Goal: Task Accomplishment & Management: Manage account settings

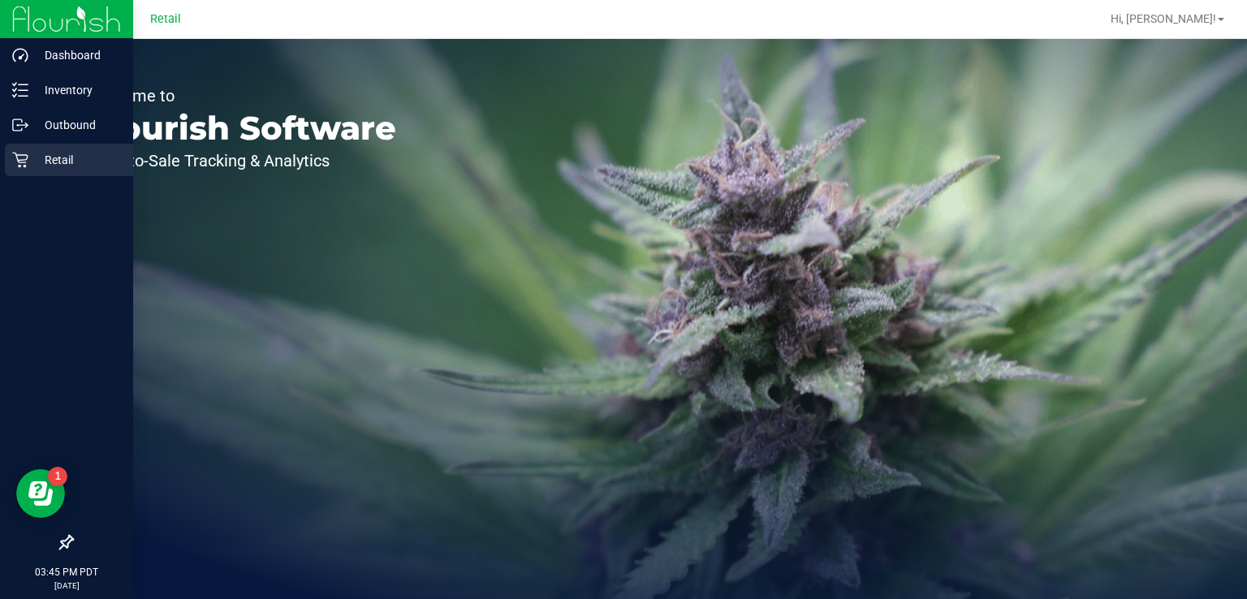
click at [32, 166] on p "Retail" at bounding box center [76, 159] width 97 height 19
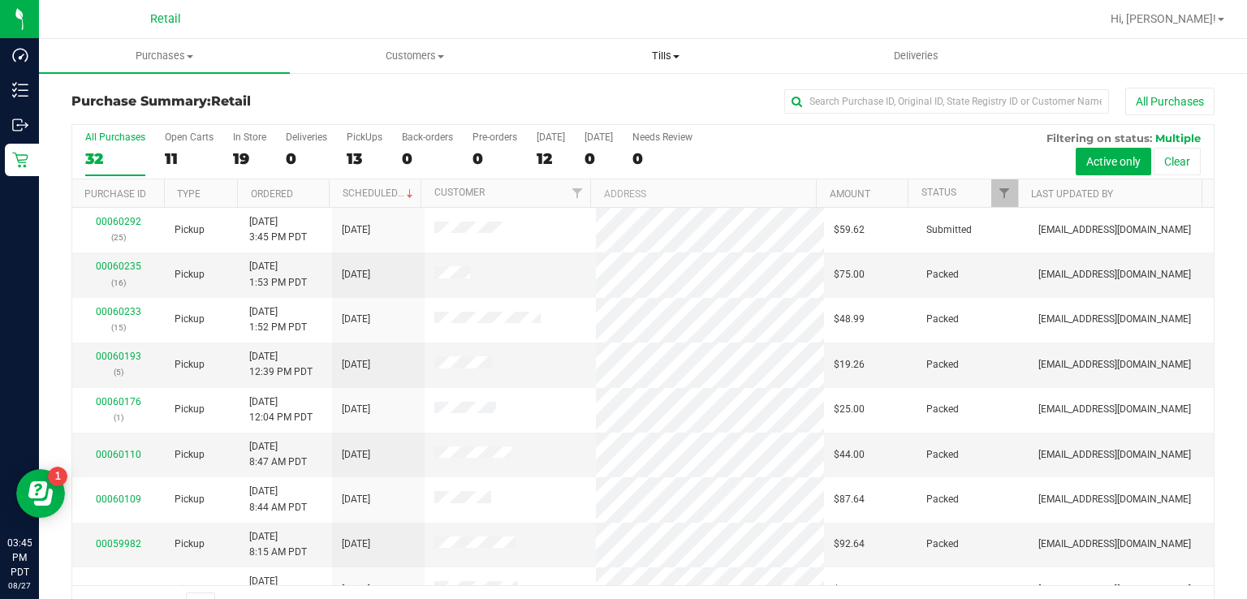
click at [664, 50] on span "Tills" at bounding box center [665, 56] width 249 height 15
click at [615, 100] on span "Manage tills" at bounding box center [595, 98] width 110 height 14
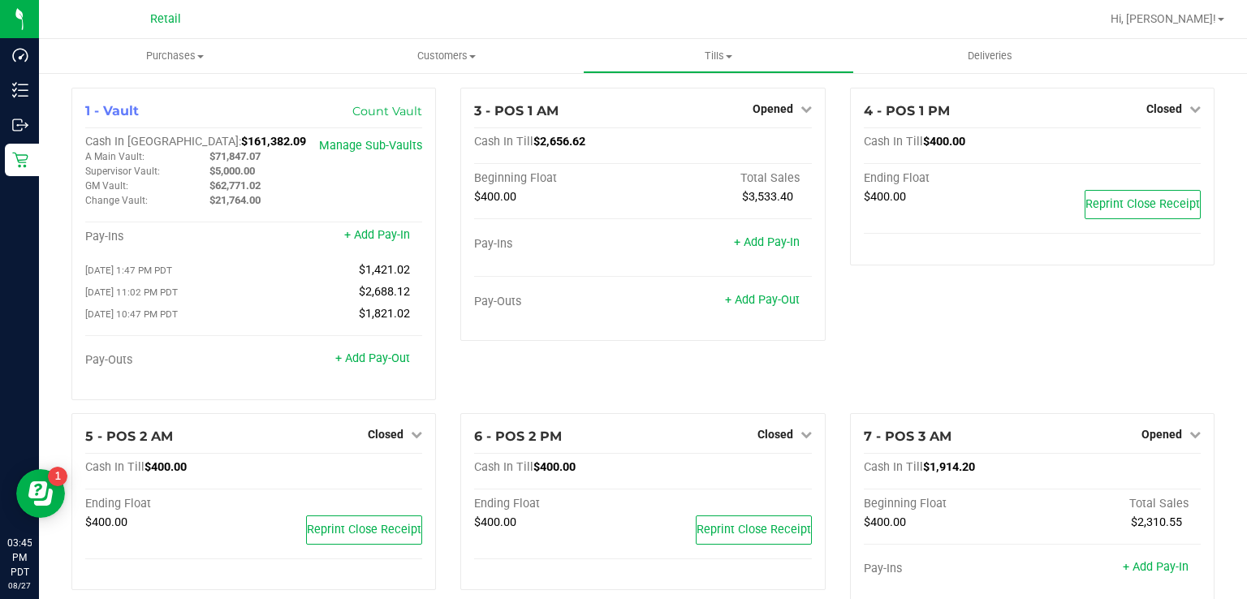
click at [776, 439] on span "Closed" at bounding box center [776, 434] width 36 height 13
click at [767, 474] on link "Open Till" at bounding box center [775, 467] width 43 height 13
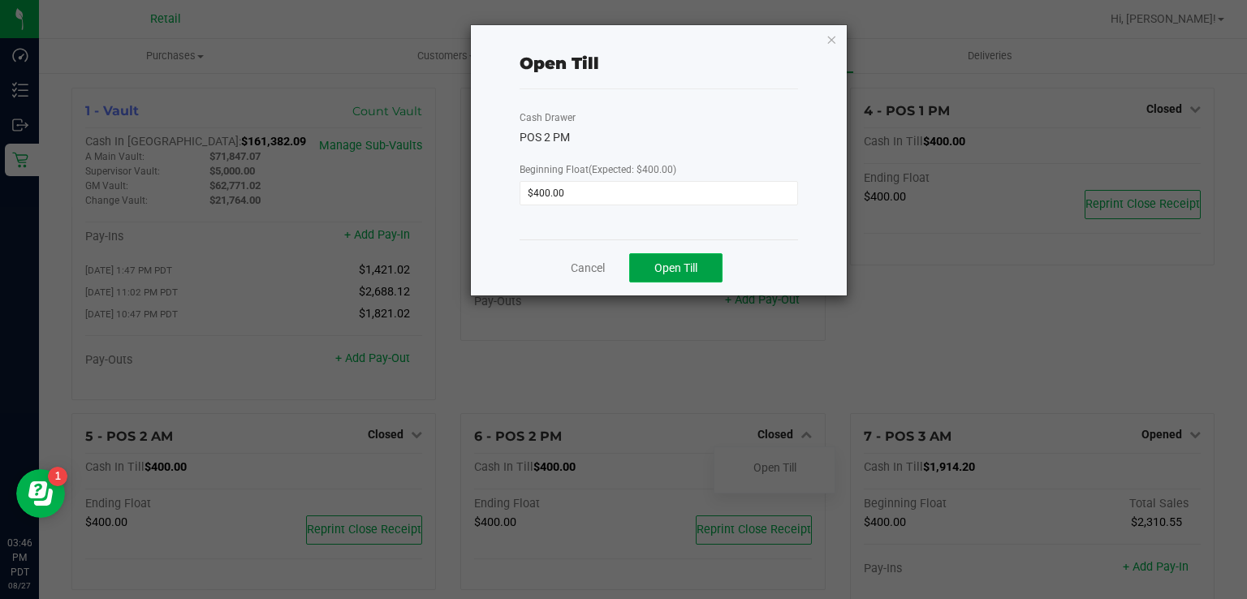
click at [679, 272] on span "Open Till" at bounding box center [675, 267] width 43 height 13
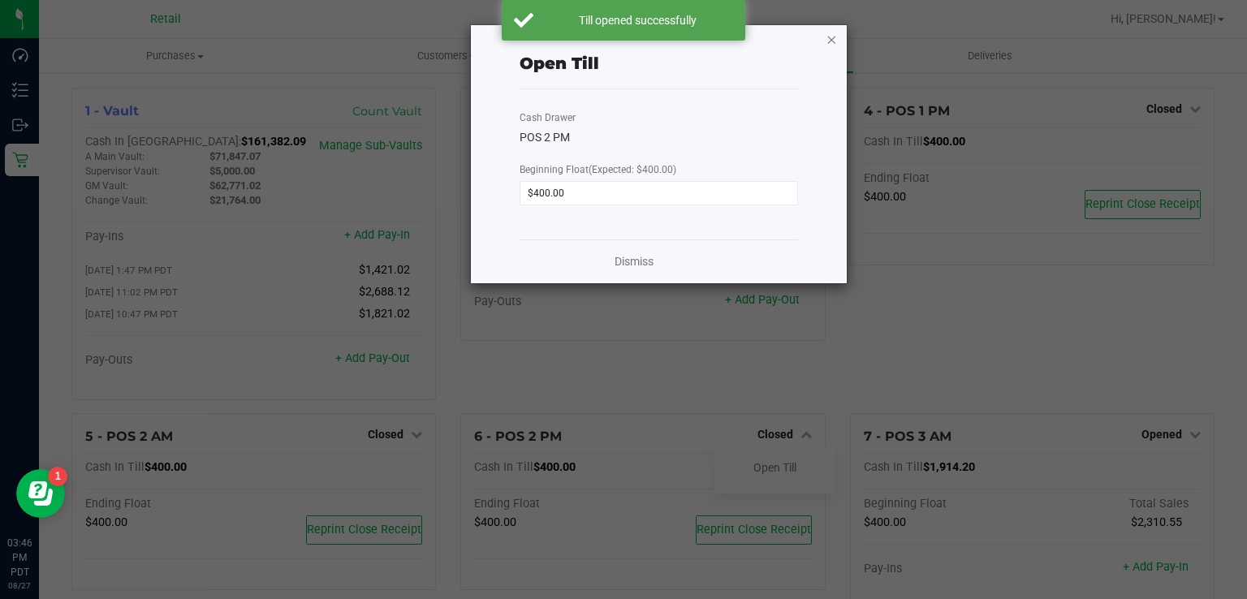
click at [827, 40] on icon "button" at bounding box center [832, 38] width 11 height 19
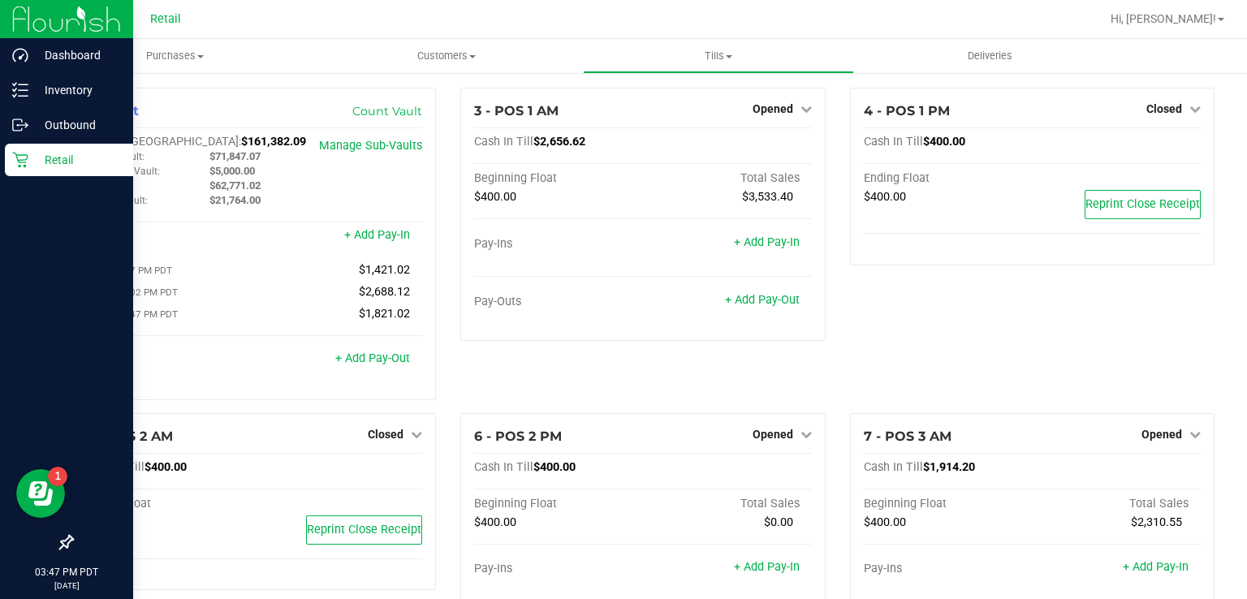
click at [15, 149] on div "Retail" at bounding box center [69, 160] width 128 height 32
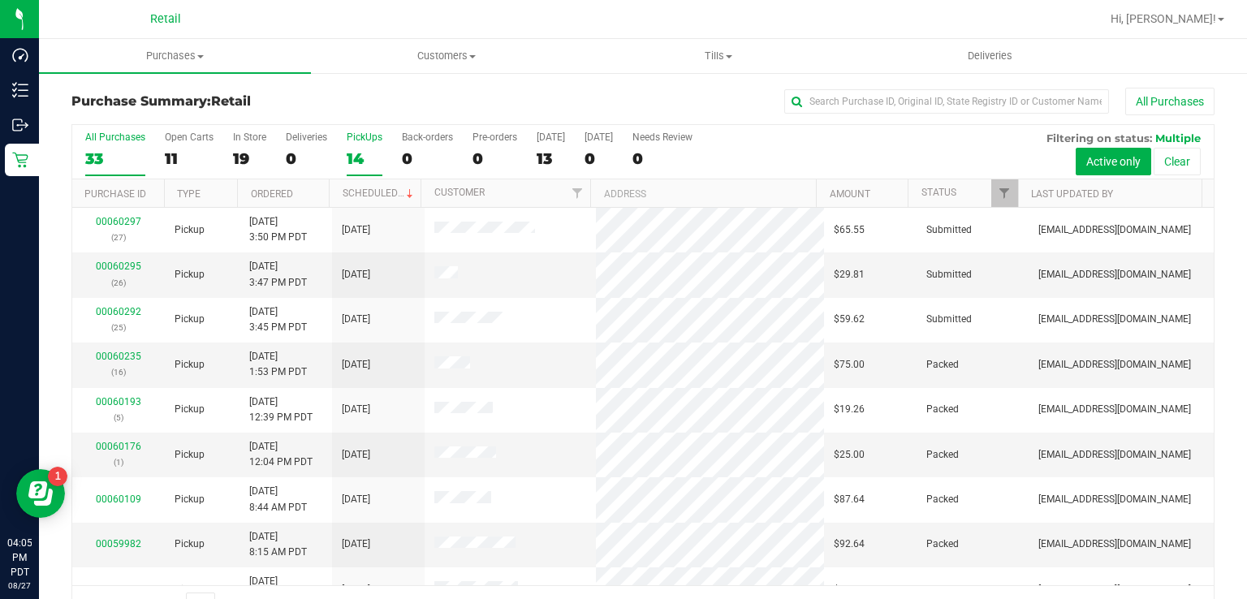
click at [359, 158] on div "14" at bounding box center [365, 158] width 36 height 19
click at [0, 0] on input "PickUps 14" at bounding box center [0, 0] width 0 height 0
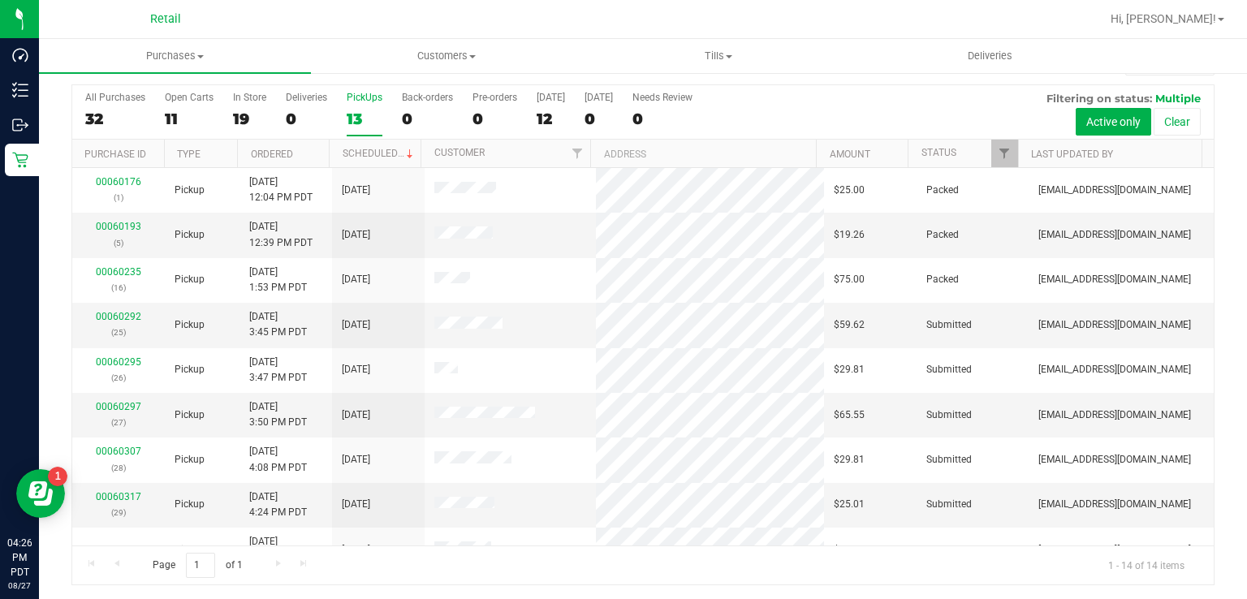
click at [364, 116] on div "13" at bounding box center [365, 119] width 36 height 19
click at [0, 0] on input "PickUps 13" at bounding box center [0, 0] width 0 height 0
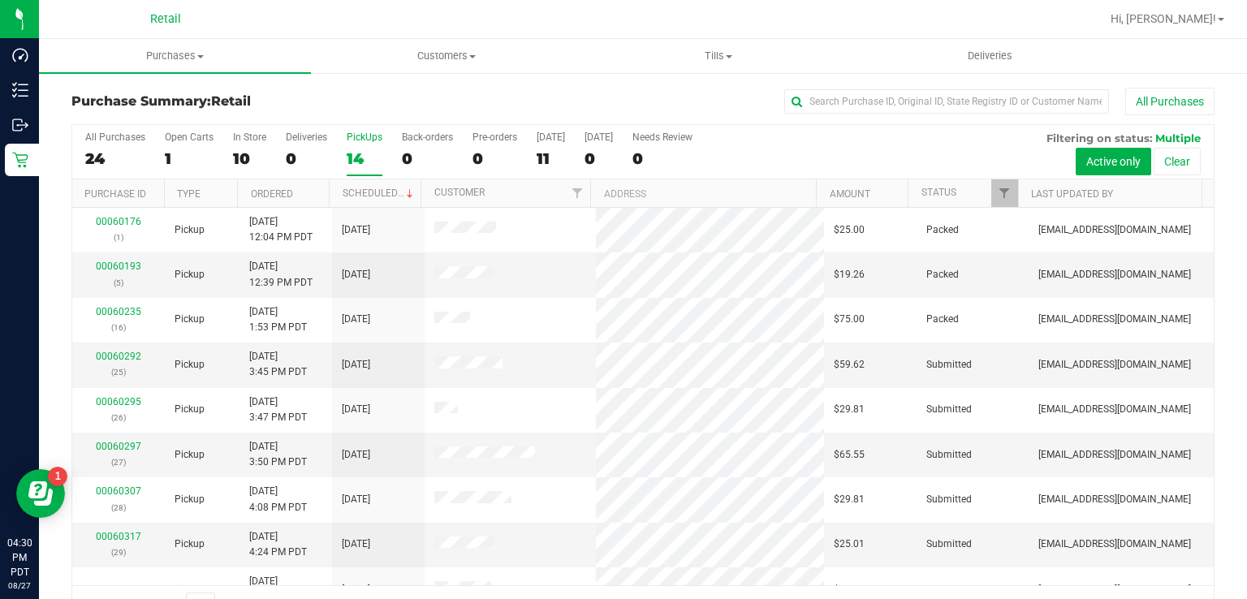
click at [359, 153] on div "14" at bounding box center [365, 158] width 36 height 19
click at [0, 0] on input "PickUps 14" at bounding box center [0, 0] width 0 height 0
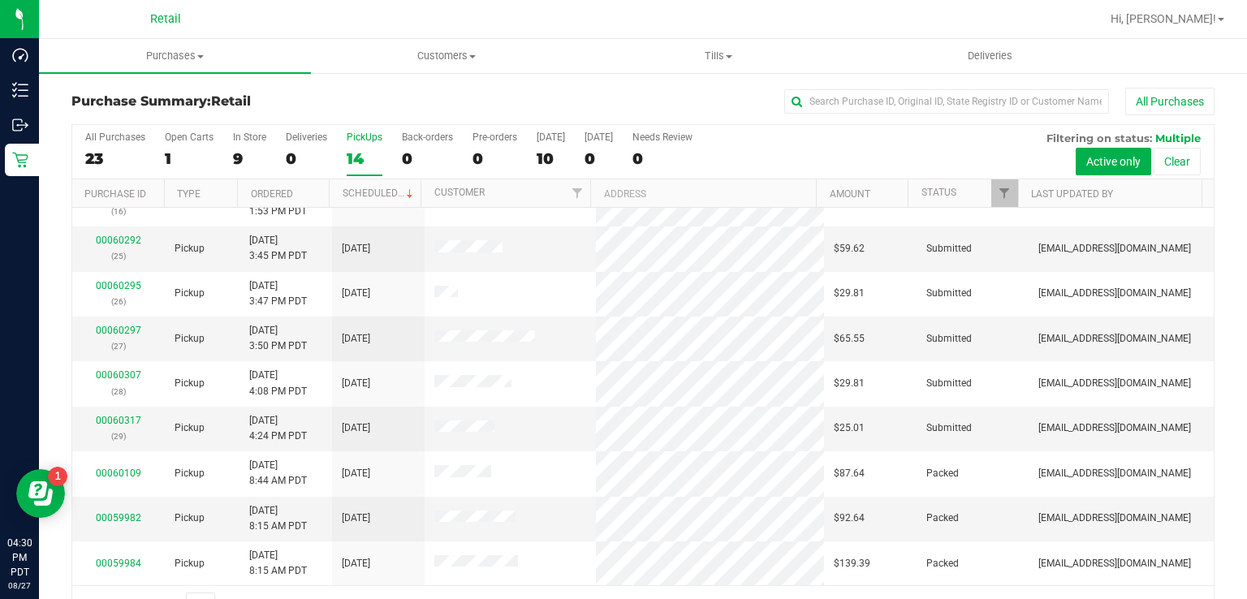
scroll to position [98, 0]
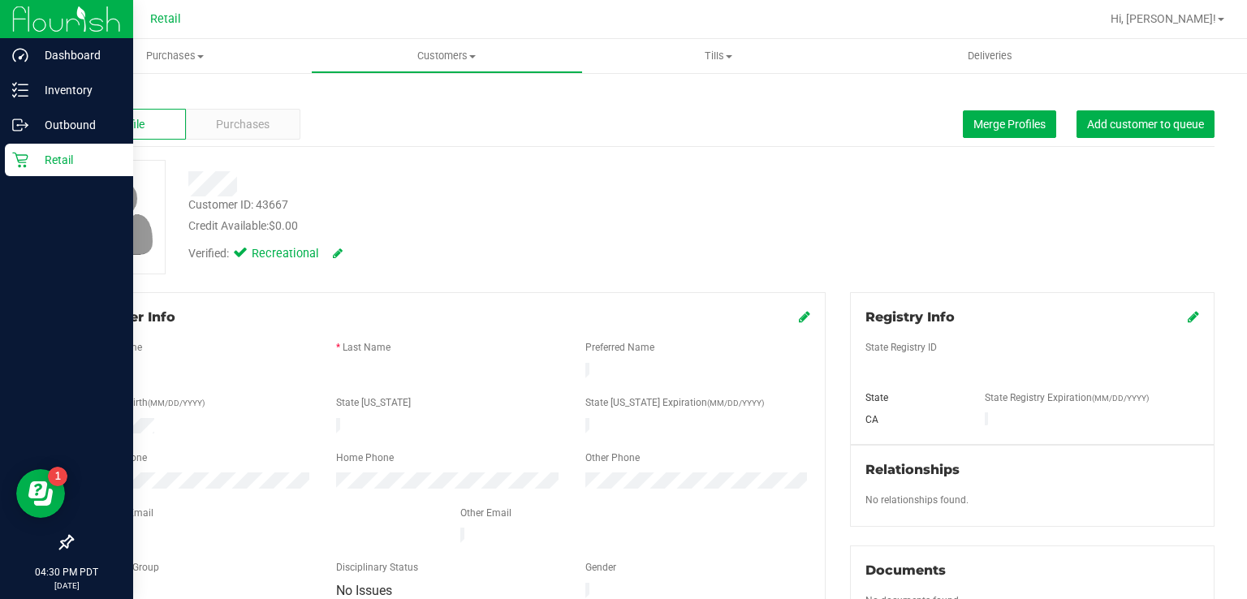
click at [19, 168] on div "Retail" at bounding box center [69, 160] width 128 height 32
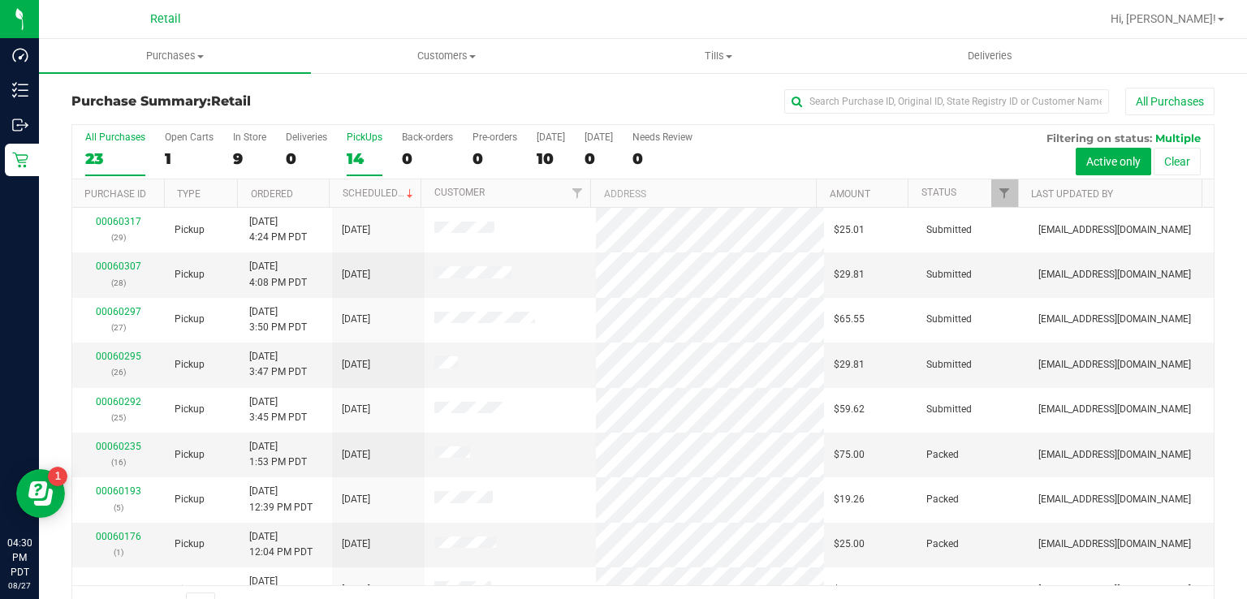
click at [365, 147] on label "PickUps 14" at bounding box center [365, 154] width 36 height 45
click at [0, 0] on input "PickUps 14" at bounding box center [0, 0] width 0 height 0
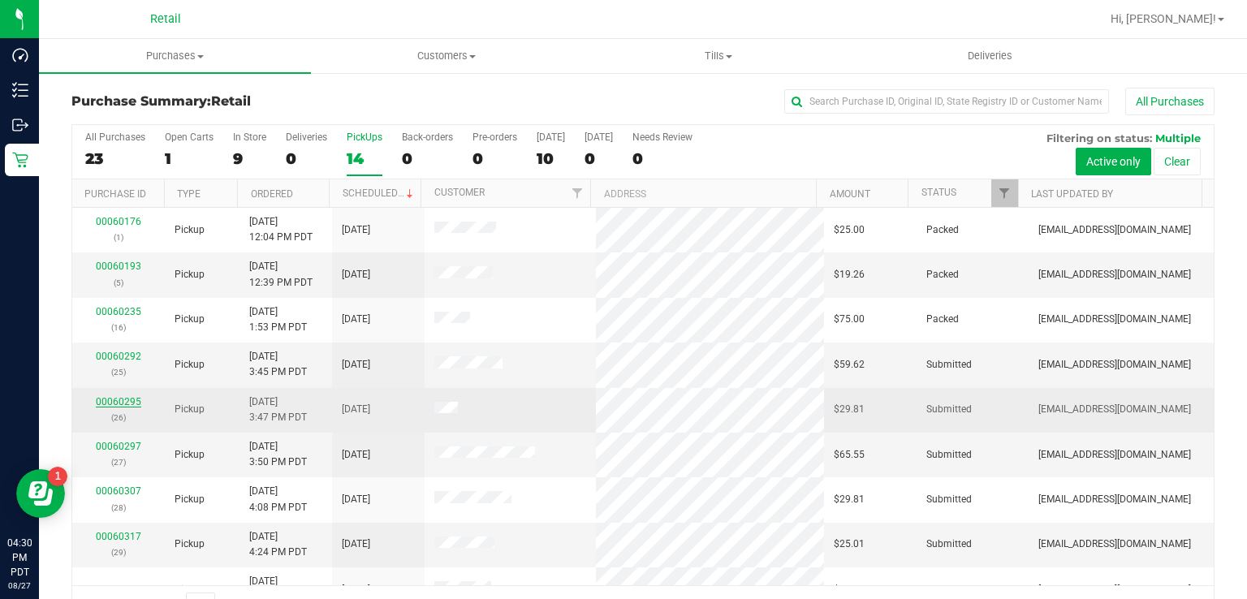
click at [116, 400] on link "00060295" at bounding box center [118, 401] width 45 height 11
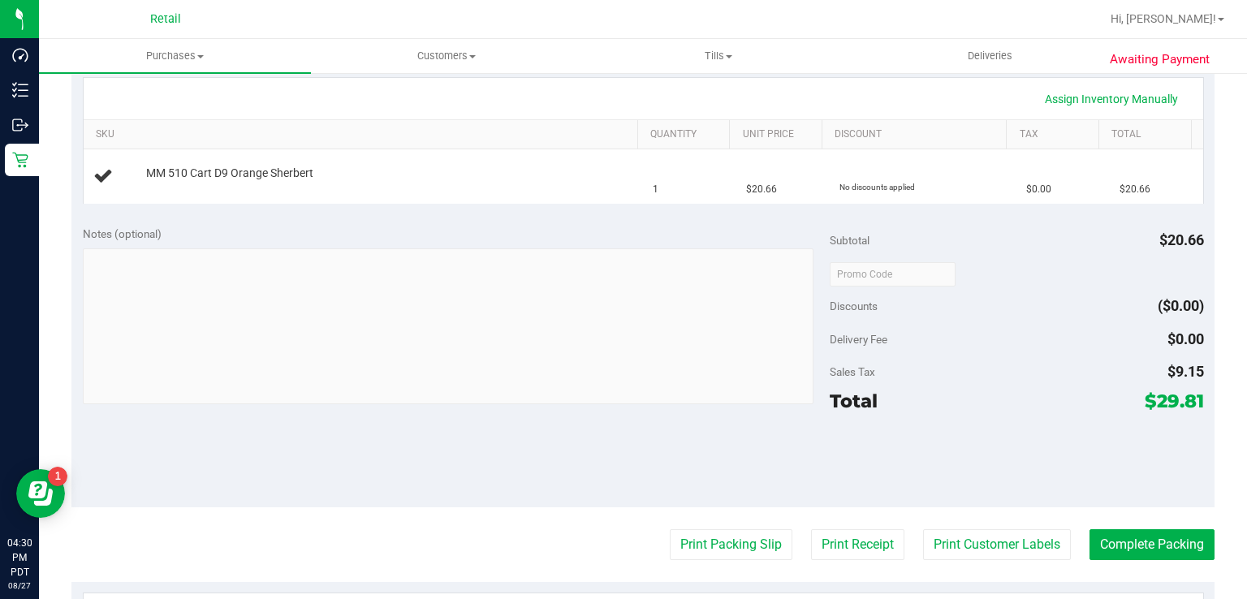
scroll to position [400, 0]
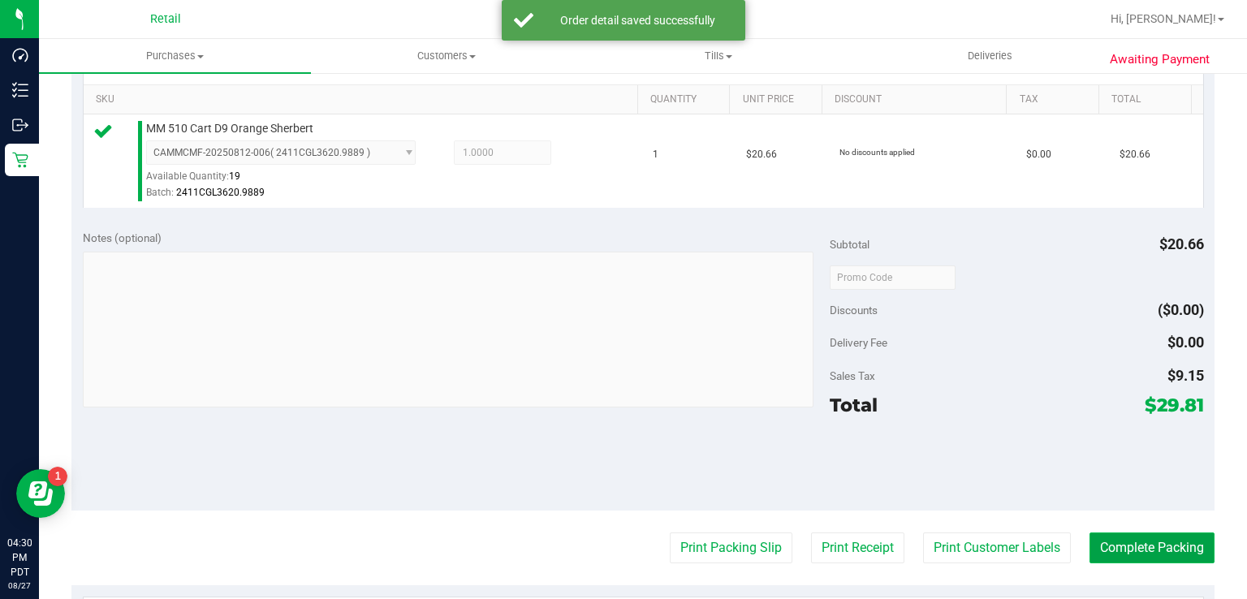
click at [1164, 549] on button "Complete Packing" at bounding box center [1152, 548] width 125 height 31
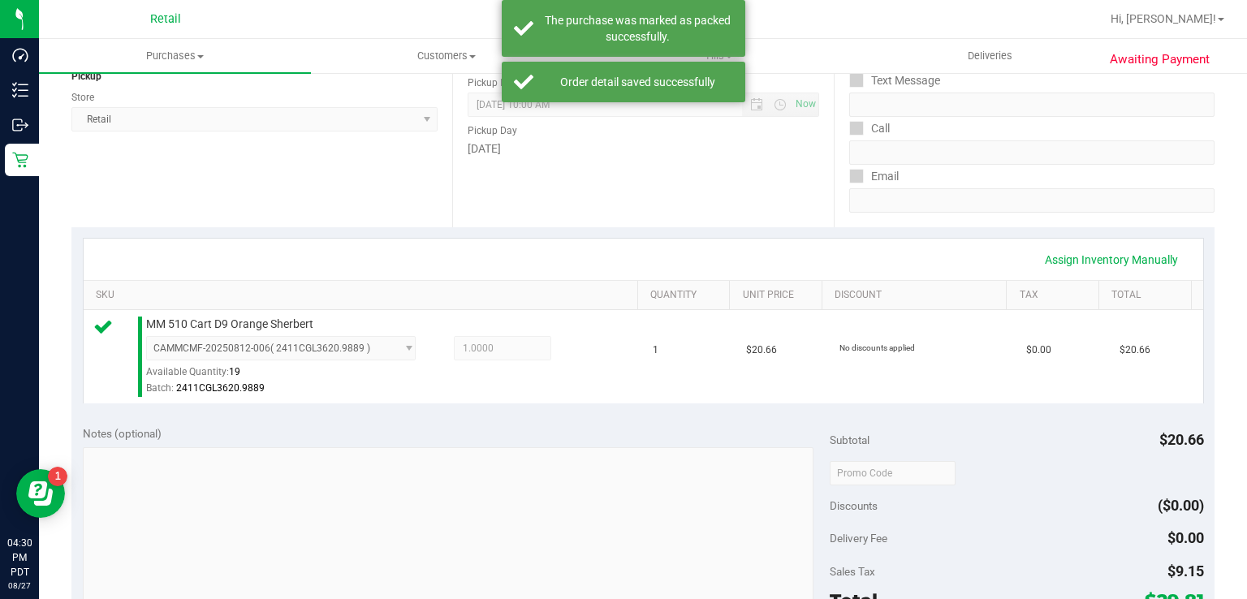
scroll to position [195, 0]
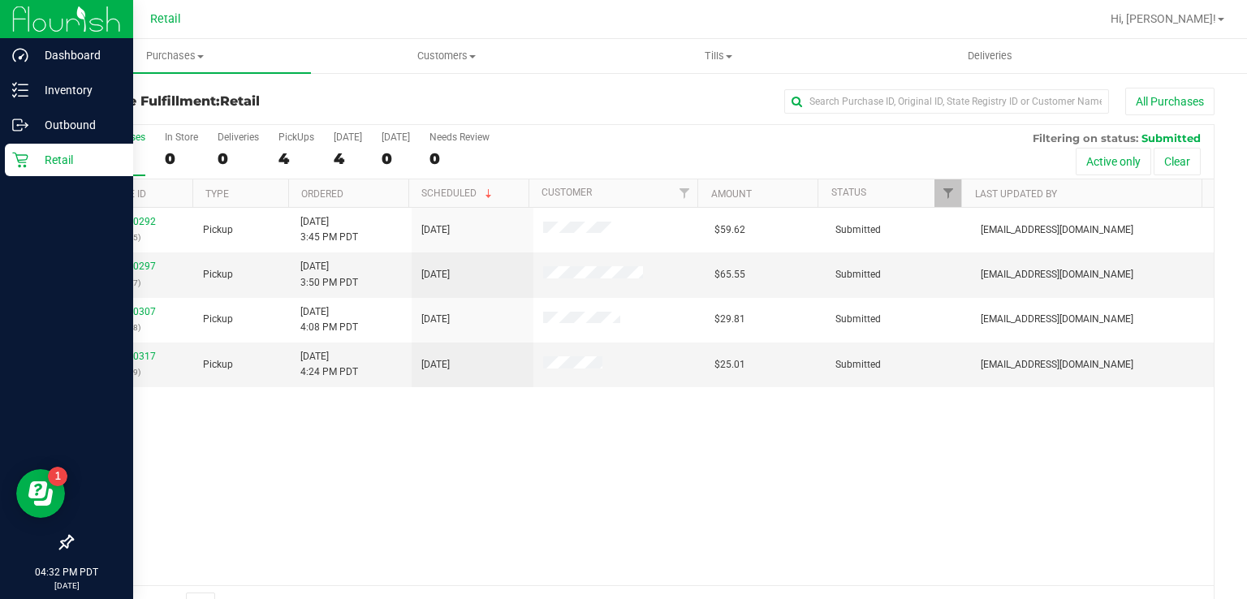
click at [11, 156] on div "Retail" at bounding box center [69, 160] width 128 height 32
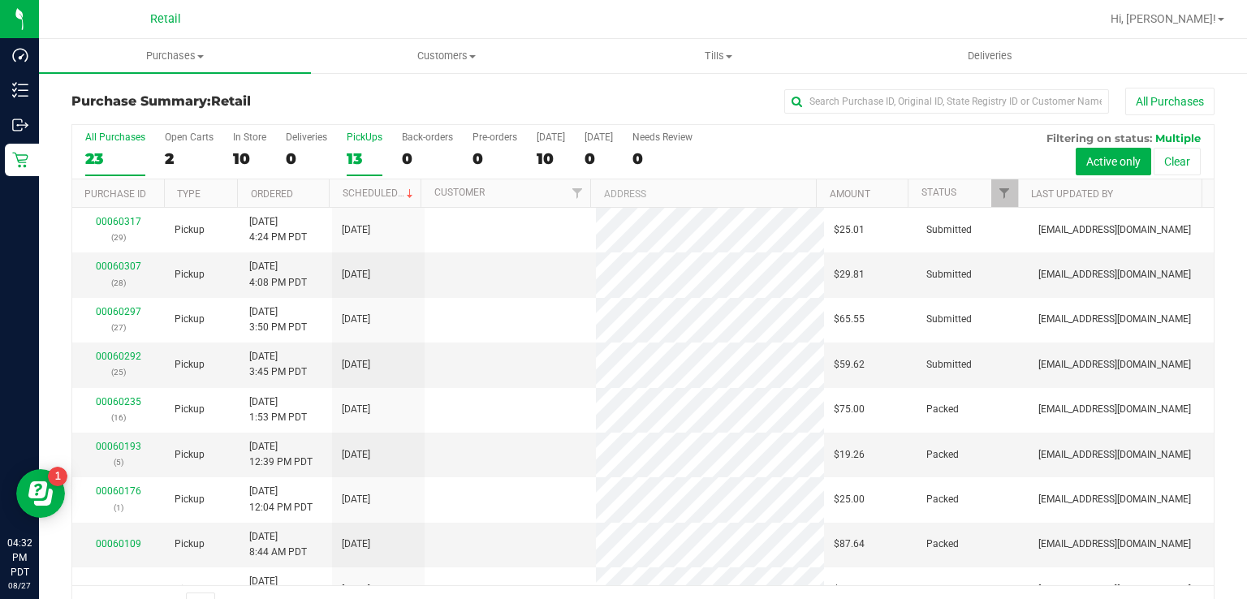
click at [366, 144] on label "PickUps 13" at bounding box center [365, 154] width 36 height 45
click at [0, 0] on input "PickUps 13" at bounding box center [0, 0] width 0 height 0
click at [127, 352] on link "00060292" at bounding box center [118, 356] width 45 height 11
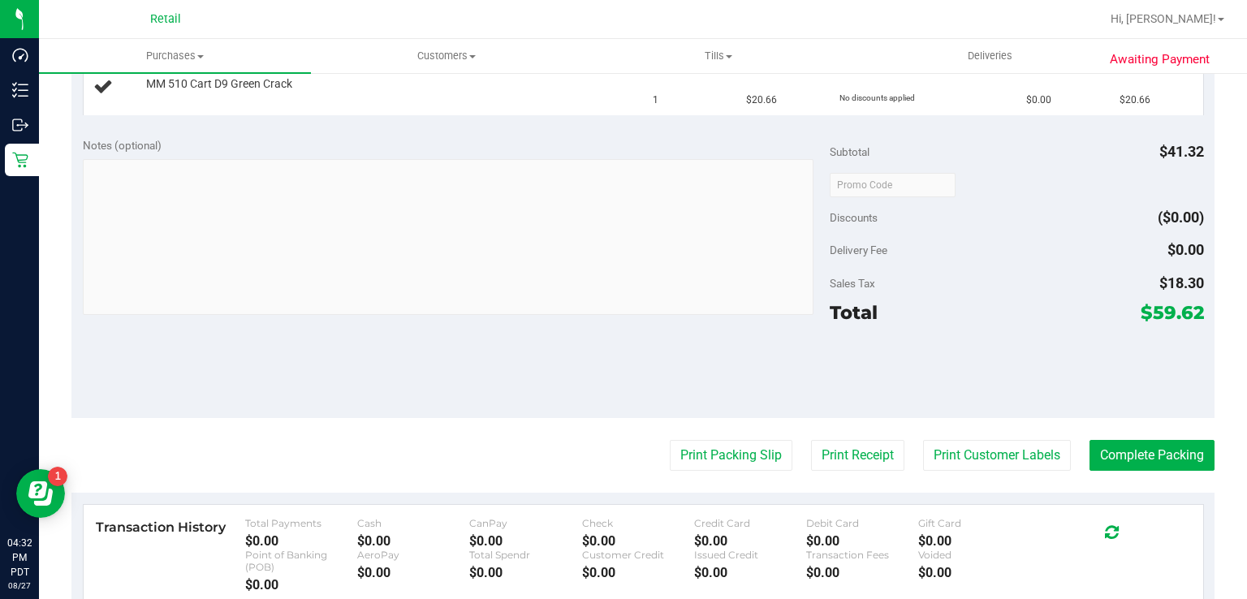
scroll to position [508, 0]
click at [733, 447] on button "Print Packing Slip" at bounding box center [731, 456] width 123 height 31
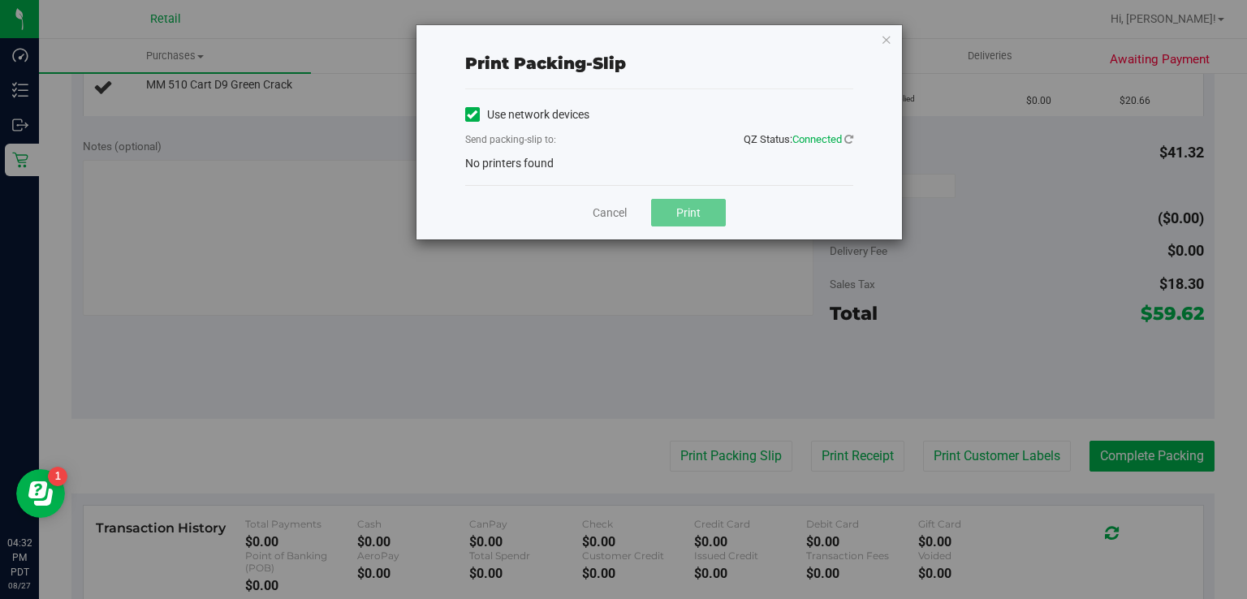
click at [485, 107] on label "Use network devices" at bounding box center [527, 114] width 124 height 17
click at [0, 0] on input "Use network devices" at bounding box center [0, 0] width 0 height 0
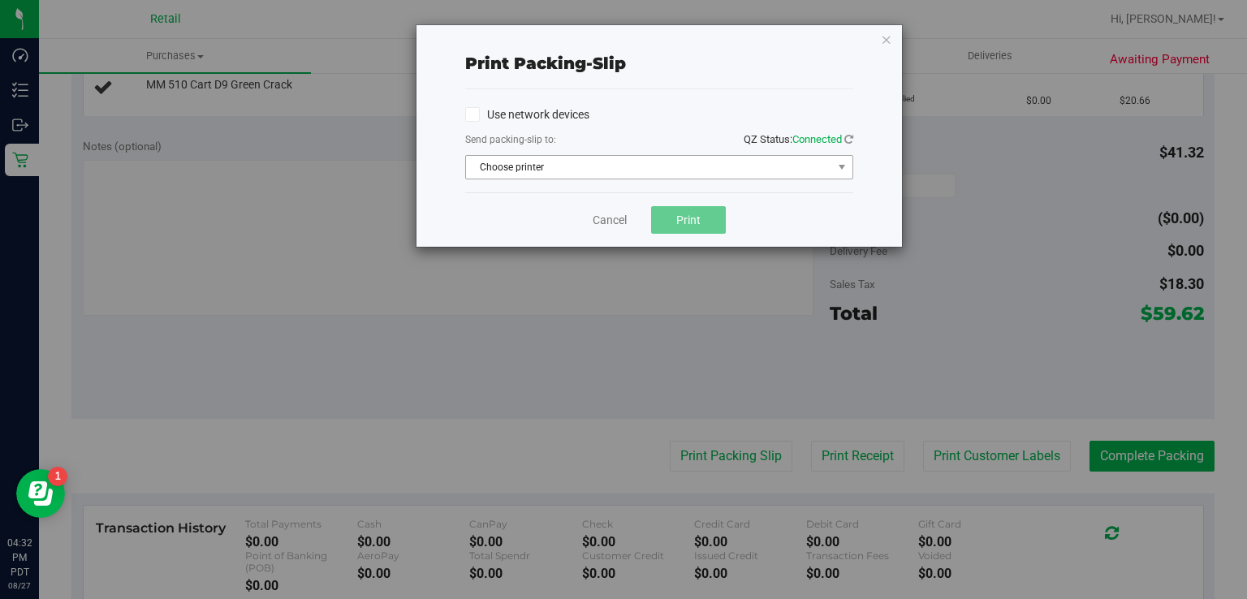
click at [515, 169] on span "Choose printer" at bounding box center [649, 167] width 366 height 23
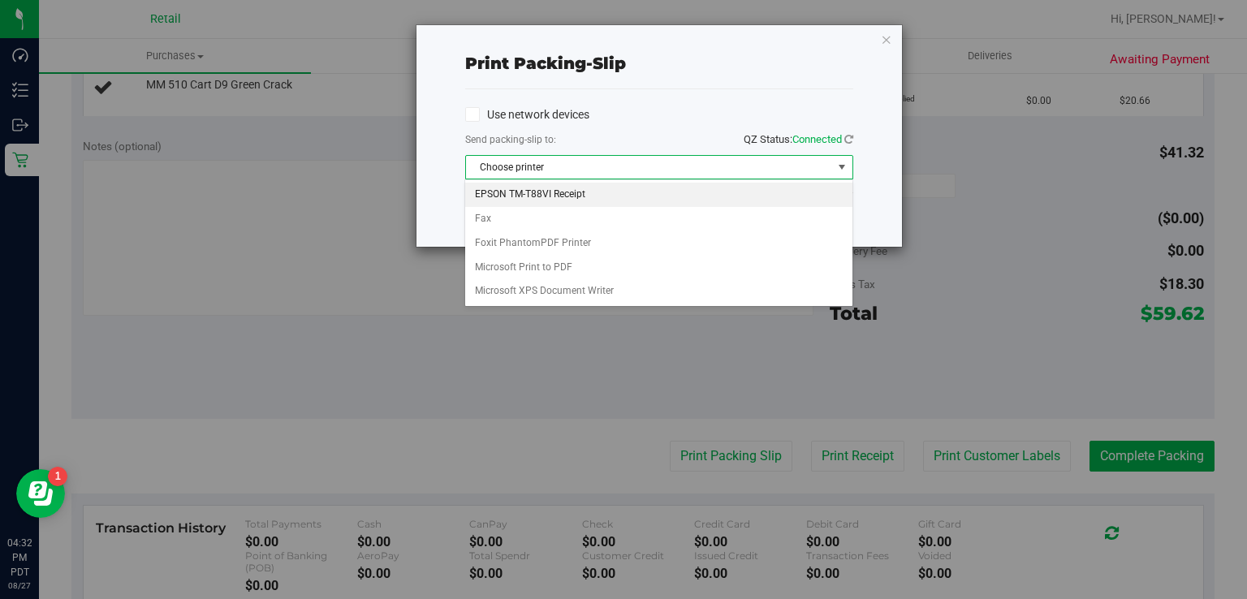
click at [537, 195] on li "EPSON TM-T88VI Receipt" at bounding box center [658, 195] width 387 height 24
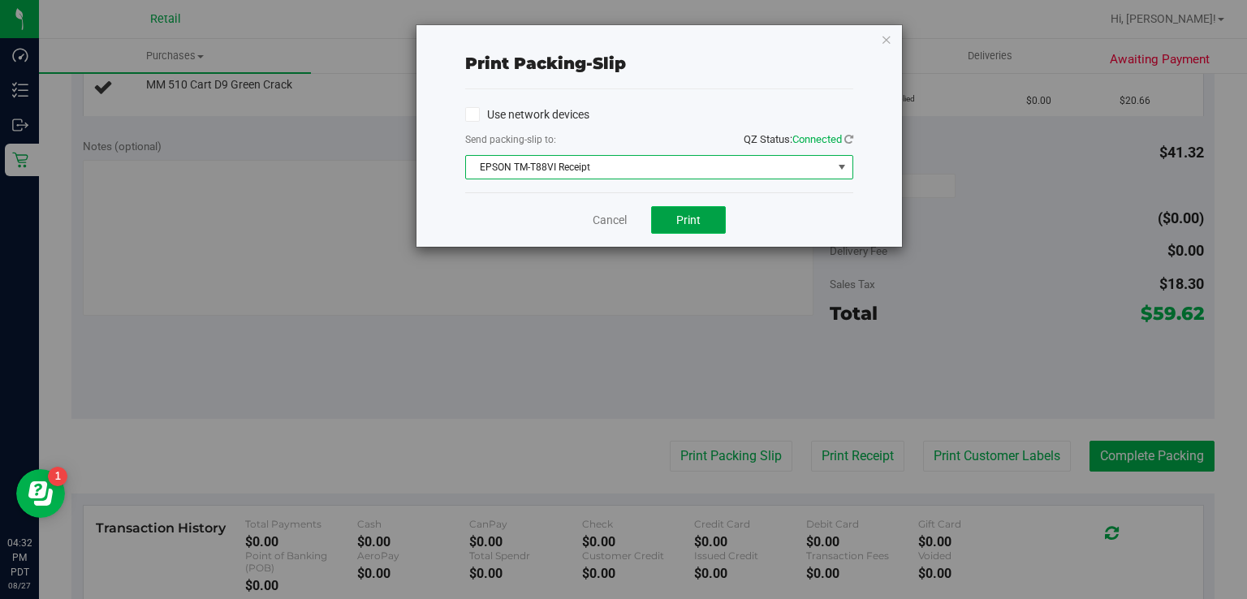
click at [692, 222] on span "Print" at bounding box center [688, 220] width 24 height 13
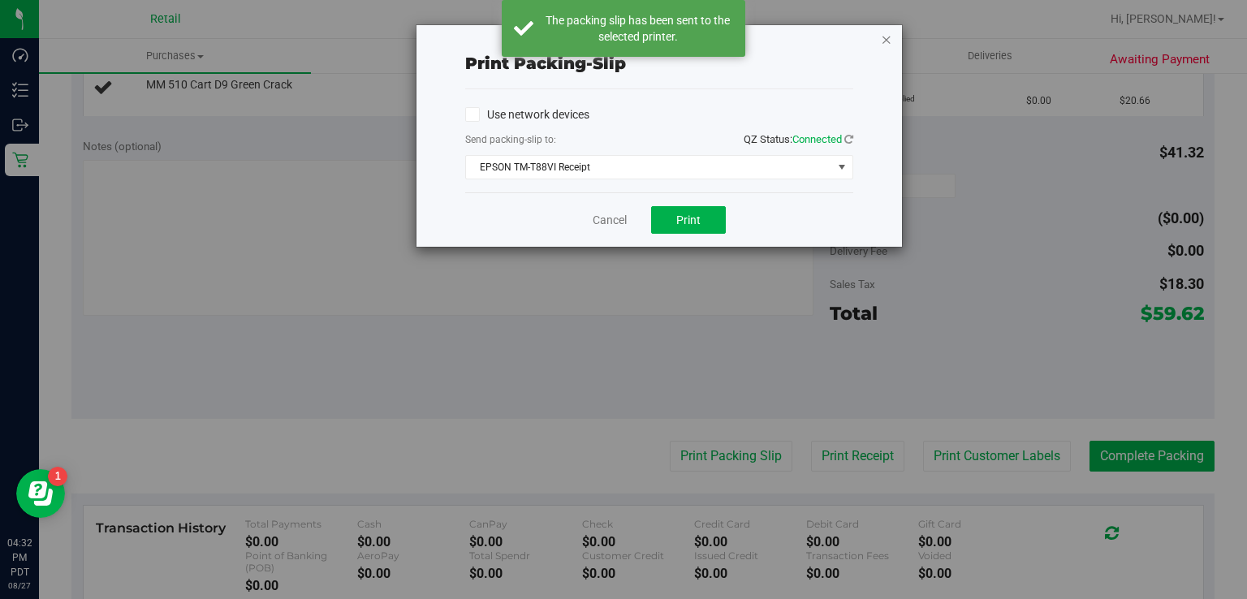
click at [883, 34] on icon "button" at bounding box center [886, 38] width 11 height 19
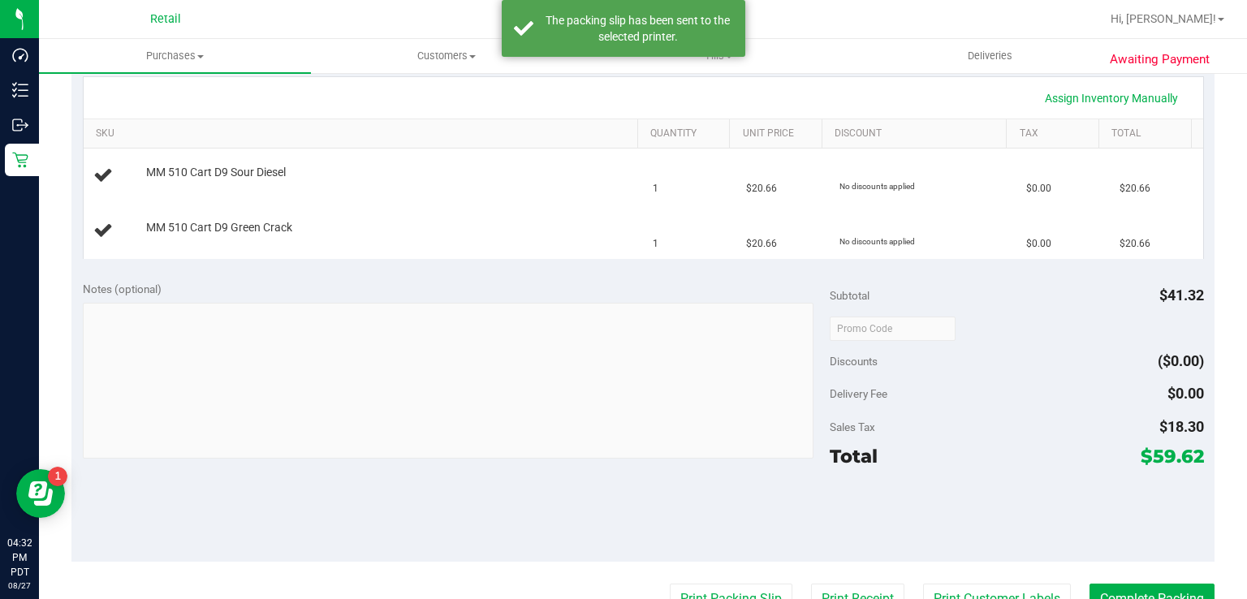
scroll to position [392, 0]
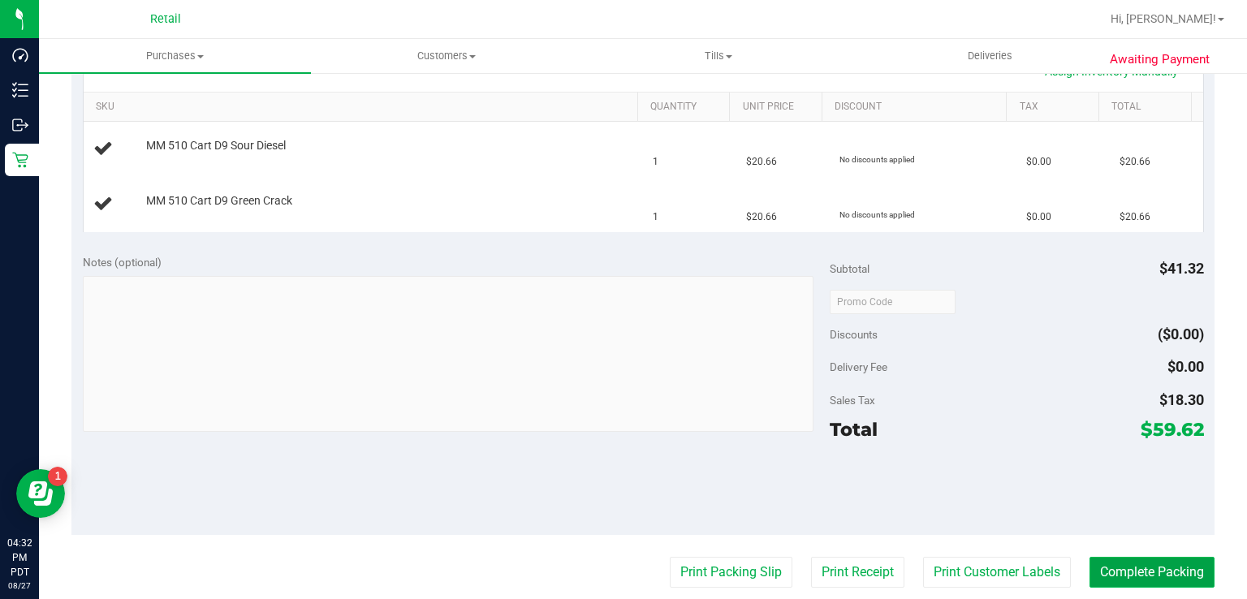
click at [1133, 557] on button "Complete Packing" at bounding box center [1152, 572] width 125 height 31
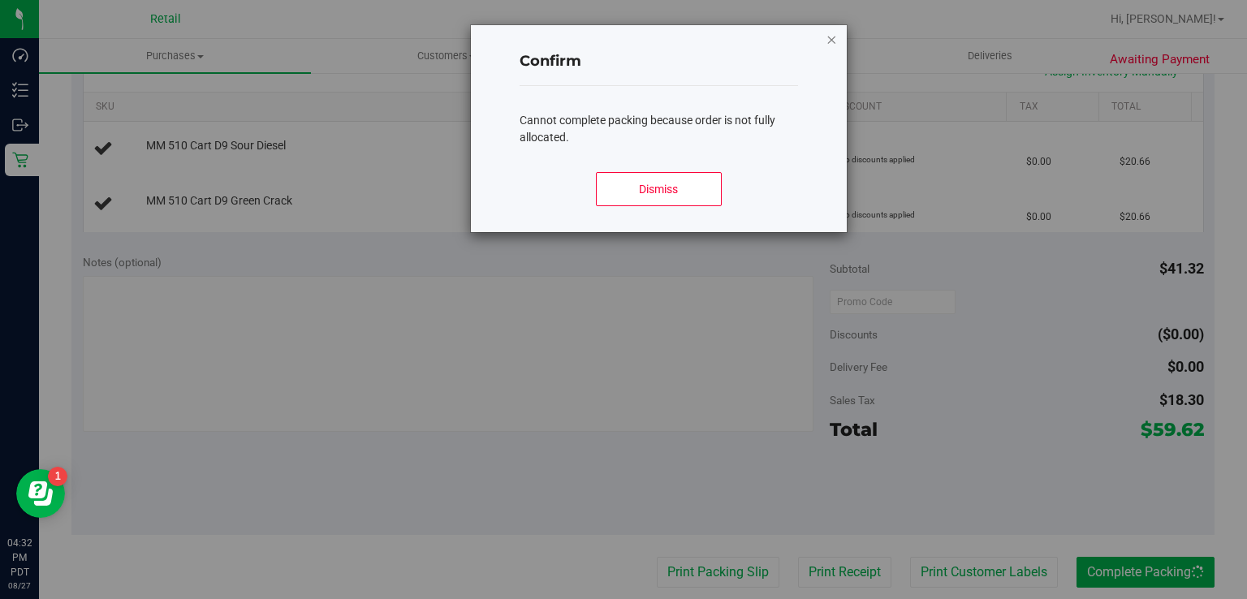
click at [837, 35] on icon "Close modal" at bounding box center [832, 38] width 11 height 19
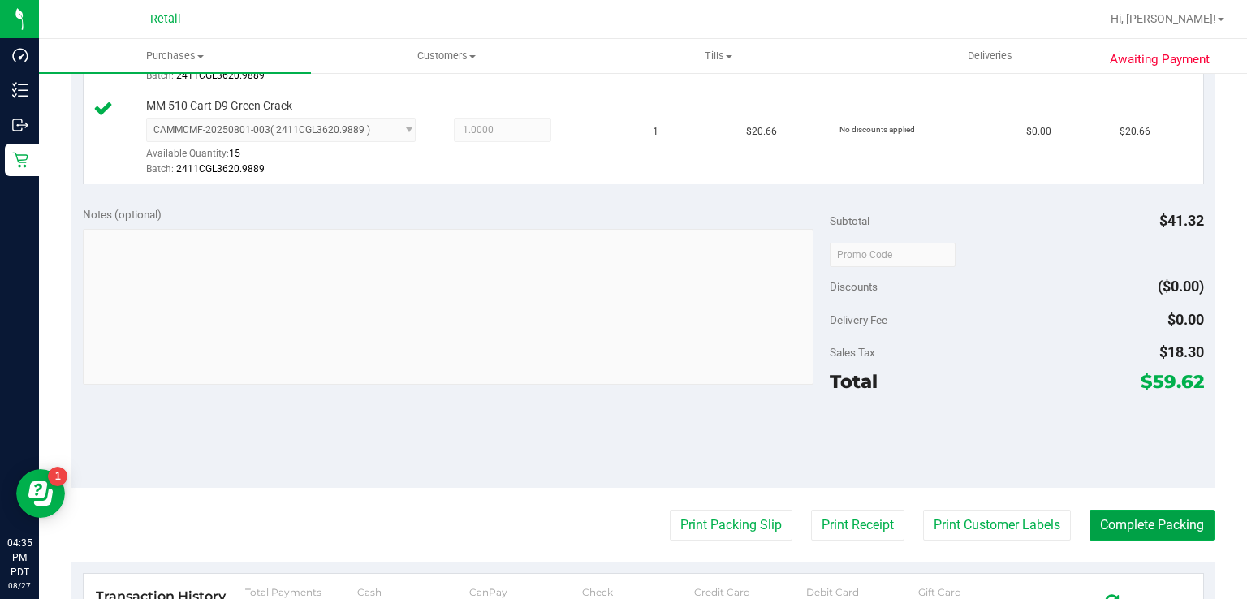
scroll to position [524, 0]
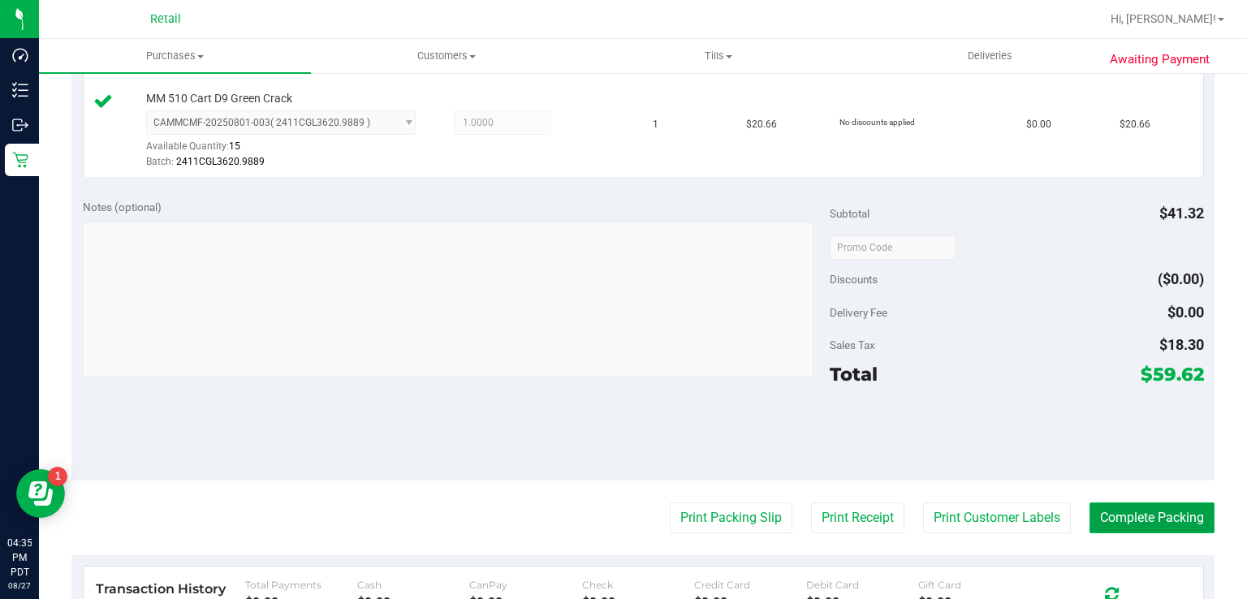
click at [1141, 510] on button "Complete Packing" at bounding box center [1152, 518] width 125 height 31
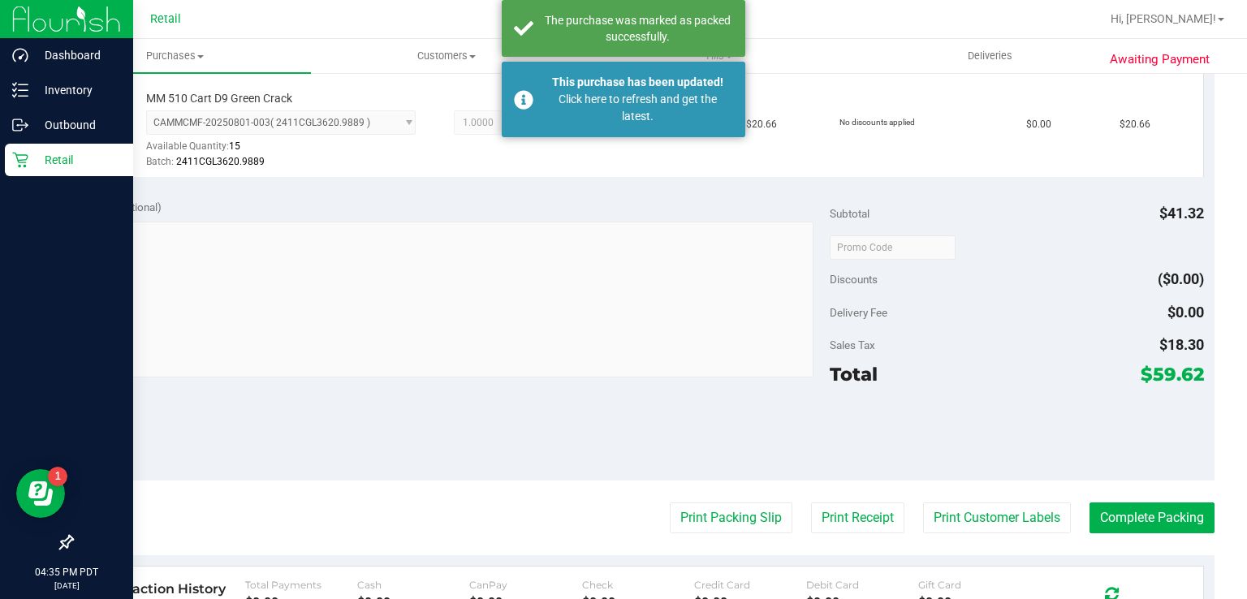
click at [13, 153] on icon at bounding box center [20, 160] width 16 height 16
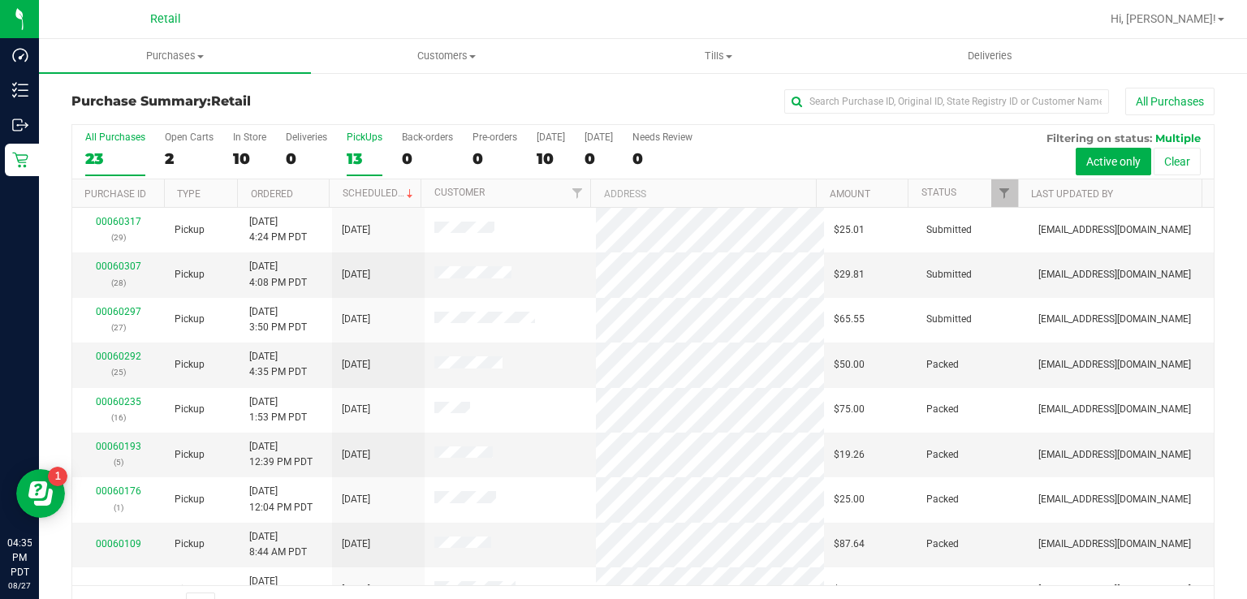
click at [369, 150] on div "13" at bounding box center [365, 158] width 36 height 19
click at [0, 0] on input "PickUps 13" at bounding box center [0, 0] width 0 height 0
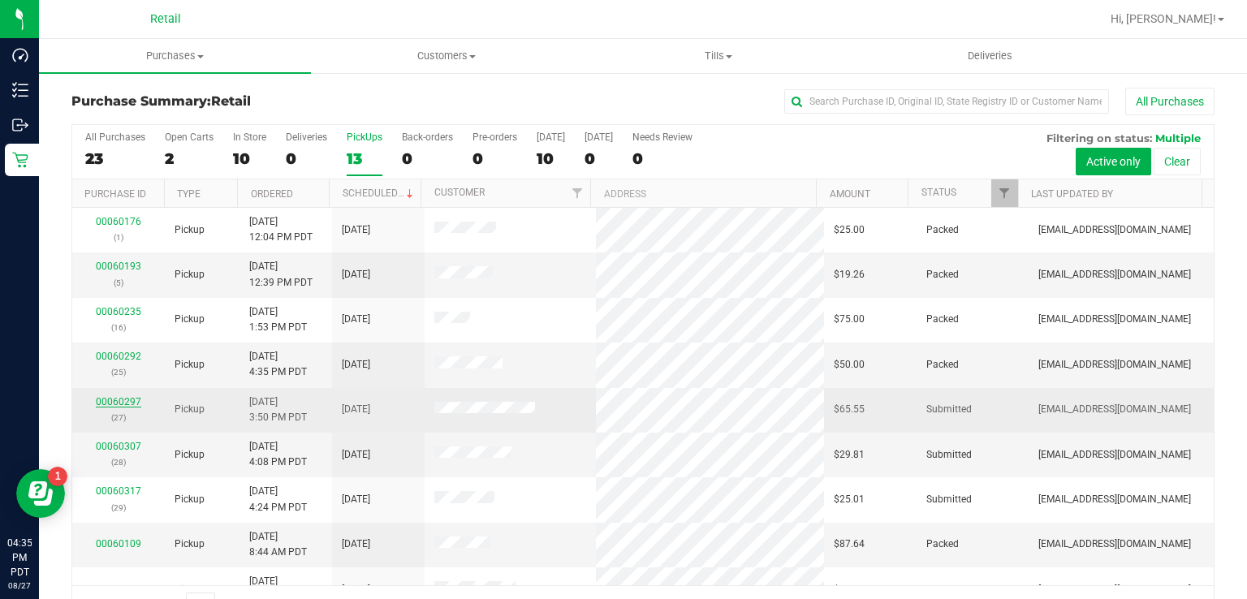
click at [113, 404] on link "00060297" at bounding box center [118, 401] width 45 height 11
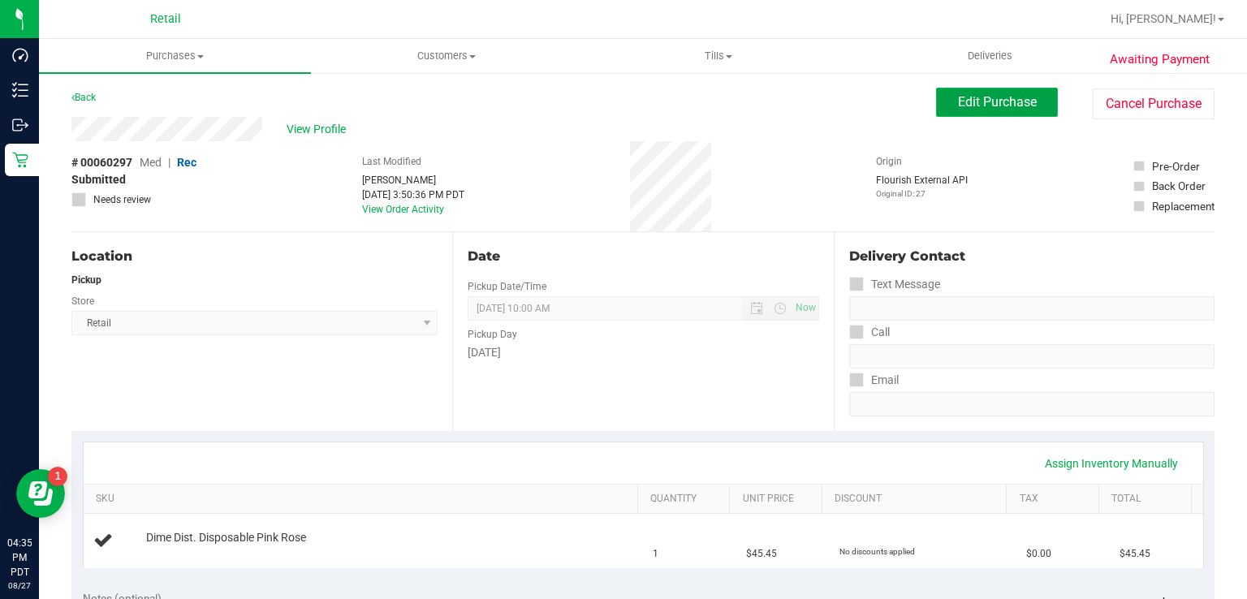
click at [969, 95] on span "Edit Purchase" at bounding box center [997, 101] width 79 height 15
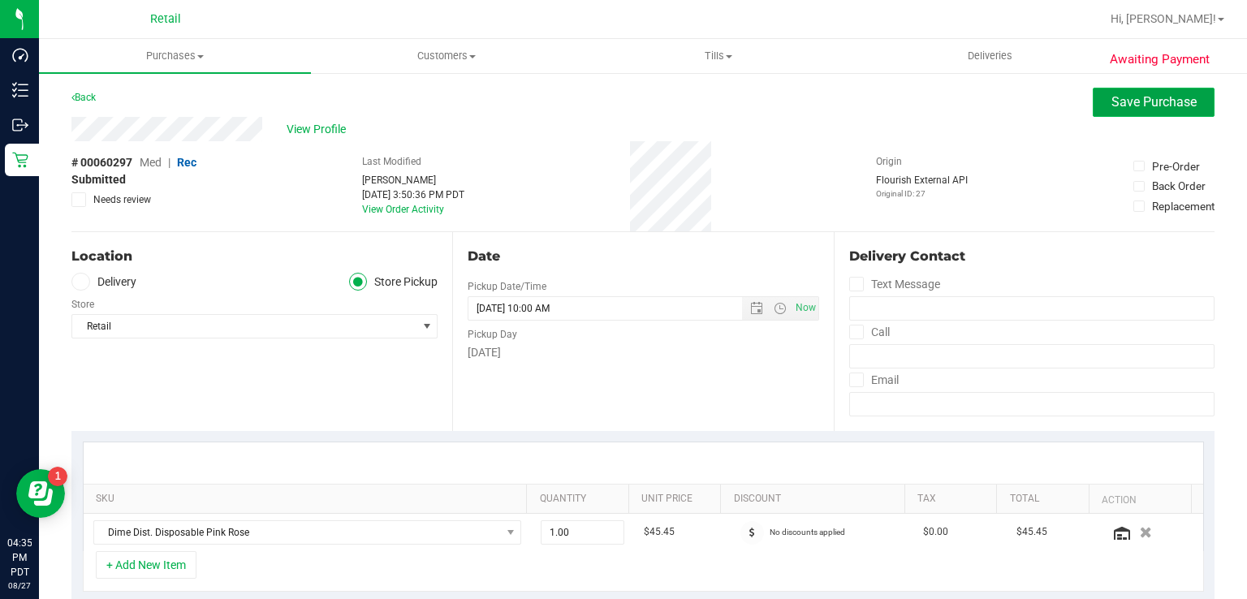
click at [1128, 96] on span "Save Purchase" at bounding box center [1154, 101] width 85 height 15
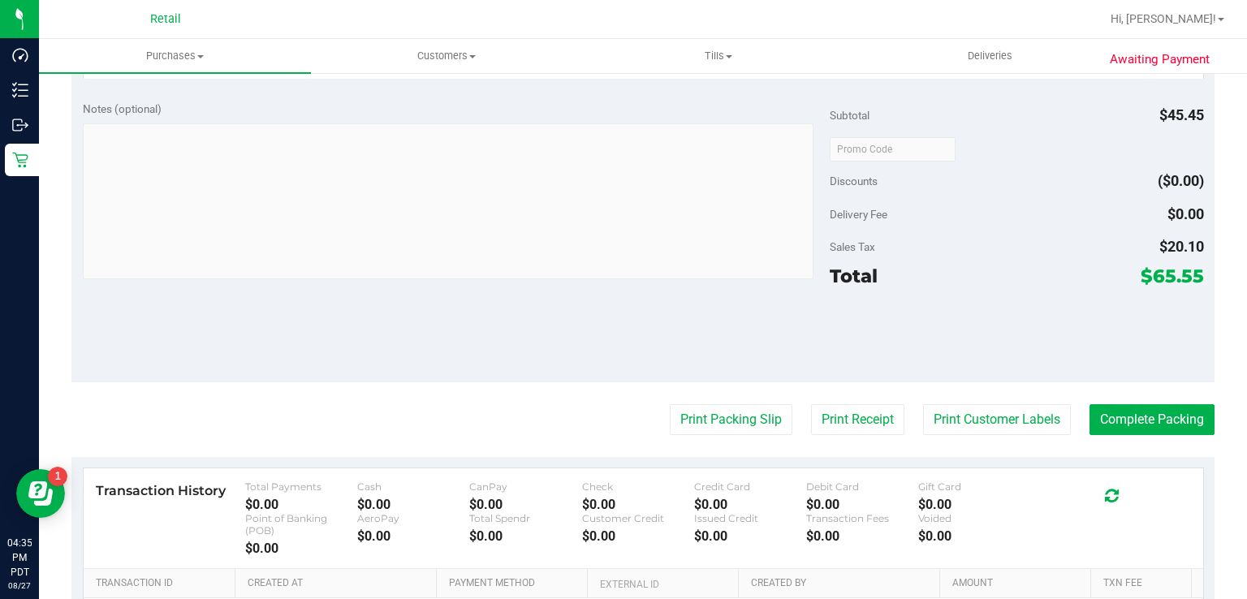
scroll to position [491, 0]
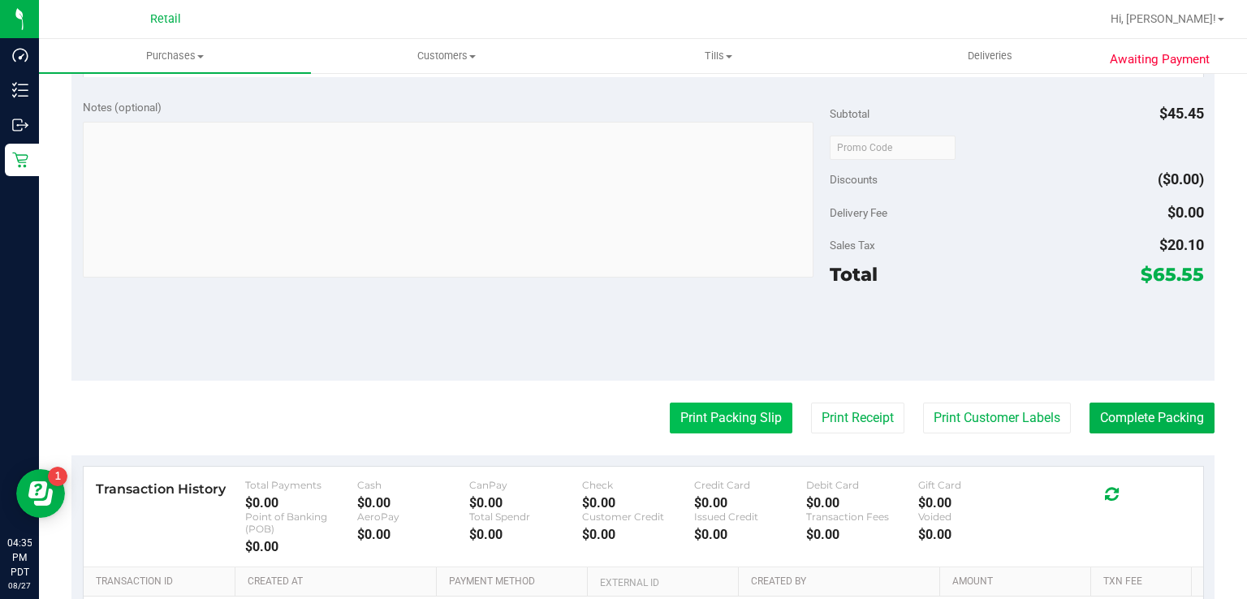
click at [717, 417] on button "Print Packing Slip" at bounding box center [731, 418] width 123 height 31
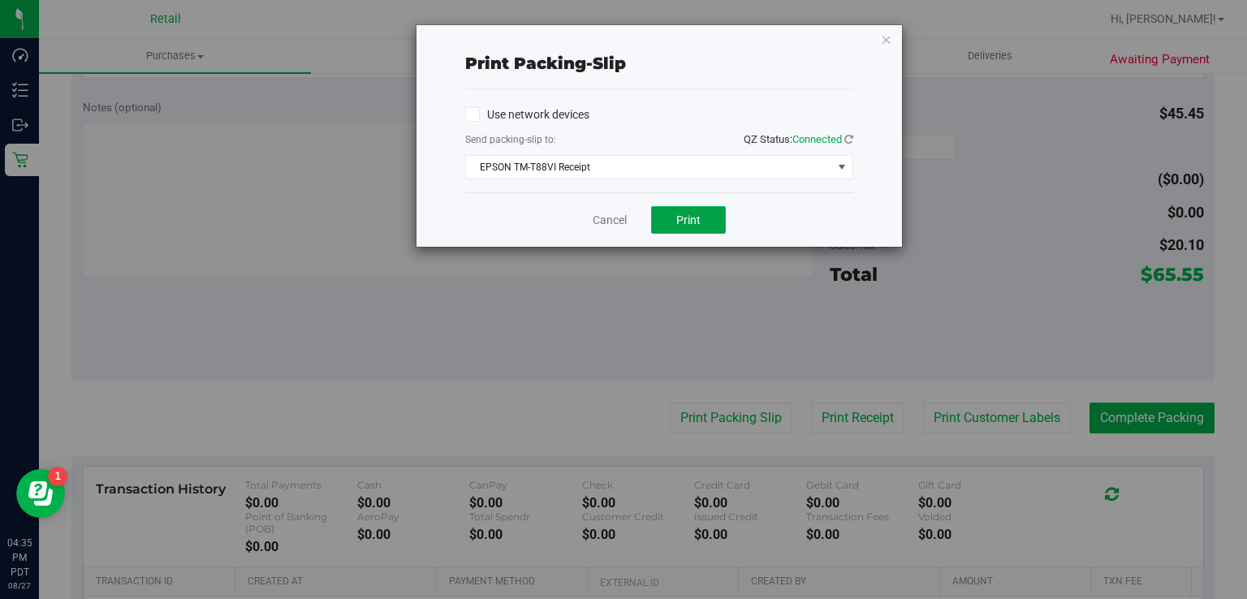
click at [670, 227] on button "Print" at bounding box center [688, 220] width 75 height 28
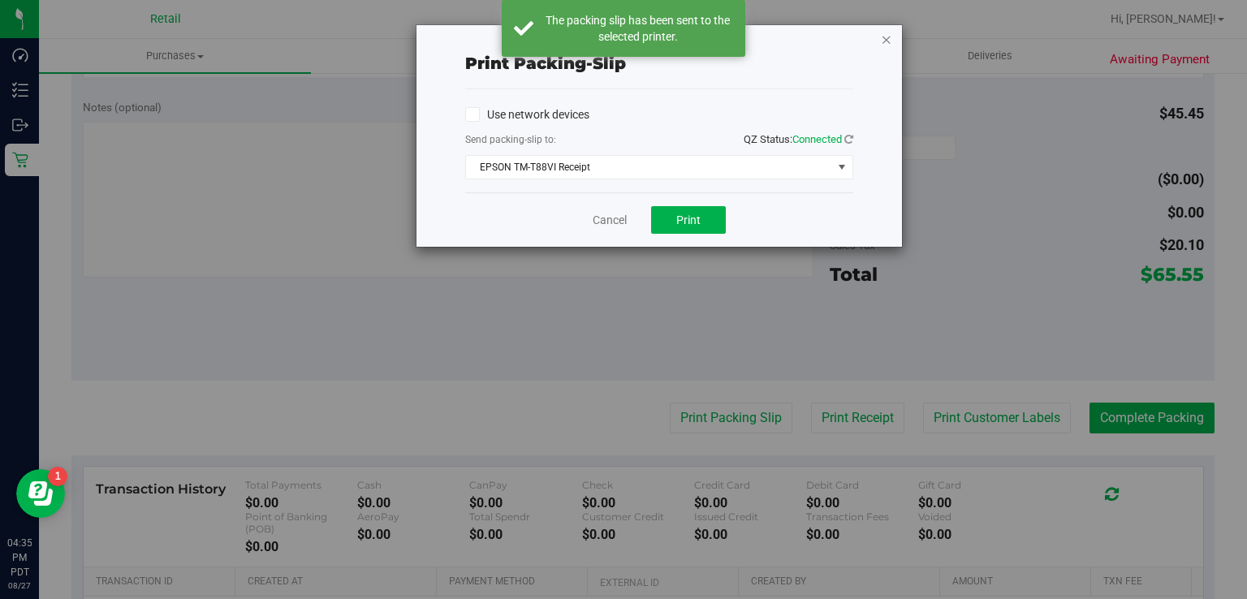
click at [890, 38] on icon "button" at bounding box center [886, 38] width 11 height 19
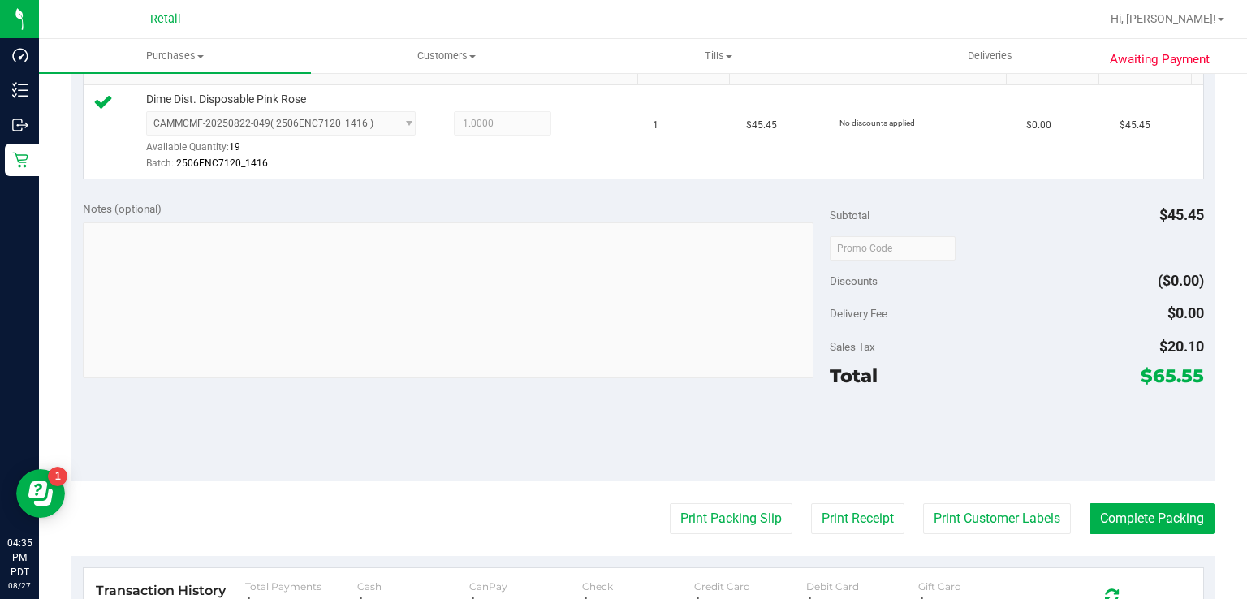
scroll to position [432, 0]
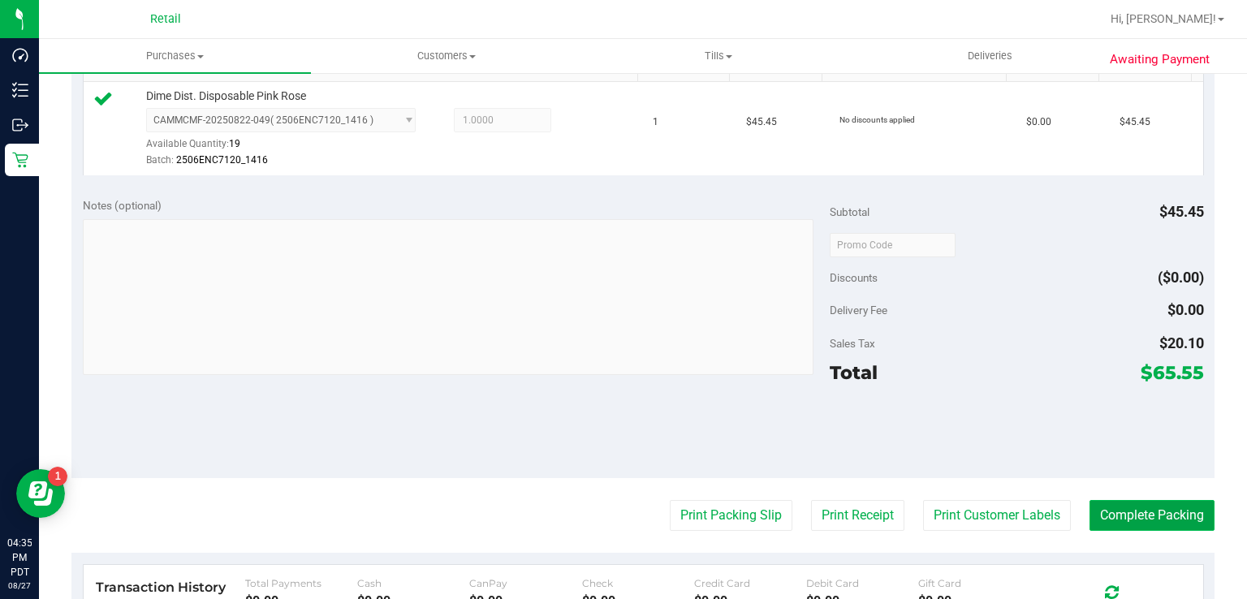
click at [1134, 512] on button "Complete Packing" at bounding box center [1152, 515] width 125 height 31
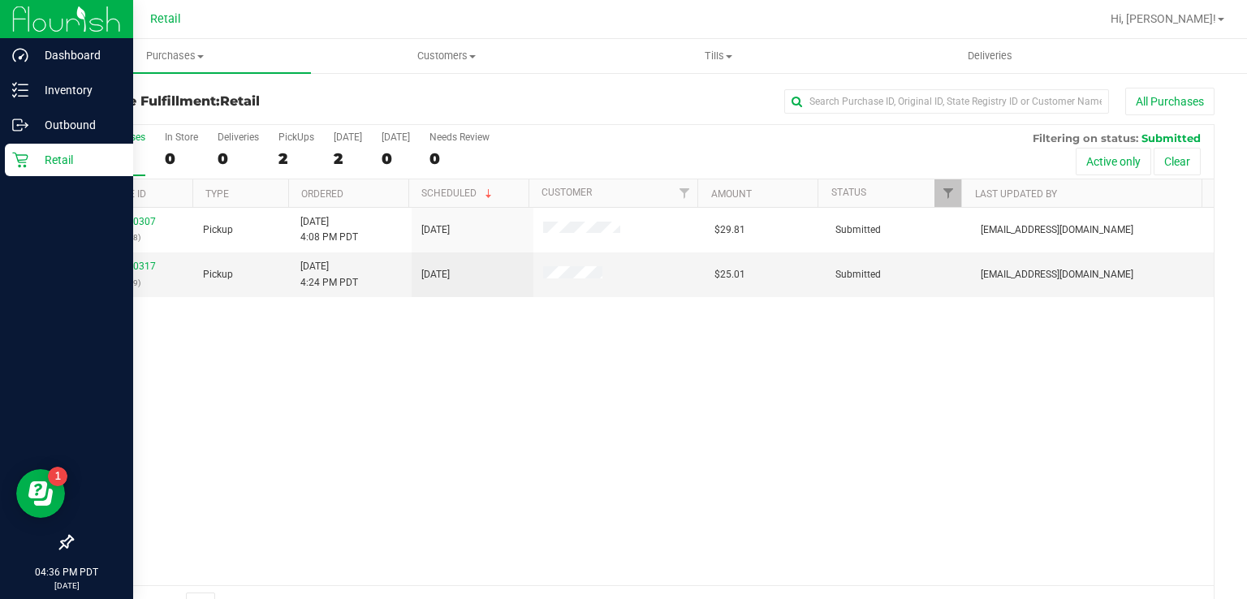
click at [23, 173] on div "Retail" at bounding box center [69, 160] width 128 height 32
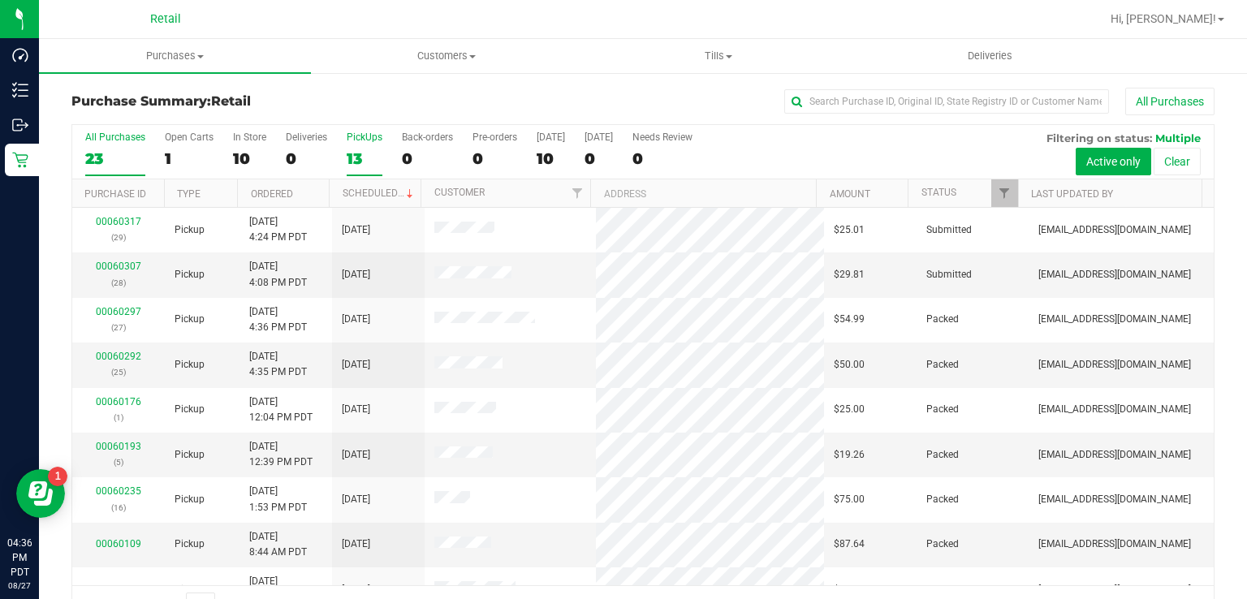
click at [357, 148] on label "PickUps 13" at bounding box center [365, 154] width 36 height 45
click at [0, 0] on input "PickUps 13" at bounding box center [0, 0] width 0 height 0
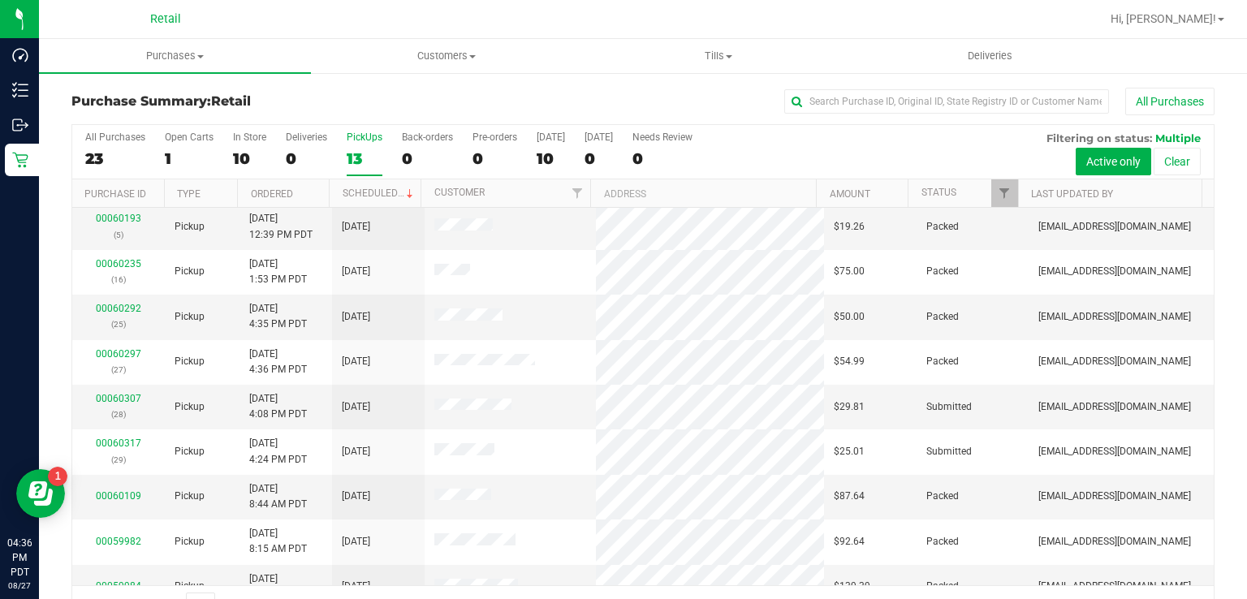
scroll to position [54, 0]
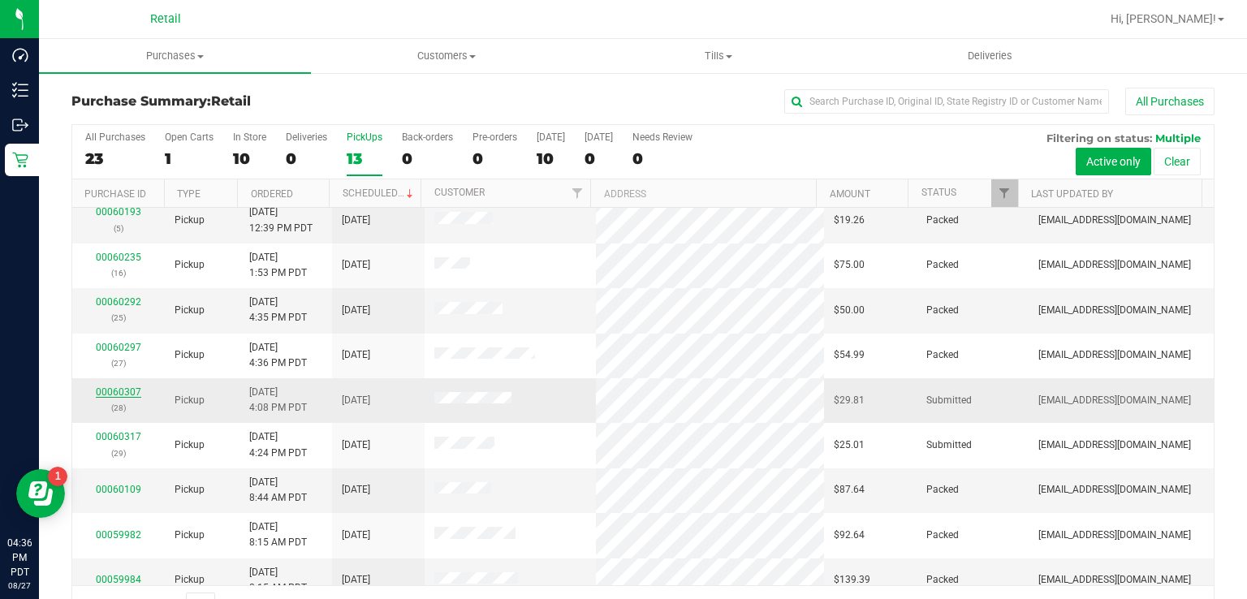
click at [105, 395] on link "00060307" at bounding box center [118, 392] width 45 height 11
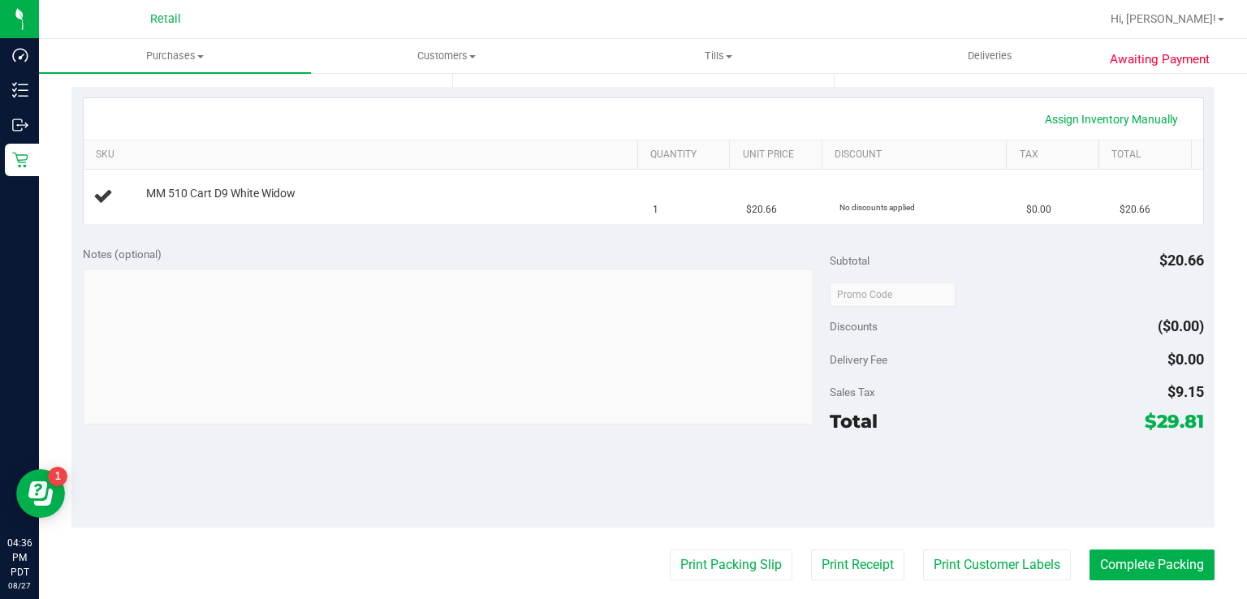
scroll to position [339, 0]
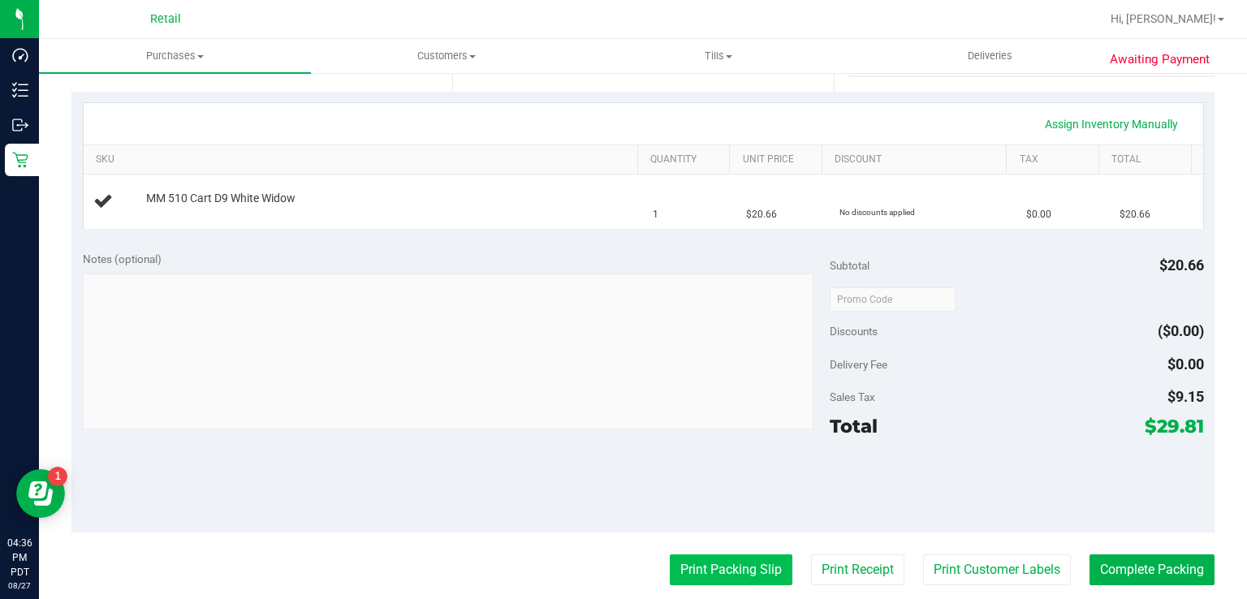
click at [728, 568] on button "Print Packing Slip" at bounding box center [731, 570] width 123 height 31
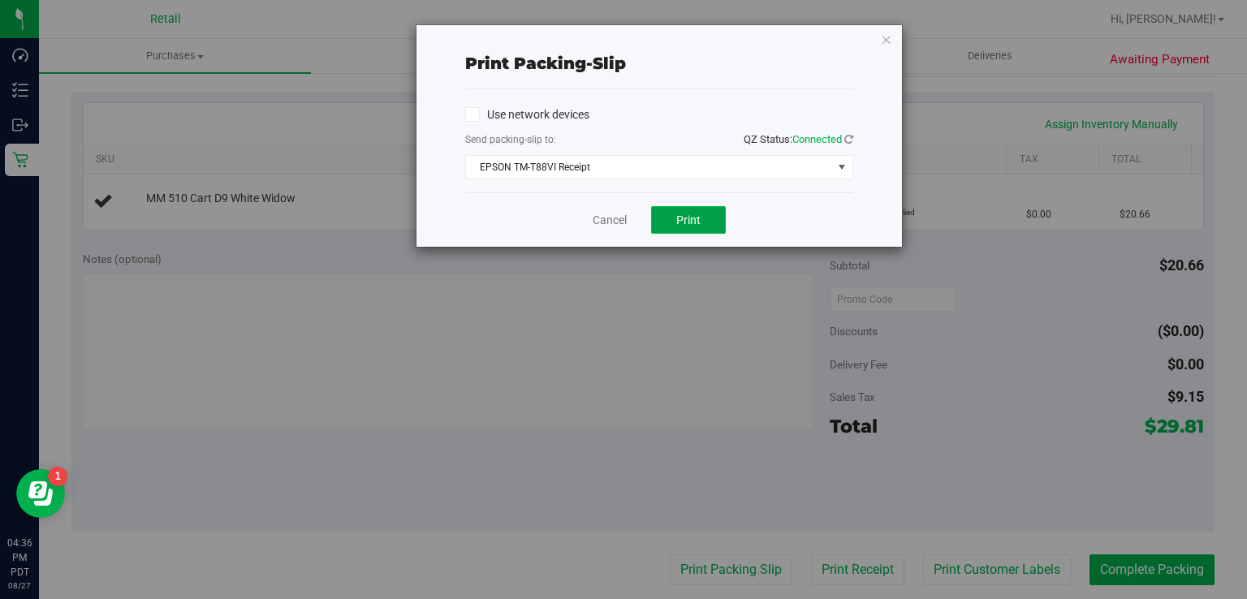
click at [697, 220] on span "Print" at bounding box center [688, 220] width 24 height 13
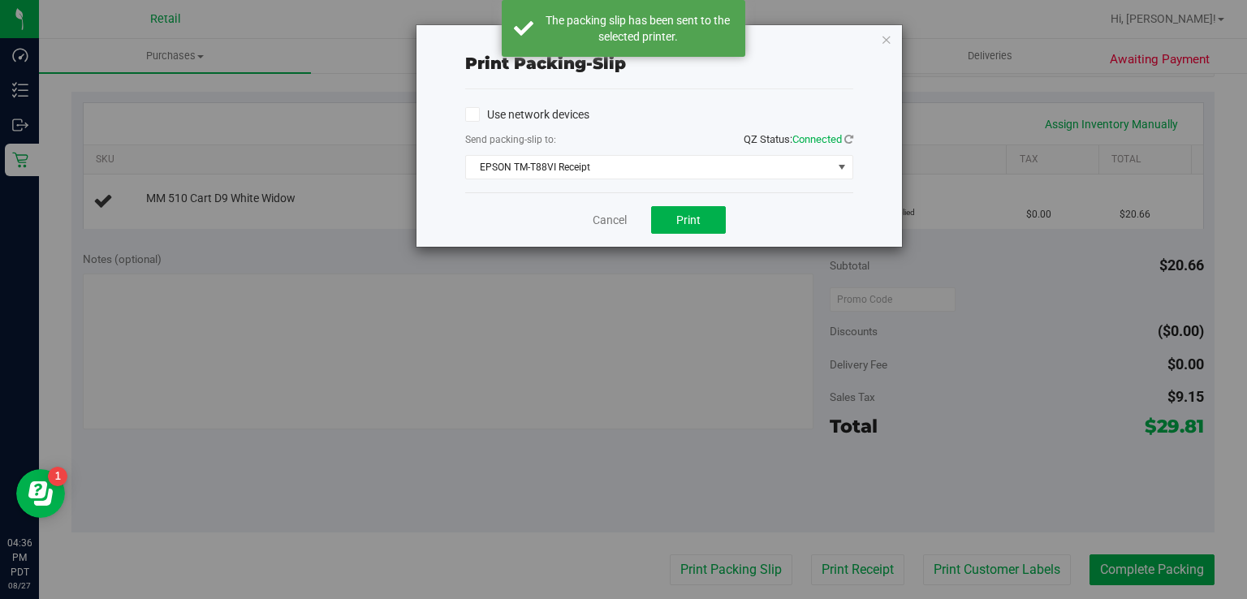
click at [906, 39] on div "Print packing-slip Use network devices Send packing-slip to: QZ Status: Connect…" at bounding box center [629, 299] width 1259 height 599
click at [883, 37] on icon "button" at bounding box center [886, 38] width 11 height 19
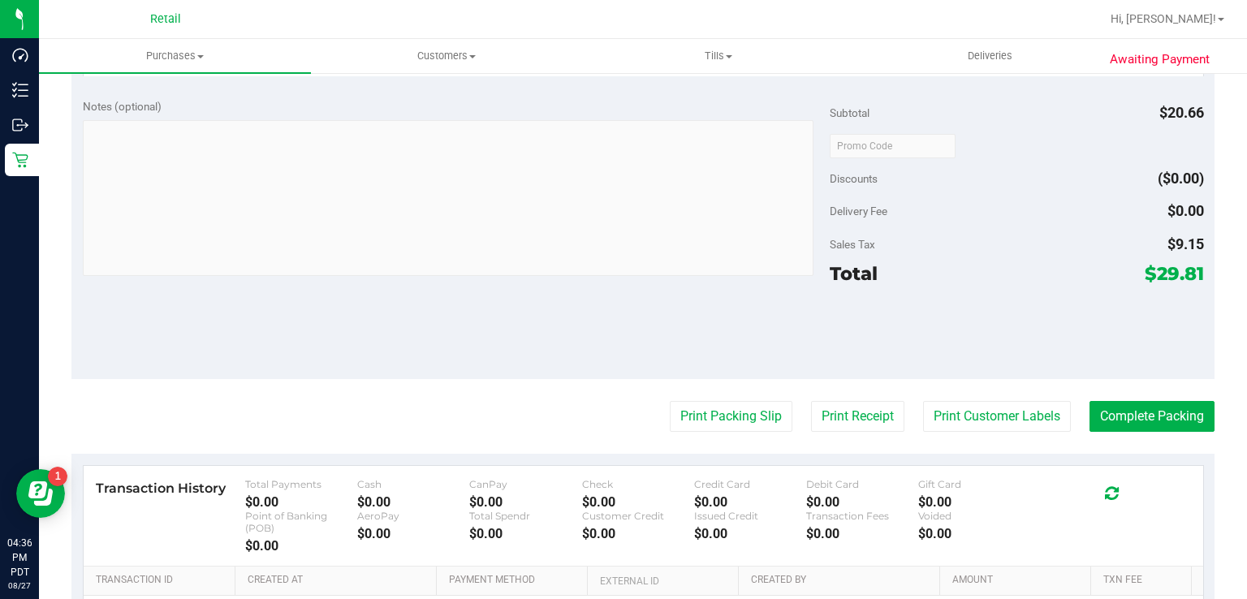
scroll to position [585, 0]
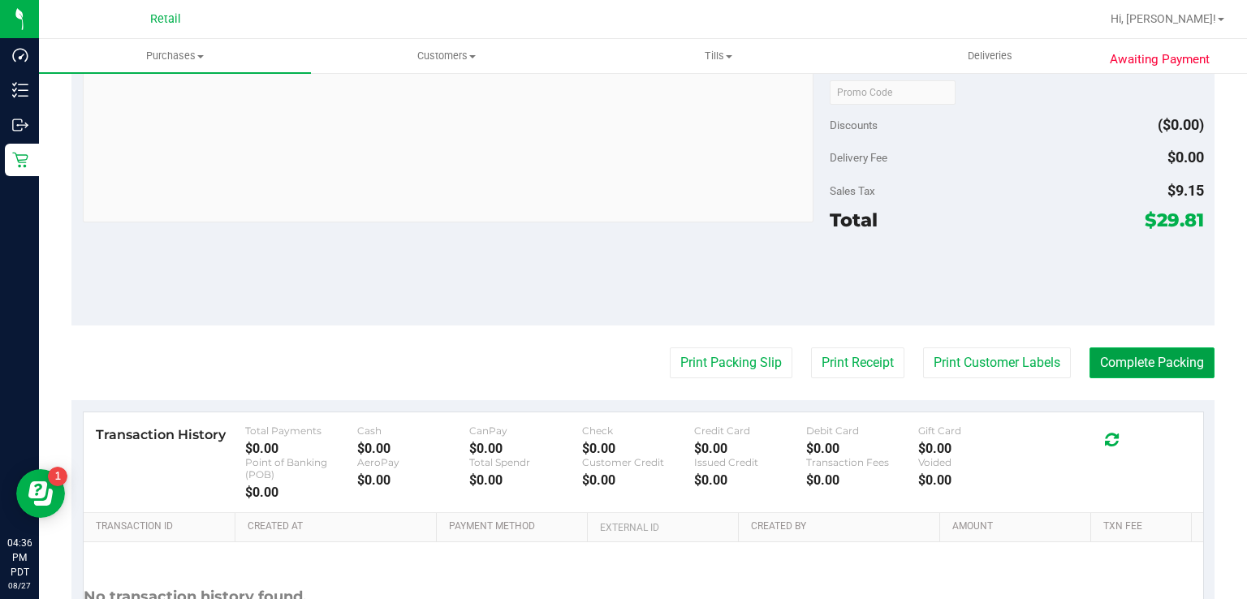
click at [1176, 357] on button "Complete Packing" at bounding box center [1152, 363] width 125 height 31
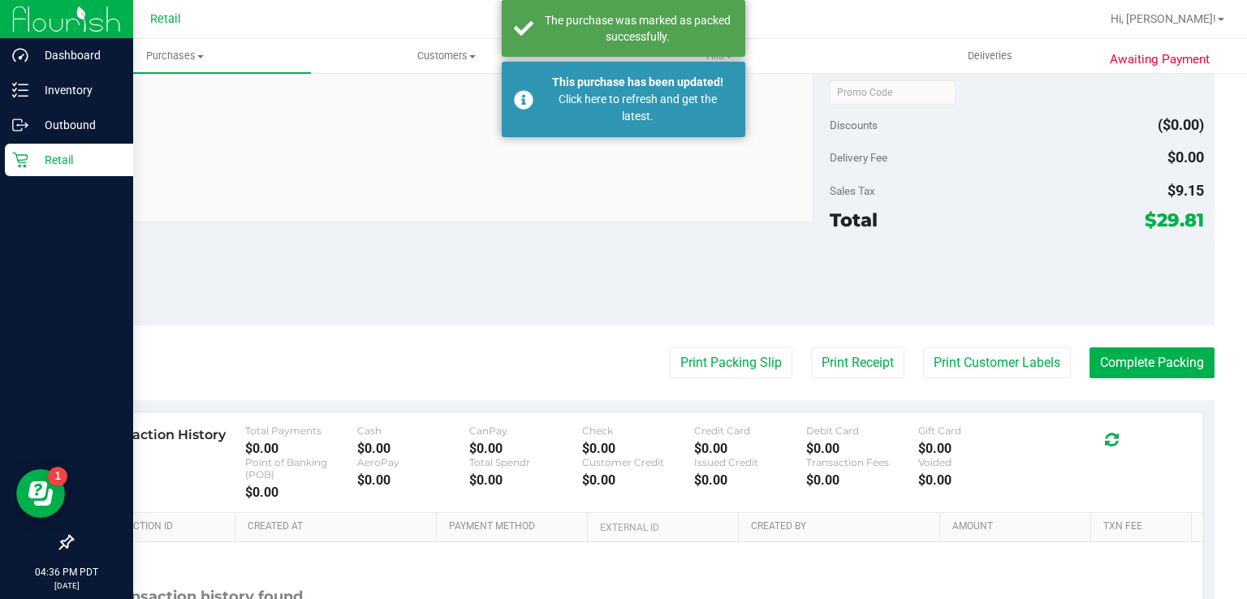
click at [19, 163] on icon at bounding box center [20, 160] width 16 height 16
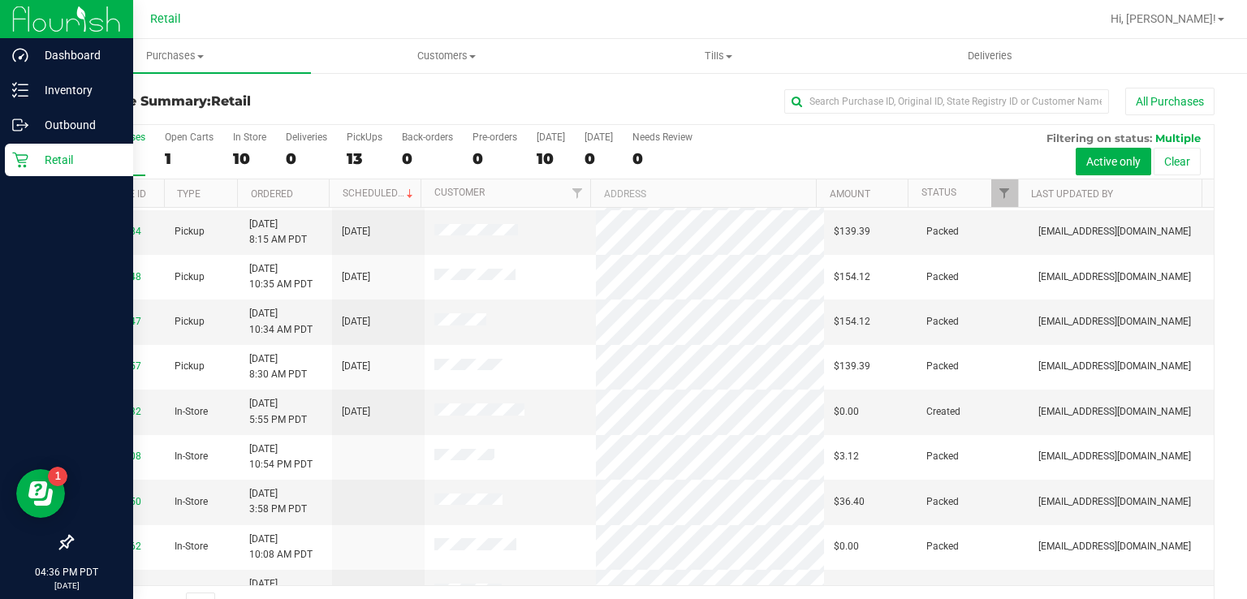
scroll to position [402, 0]
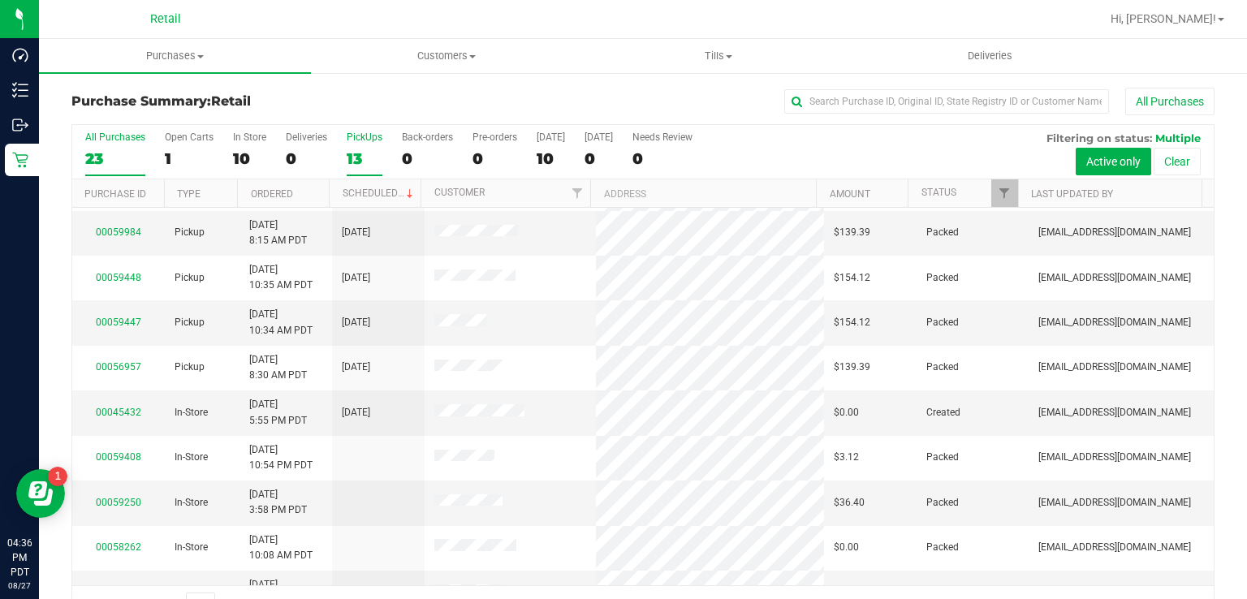
click at [369, 153] on div "13" at bounding box center [365, 158] width 36 height 19
click at [0, 0] on input "PickUps 13" at bounding box center [0, 0] width 0 height 0
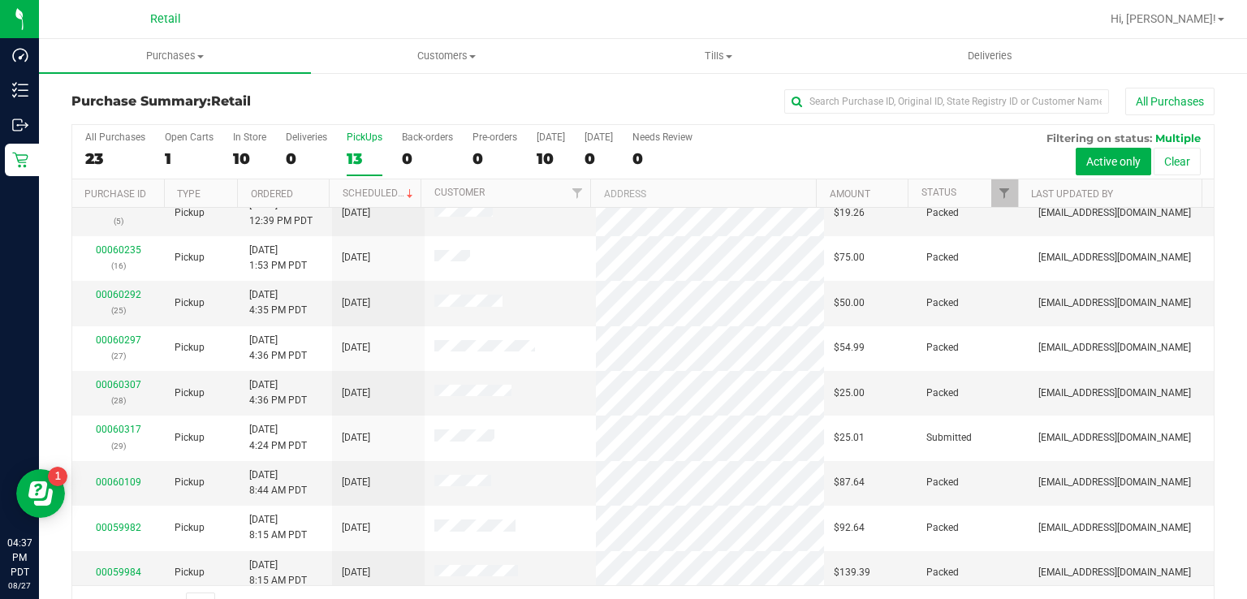
scroll to position [82, 0]
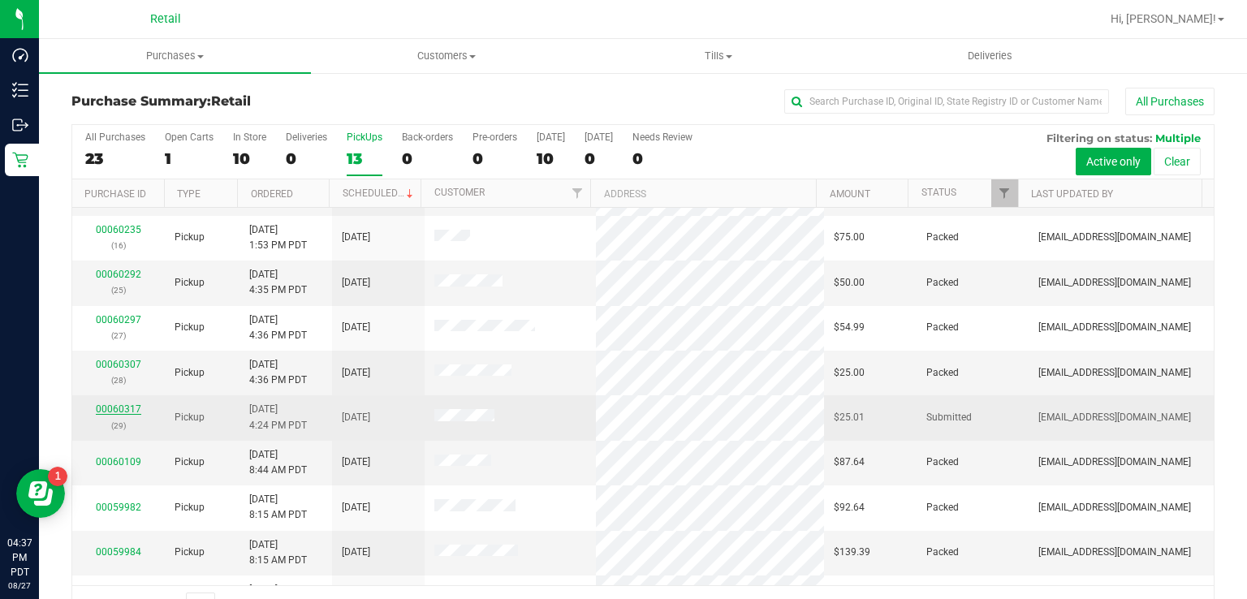
click at [110, 408] on link "00060317" at bounding box center [118, 409] width 45 height 11
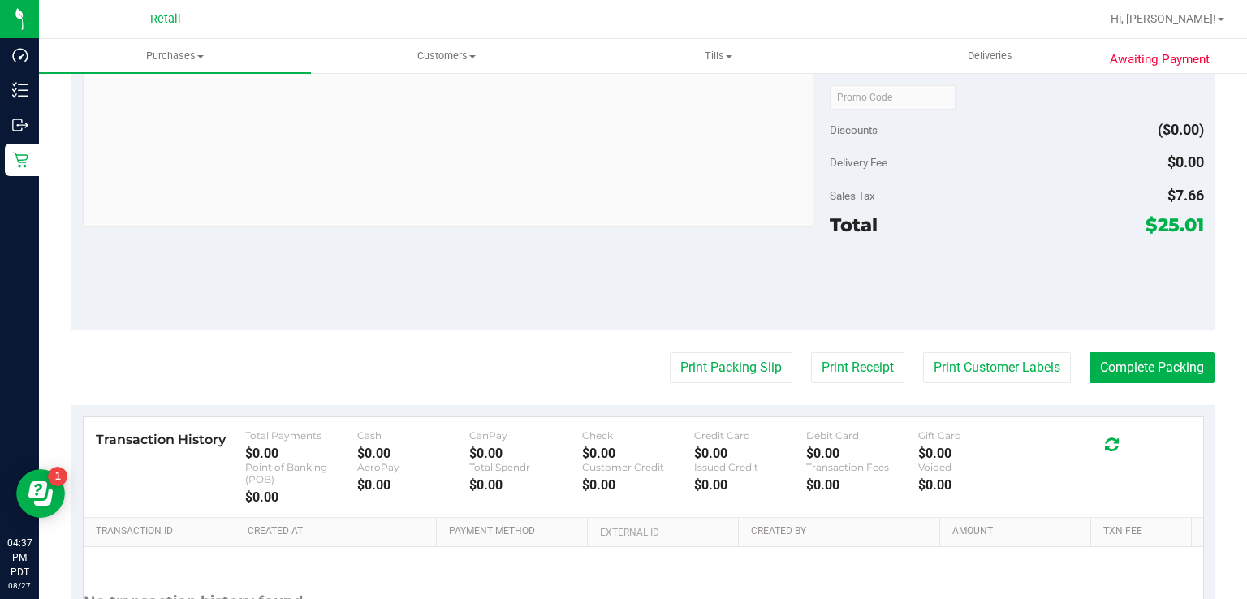
scroll to position [585, 0]
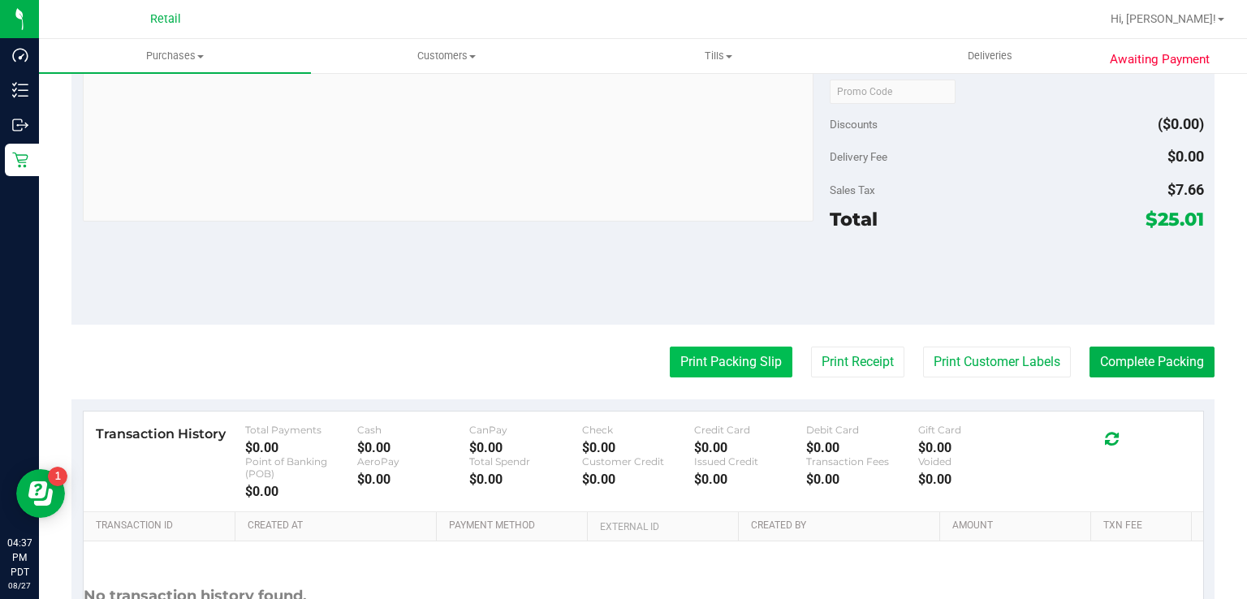
click at [718, 354] on button "Print Packing Slip" at bounding box center [731, 362] width 123 height 31
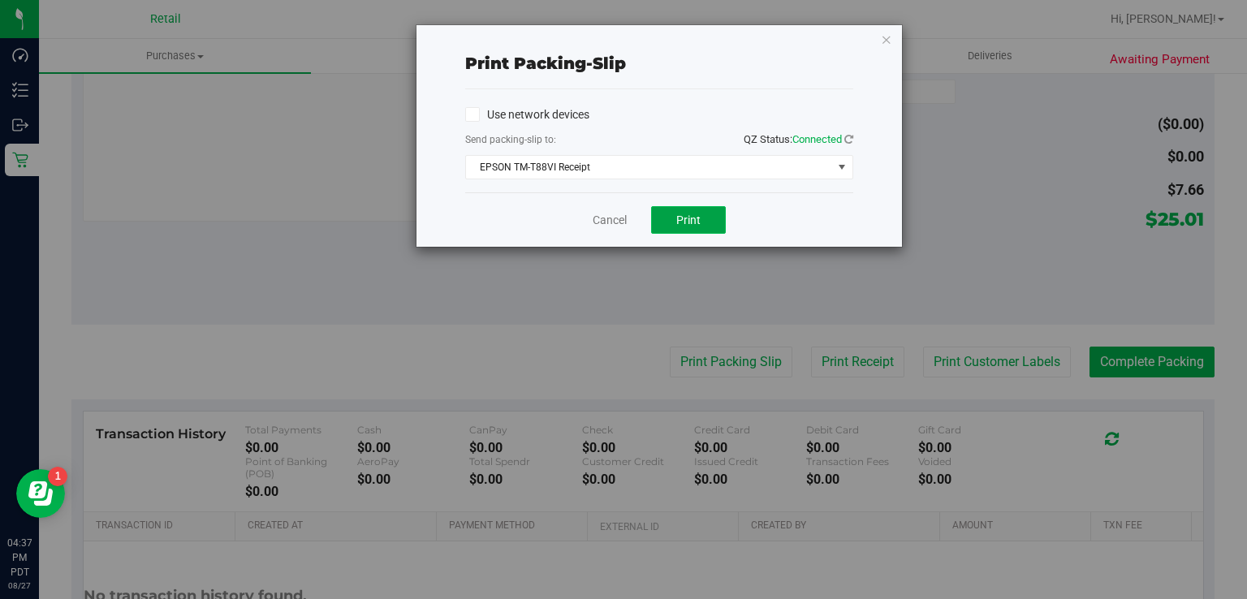
click at [692, 218] on span "Print" at bounding box center [688, 220] width 24 height 13
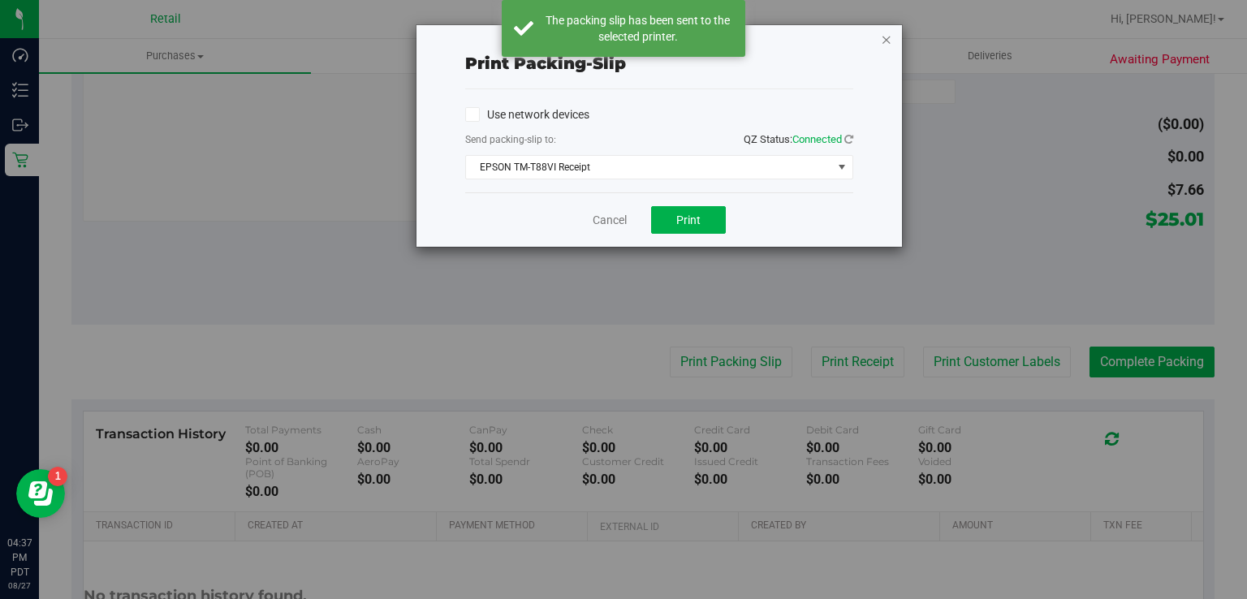
click at [883, 33] on icon "button" at bounding box center [886, 38] width 11 height 19
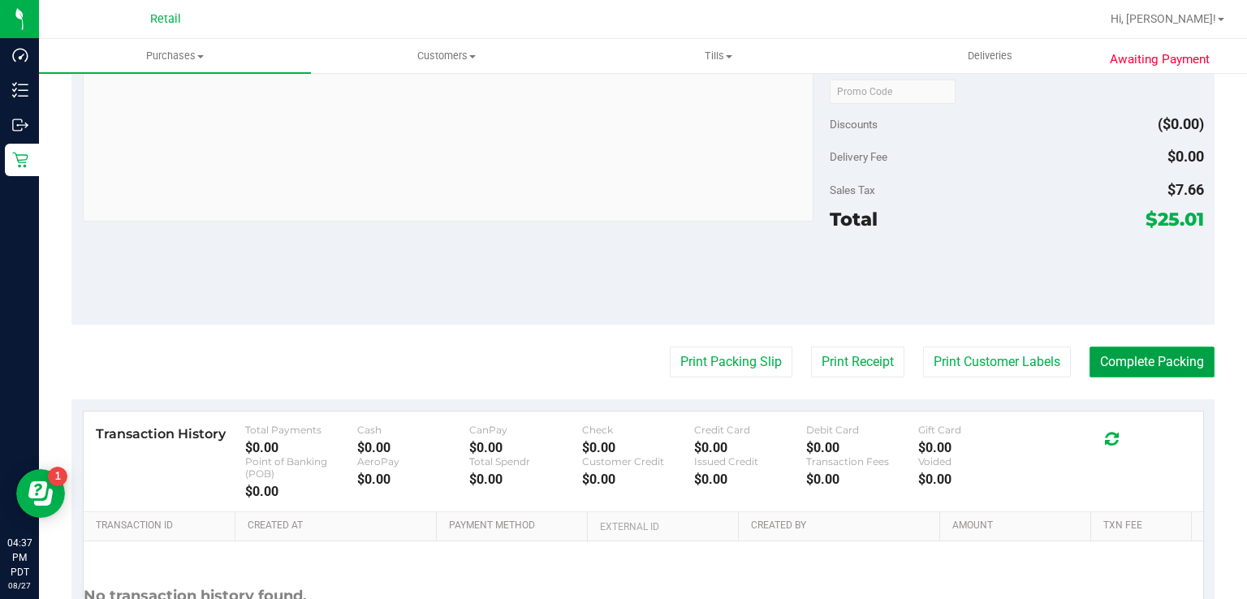
click at [1170, 361] on button "Complete Packing" at bounding box center [1152, 362] width 125 height 31
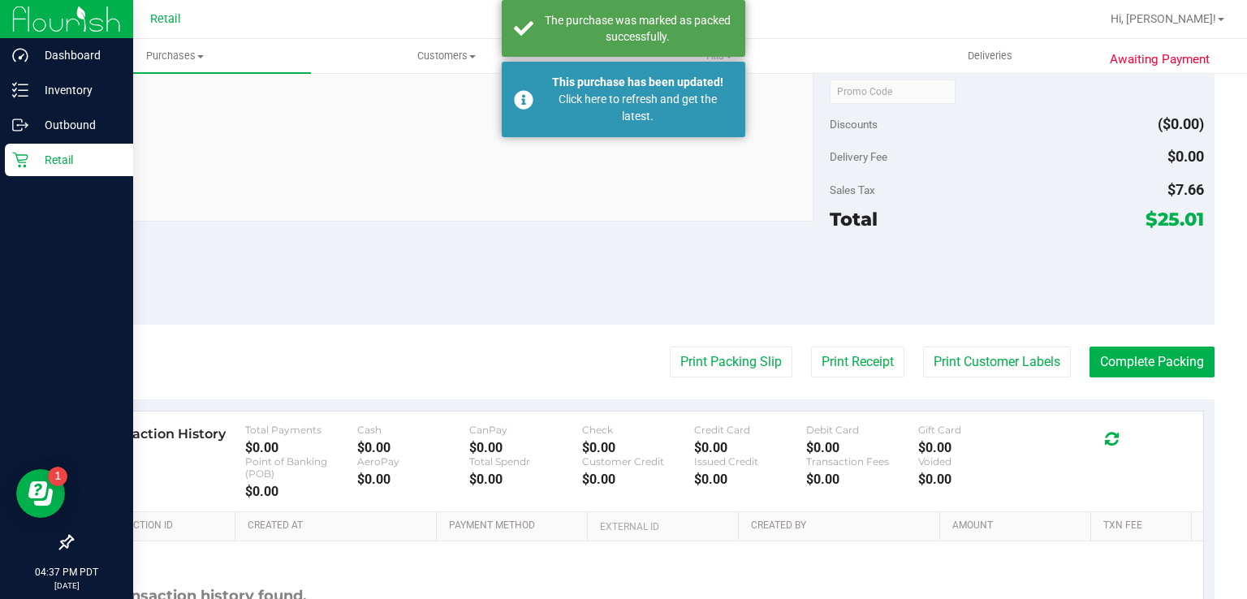
click at [21, 156] on icon at bounding box center [20, 160] width 16 height 16
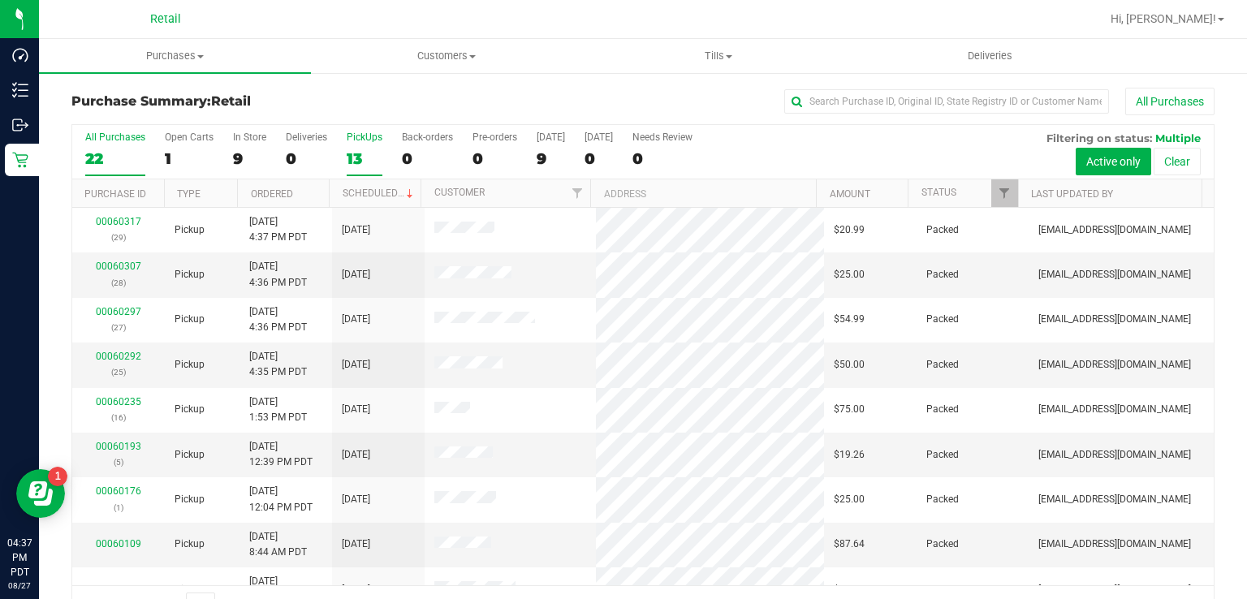
click at [356, 153] on div "13" at bounding box center [365, 158] width 36 height 19
click at [0, 0] on input "PickUps 13" at bounding box center [0, 0] width 0 height 0
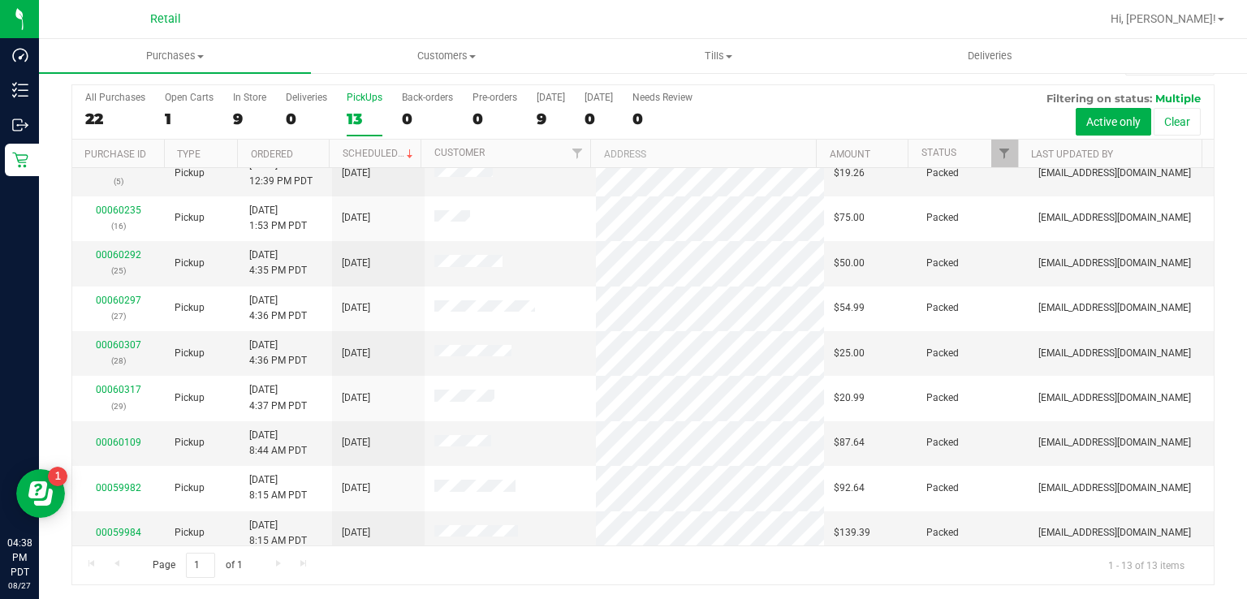
scroll to position [53, 0]
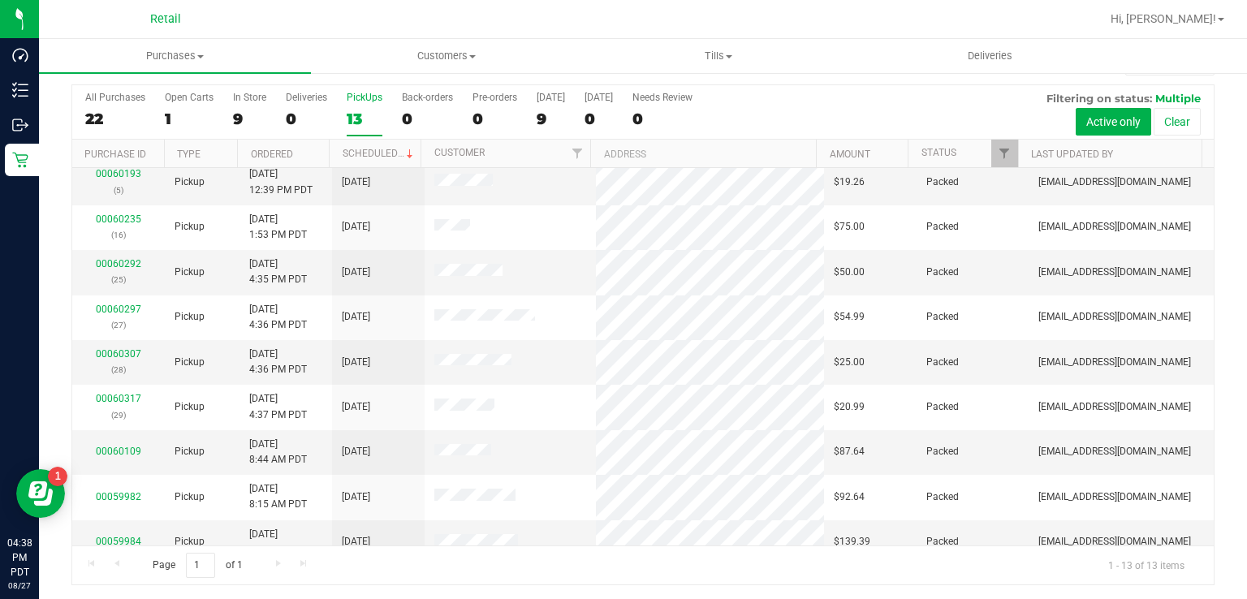
click at [361, 106] on label "PickUps 13" at bounding box center [365, 114] width 36 height 45
click at [0, 0] on input "PickUps 13" at bounding box center [0, 0] width 0 height 0
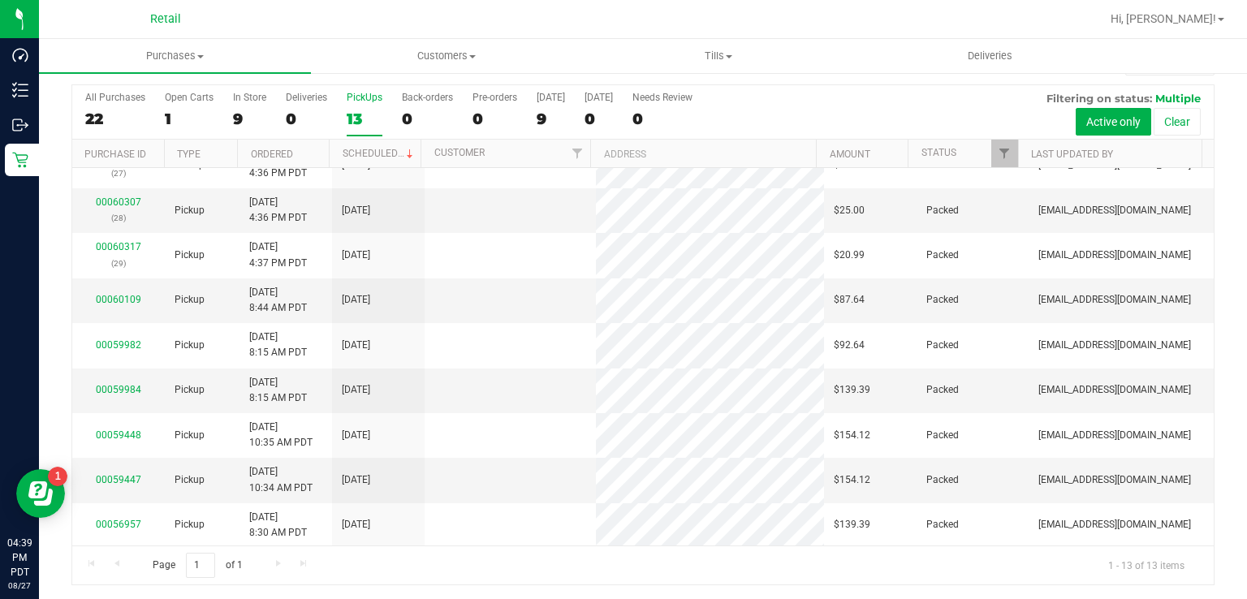
scroll to position [0, 0]
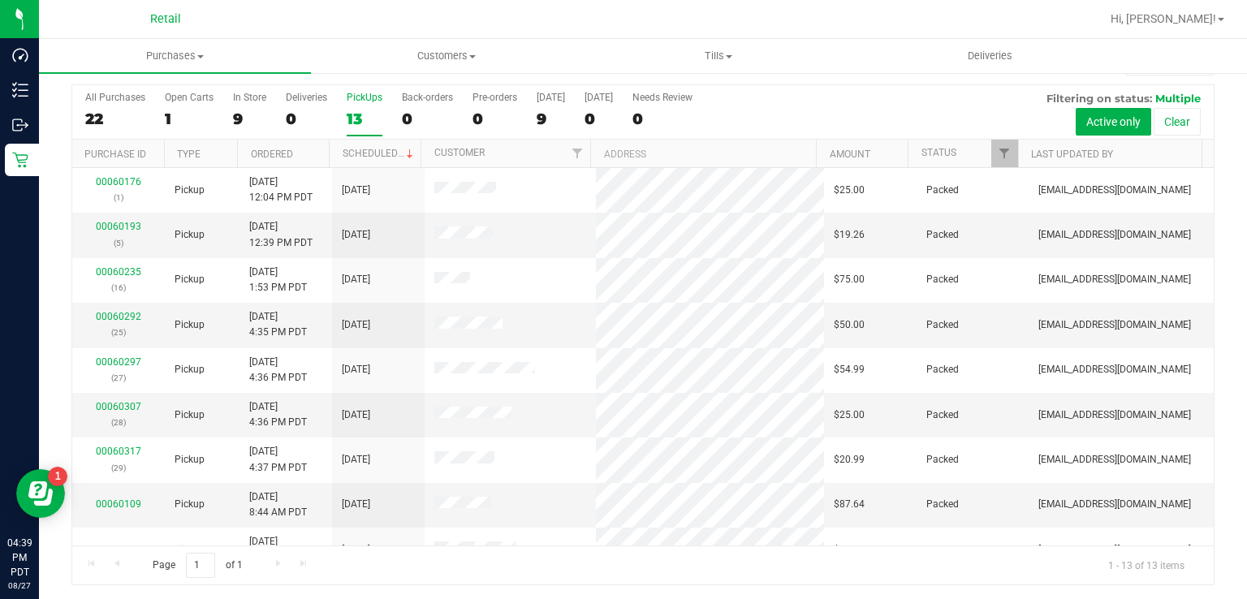
click at [377, 118] on div "13" at bounding box center [365, 119] width 36 height 19
click at [0, 0] on input "PickUps 13" at bounding box center [0, 0] width 0 height 0
click at [370, 126] on div "13" at bounding box center [365, 119] width 36 height 19
click at [0, 0] on input "PickUps 13" at bounding box center [0, 0] width 0 height 0
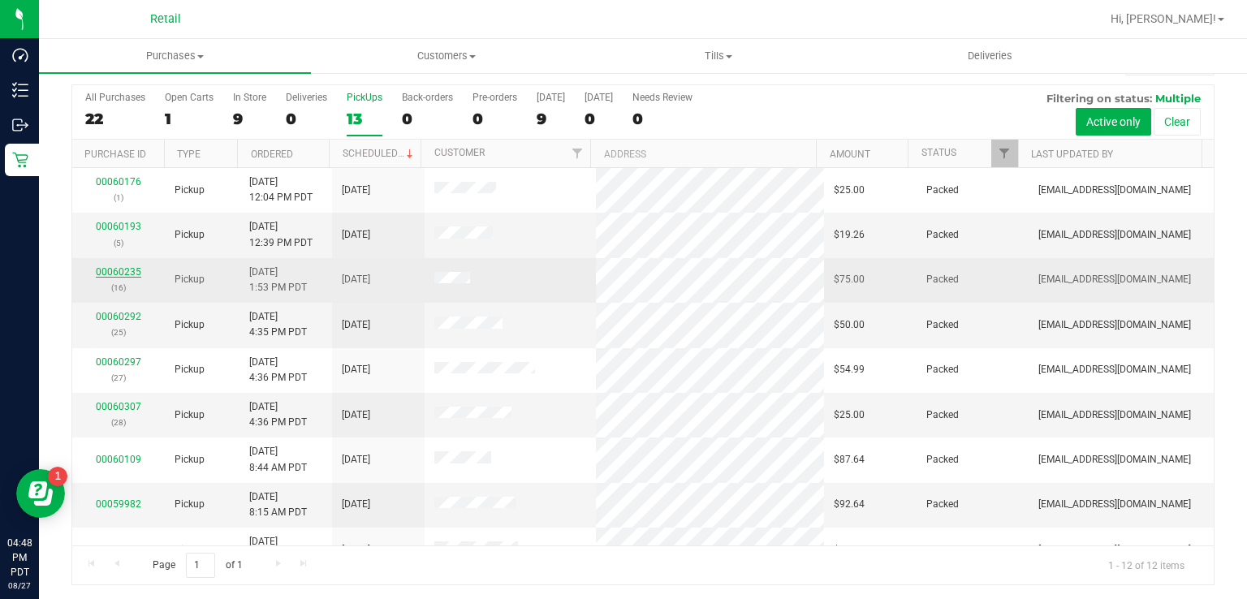
click at [119, 273] on link "00060235" at bounding box center [118, 271] width 45 height 11
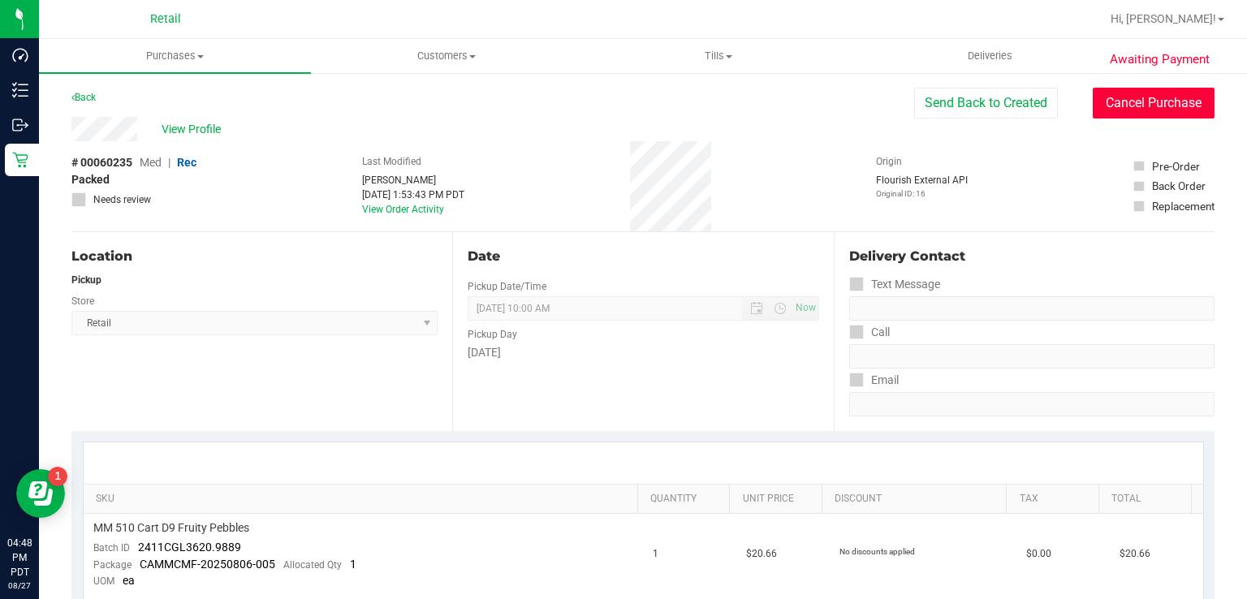
click at [1139, 105] on button "Cancel Purchase" at bounding box center [1154, 103] width 122 height 31
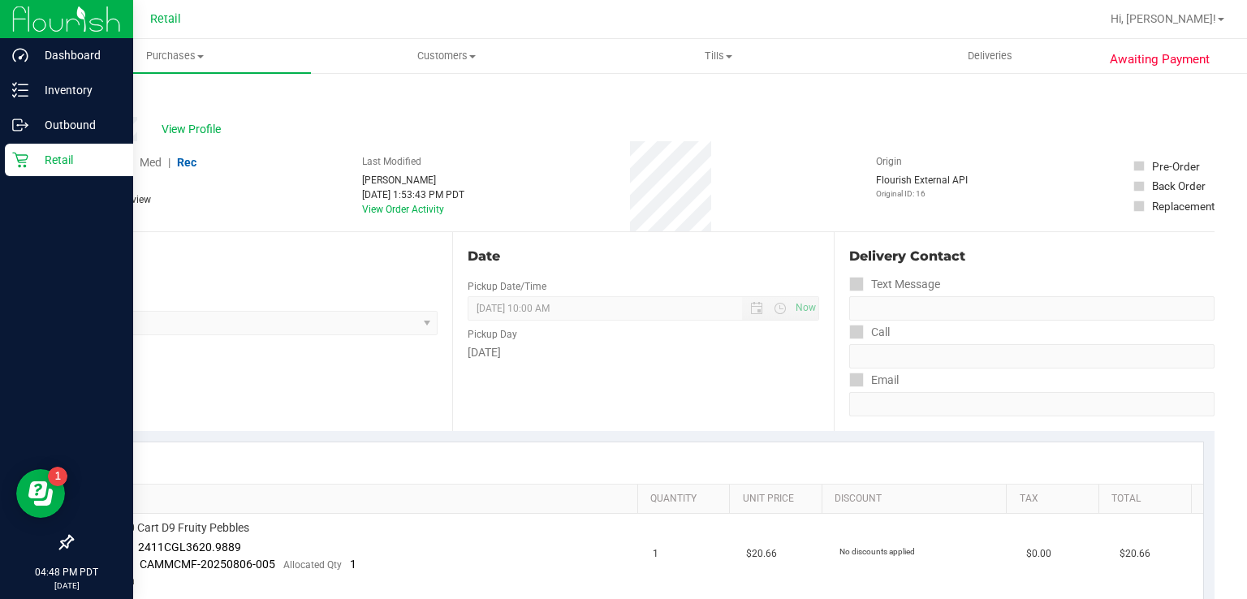
click at [10, 147] on div "Retail" at bounding box center [69, 160] width 128 height 32
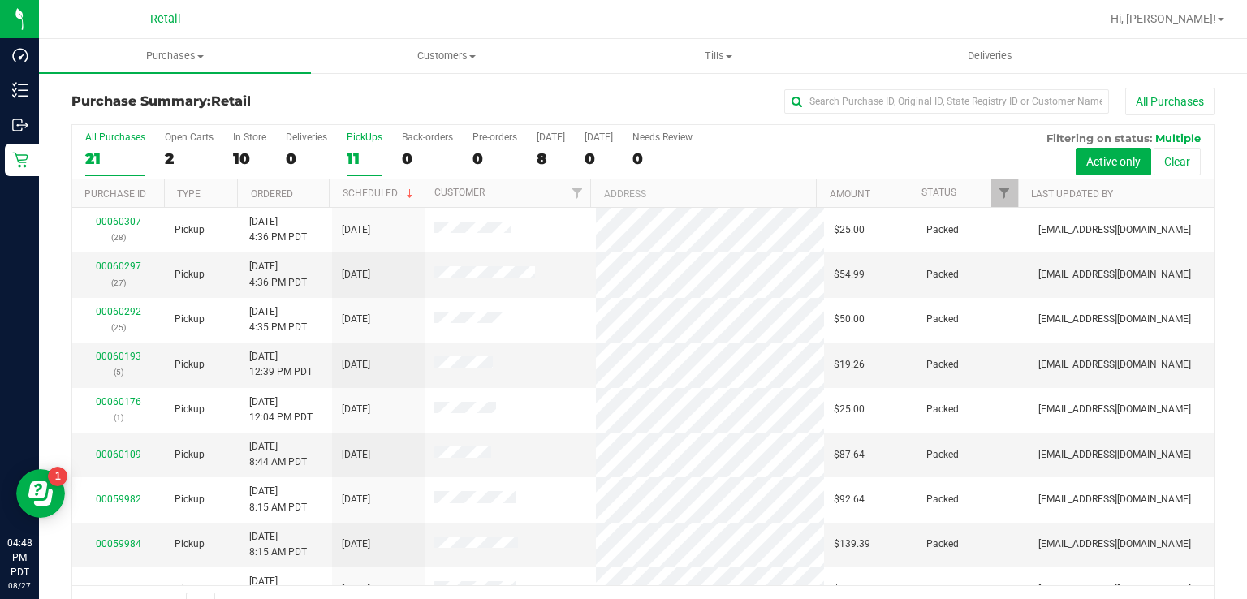
click at [356, 151] on div "11" at bounding box center [365, 158] width 36 height 19
click at [0, 0] on input "PickUps 11" at bounding box center [0, 0] width 0 height 0
click at [354, 163] on div "11" at bounding box center [365, 158] width 36 height 19
click at [0, 0] on input "PickUps 11" at bounding box center [0, 0] width 0 height 0
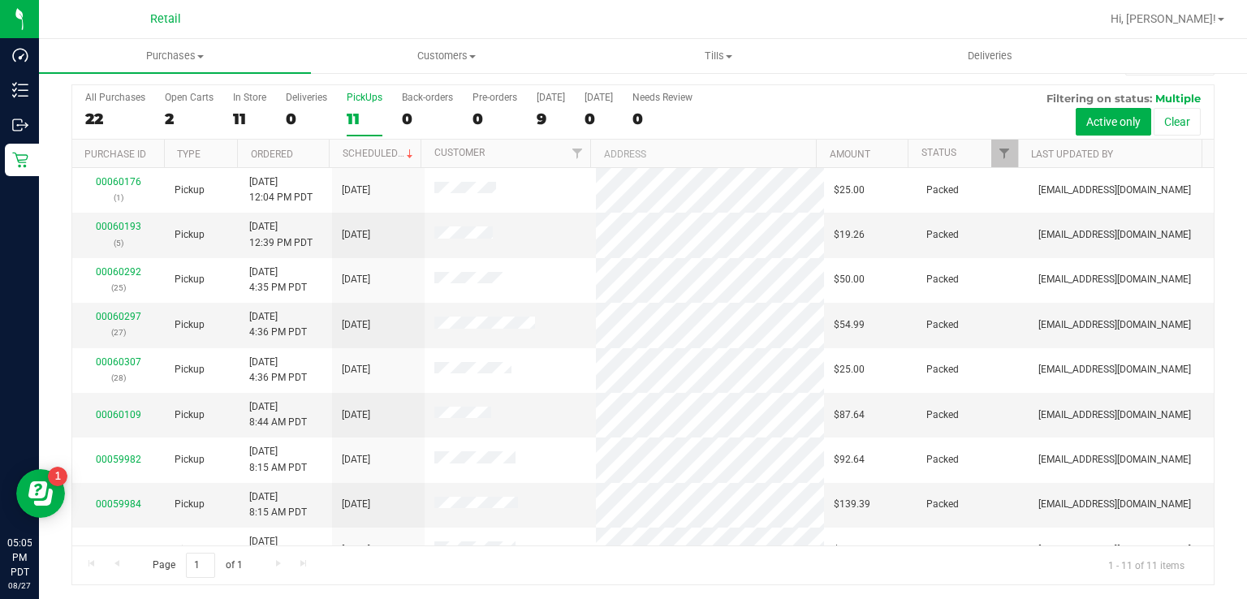
click at [365, 104] on label "PickUps 11" at bounding box center [365, 114] width 36 height 45
click at [0, 0] on input "PickUps 11" at bounding box center [0, 0] width 0 height 0
click at [110, 404] on link "00060340" at bounding box center [118, 406] width 45 height 11
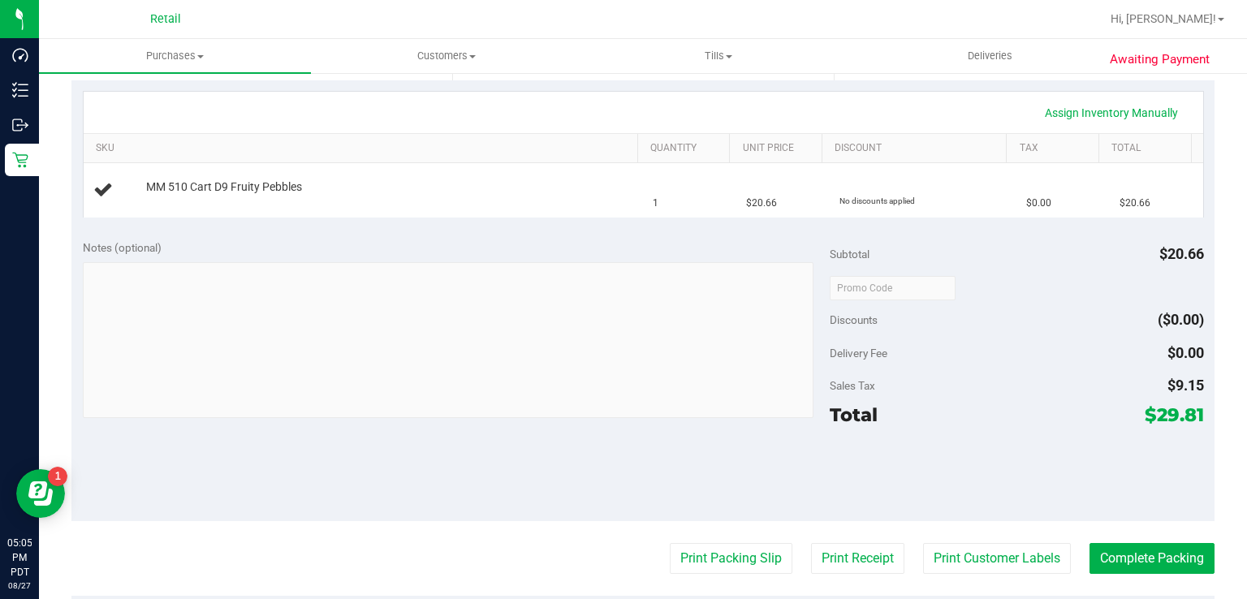
scroll to position [361, 0]
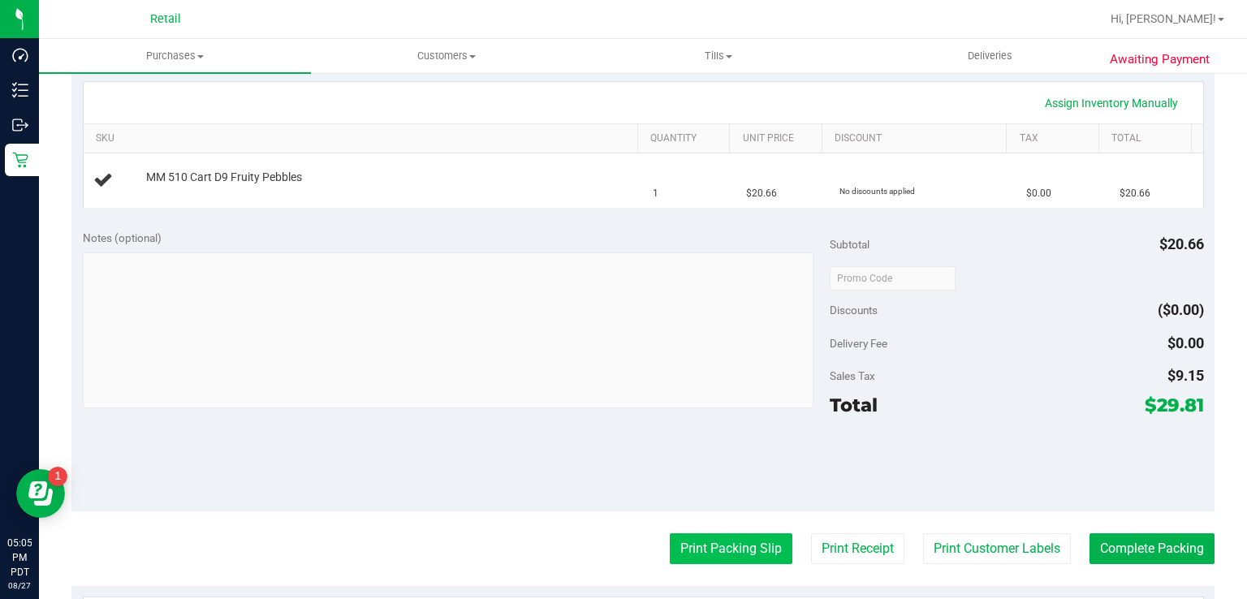
click at [711, 546] on button "Print Packing Slip" at bounding box center [731, 549] width 123 height 31
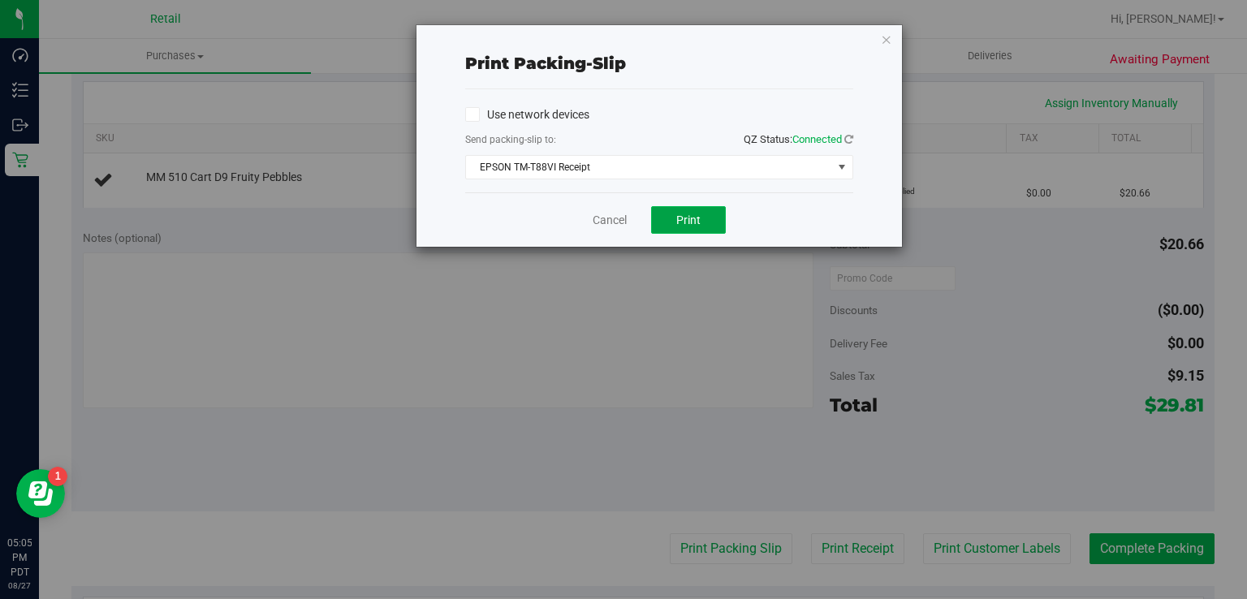
click at [693, 214] on span "Print" at bounding box center [688, 220] width 24 height 13
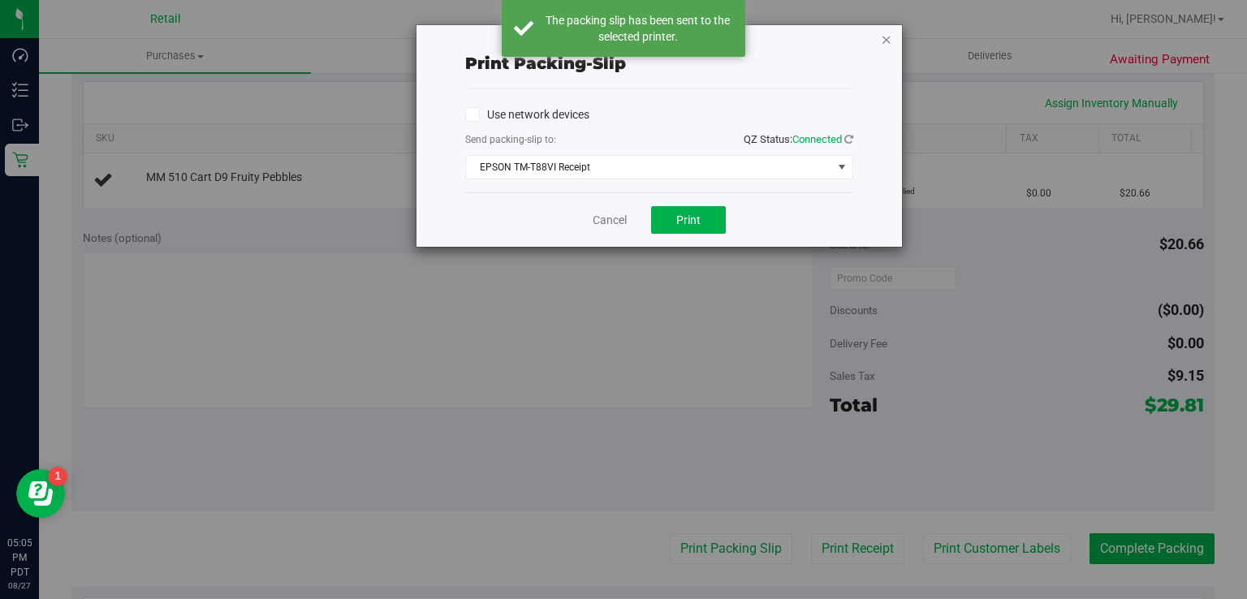
click at [890, 40] on icon "button" at bounding box center [886, 38] width 11 height 19
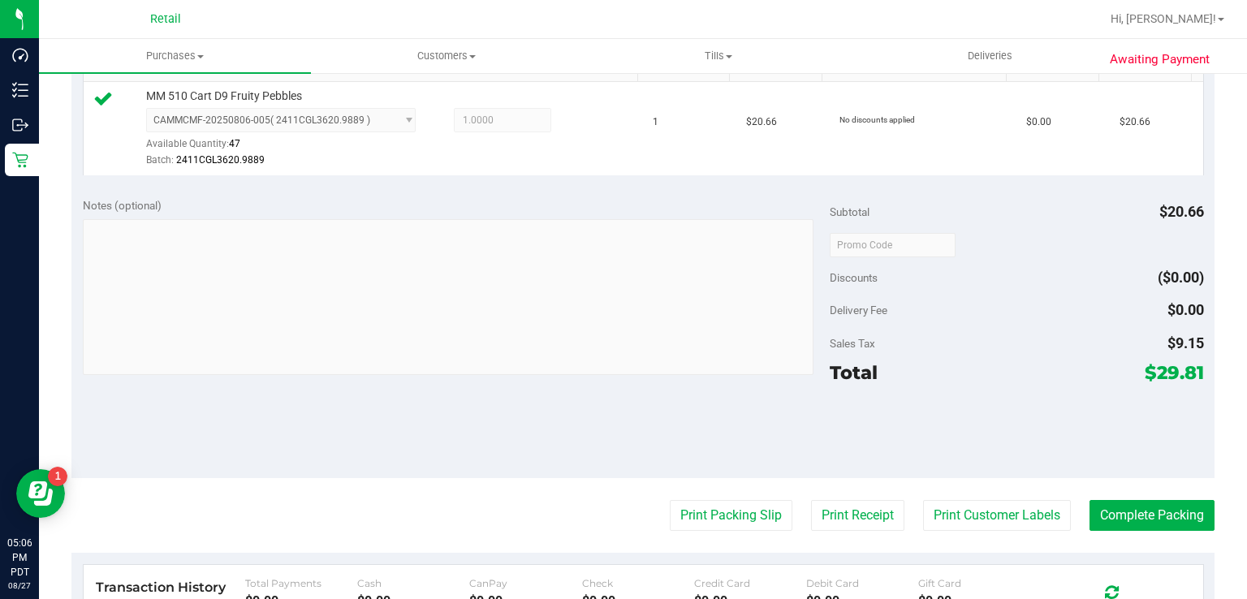
scroll to position [435, 0]
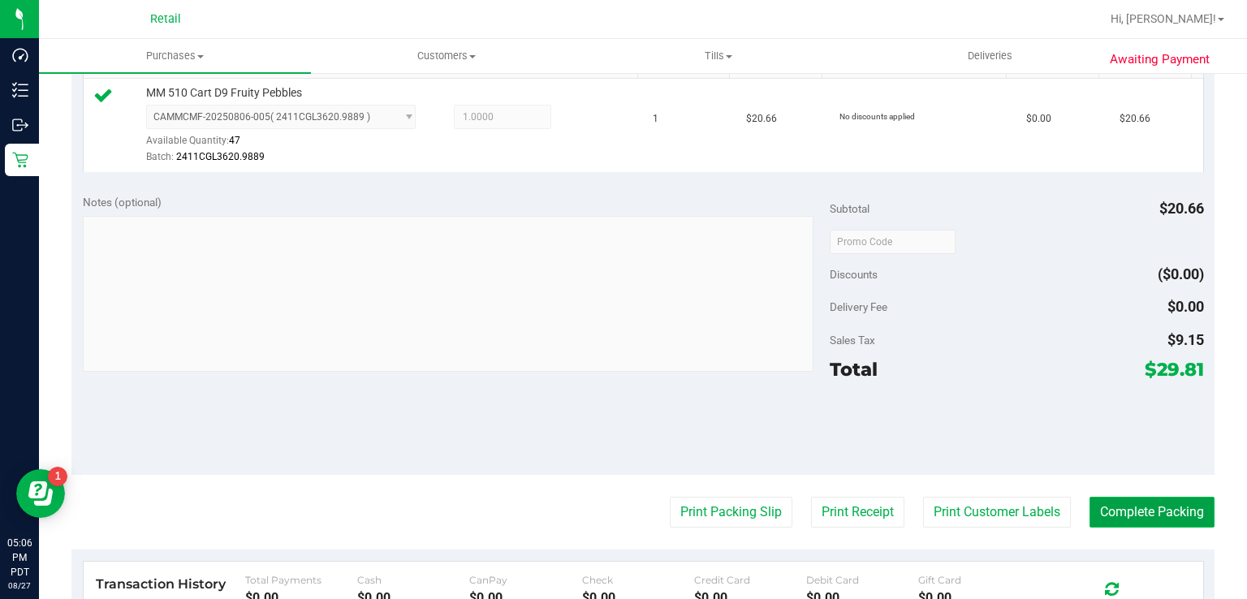
click at [1138, 508] on button "Complete Packing" at bounding box center [1152, 512] width 125 height 31
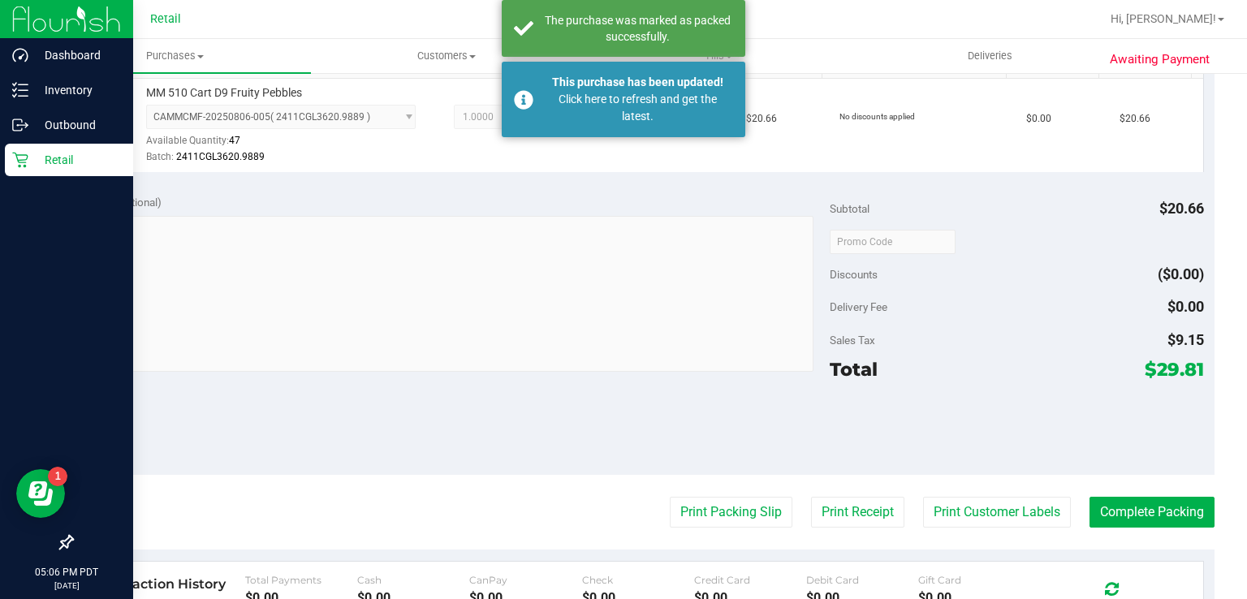
click at [10, 172] on div "Retail" at bounding box center [69, 160] width 128 height 32
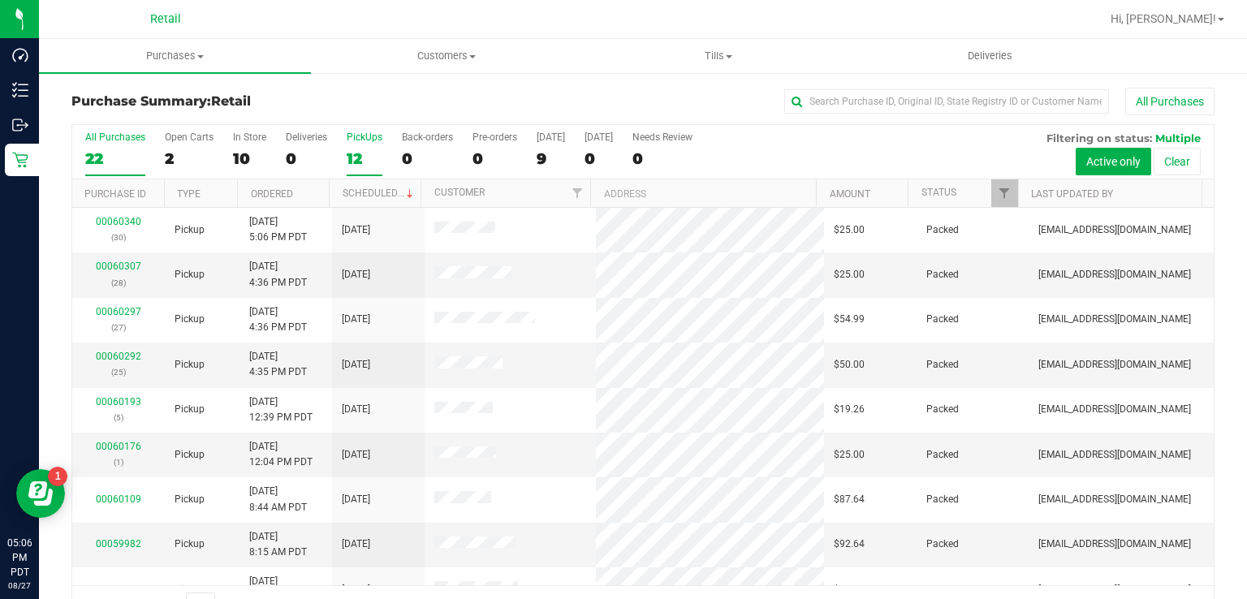
click at [365, 141] on div "PickUps" at bounding box center [365, 137] width 36 height 11
click at [0, 0] on input "PickUps 12" at bounding box center [0, 0] width 0 height 0
click at [365, 154] on div "12" at bounding box center [365, 158] width 36 height 19
click at [0, 0] on input "PickUps 12" at bounding box center [0, 0] width 0 height 0
click at [347, 143] on label "PickUps 12" at bounding box center [365, 154] width 36 height 45
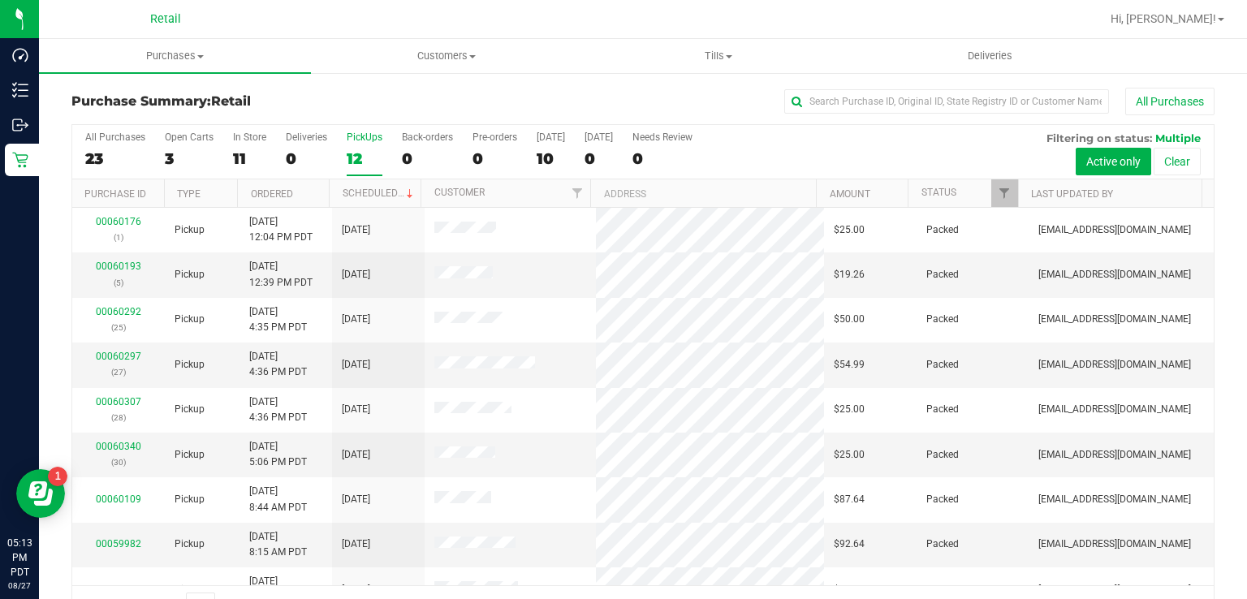
click at [0, 0] on input "PickUps 12" at bounding box center [0, 0] width 0 height 0
click at [365, 146] on label "PickUps 12" at bounding box center [365, 154] width 36 height 45
click at [0, 0] on input "PickUps 12" at bounding box center [0, 0] width 0 height 0
click at [364, 155] on div "9" at bounding box center [365, 158] width 36 height 19
click at [0, 0] on input "PickUps 9" at bounding box center [0, 0] width 0 height 0
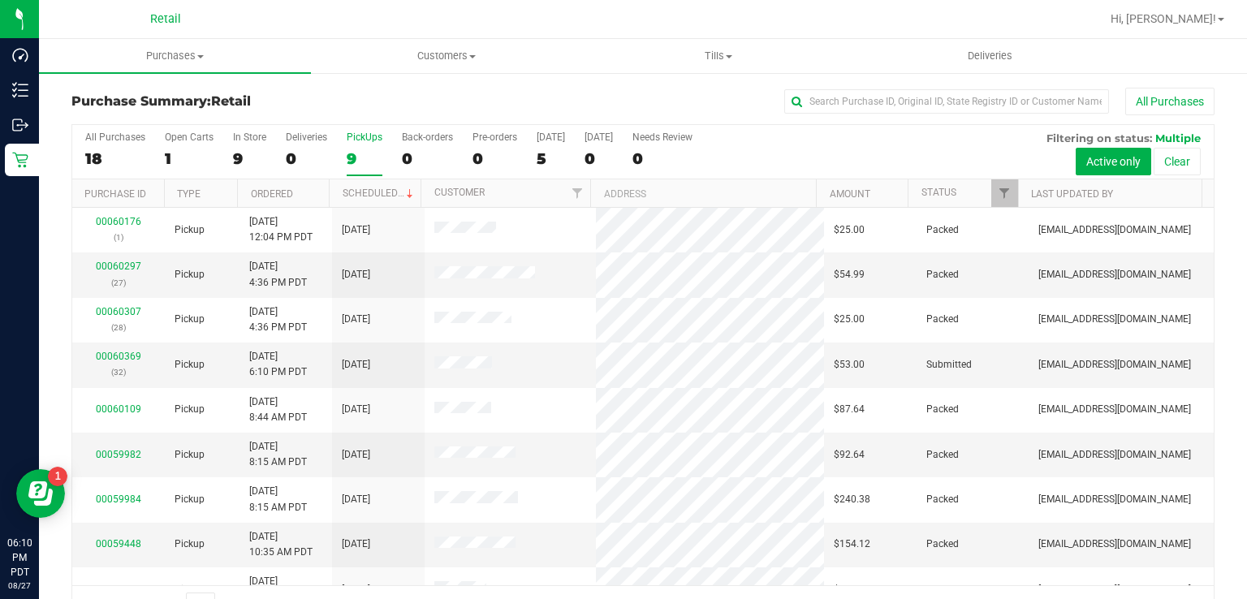
click at [352, 162] on div "9" at bounding box center [365, 158] width 36 height 19
click at [0, 0] on input "PickUps 9" at bounding box center [0, 0] width 0 height 0
click at [123, 351] on link "00060369" at bounding box center [118, 356] width 45 height 11
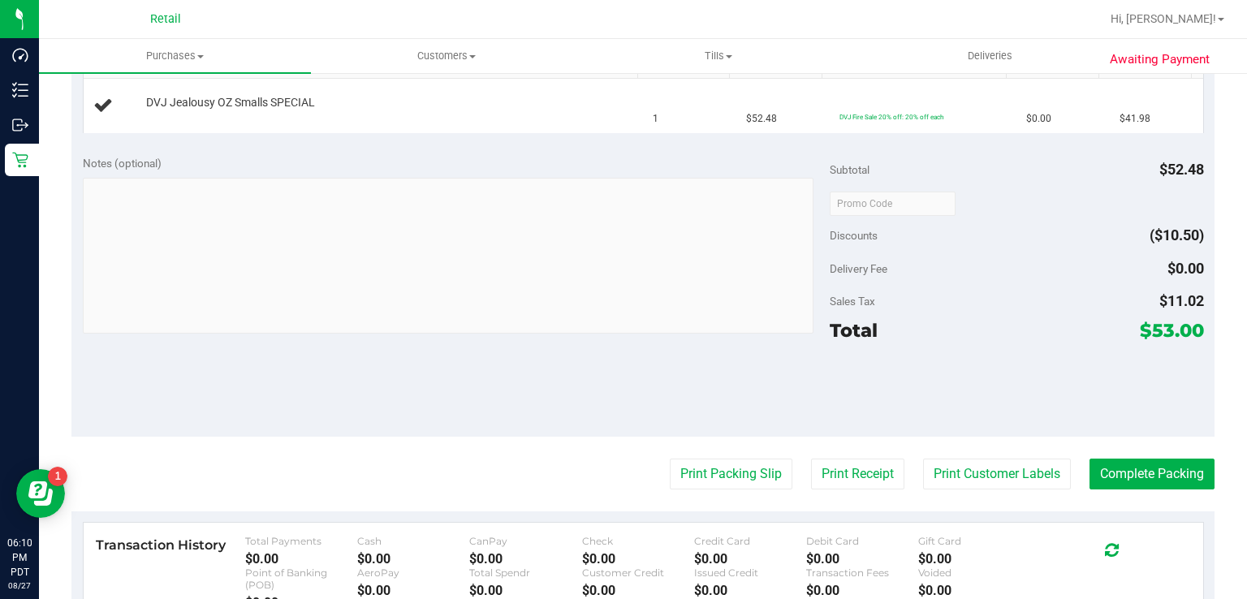
scroll to position [439, 0]
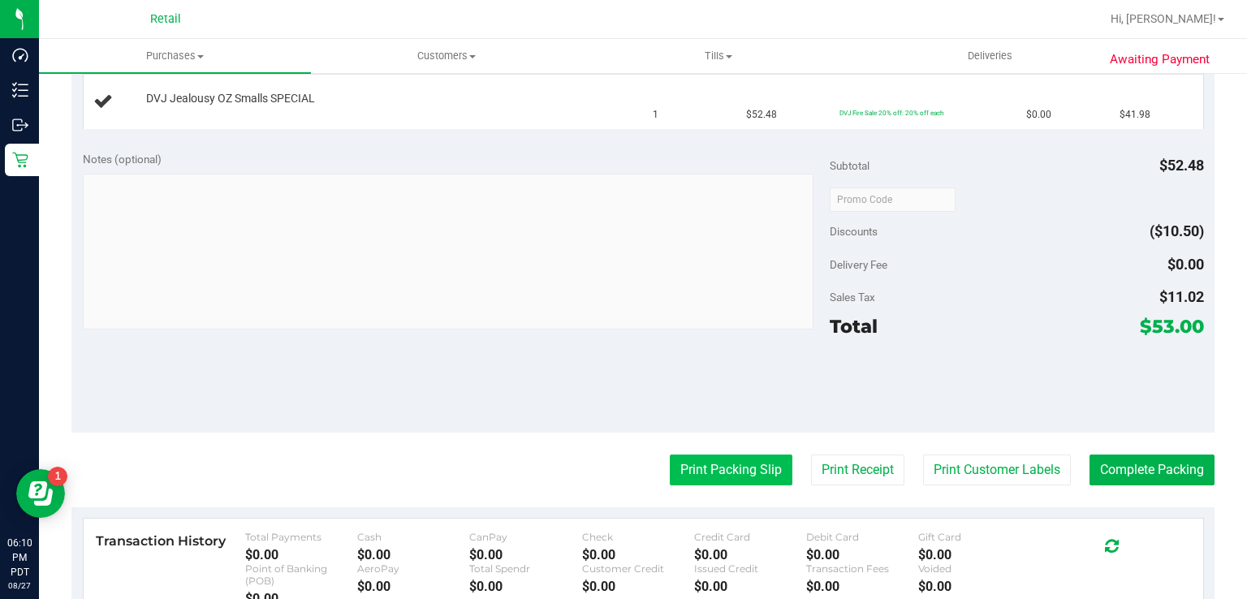
click at [693, 457] on button "Print Packing Slip" at bounding box center [731, 470] width 123 height 31
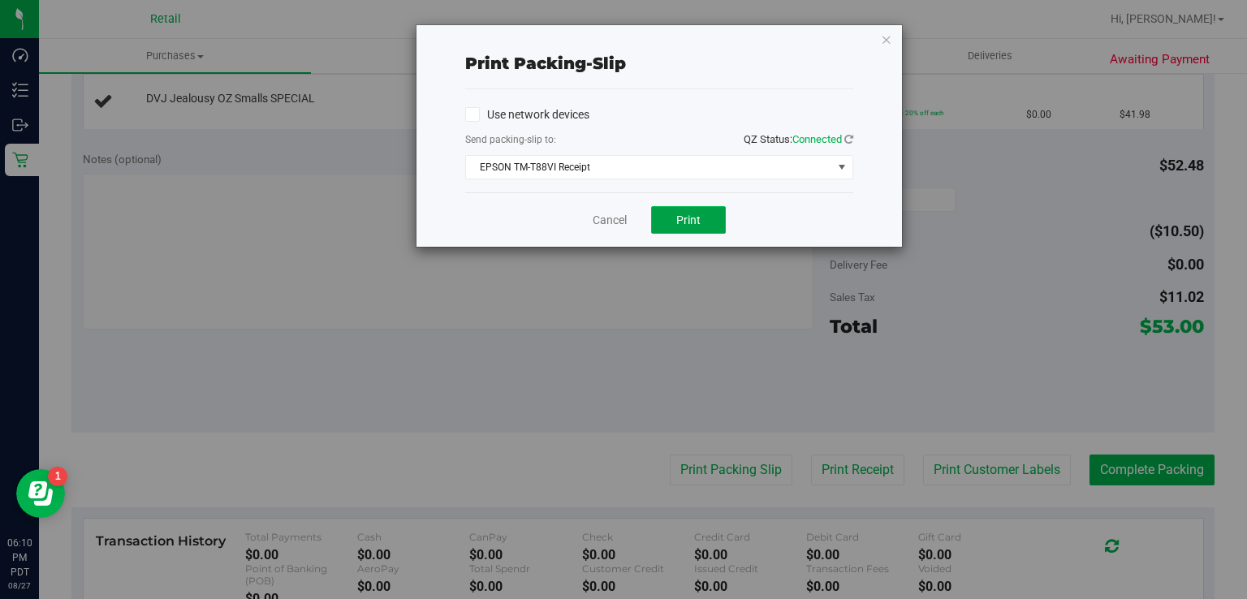
click at [689, 217] on span "Print" at bounding box center [688, 220] width 24 height 13
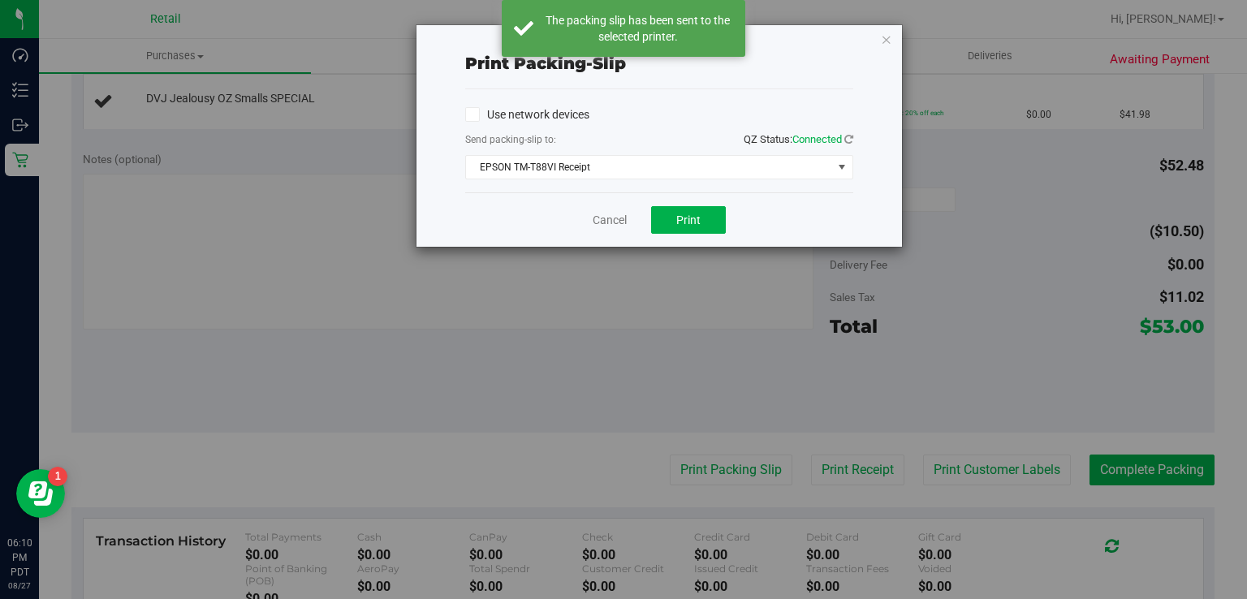
click at [891, 62] on div "Print packing-slip Use network devices Send packing-slip to: QZ Status: Connect…" at bounding box center [660, 136] width 486 height 222
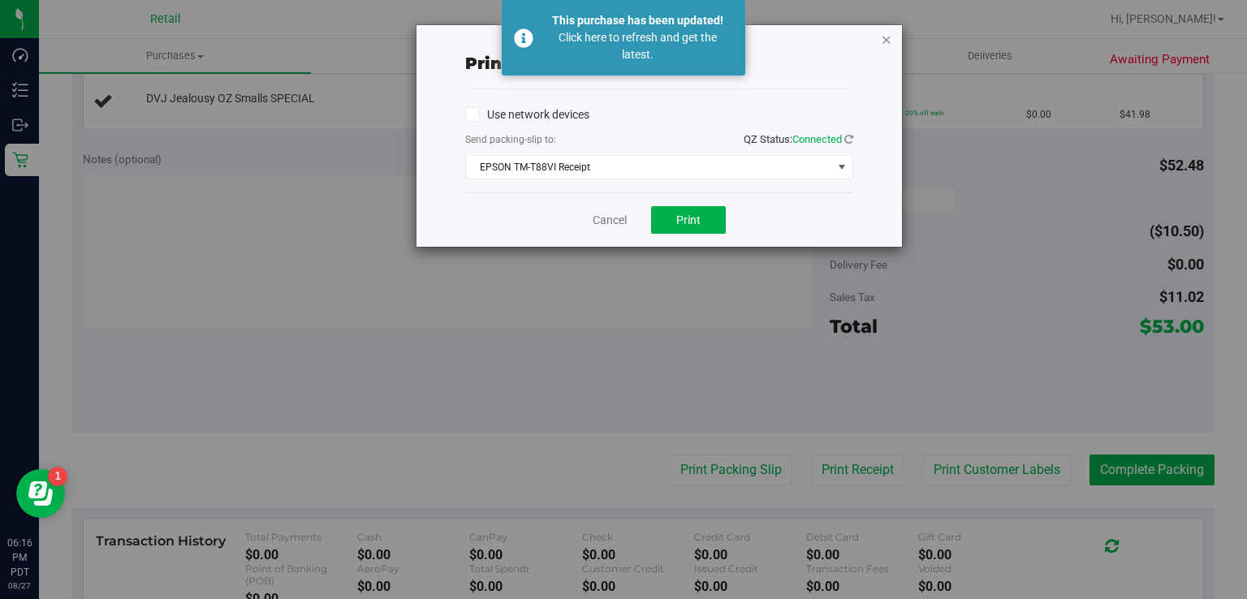
click at [885, 42] on icon "button" at bounding box center [886, 38] width 11 height 19
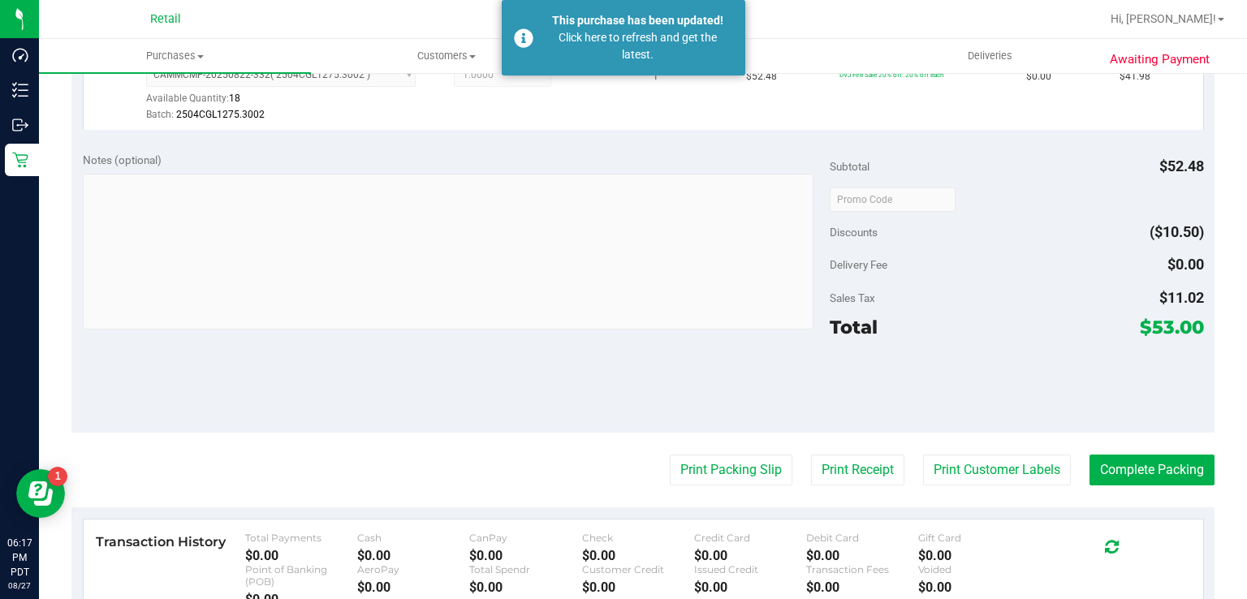
scroll to position [487, 0]
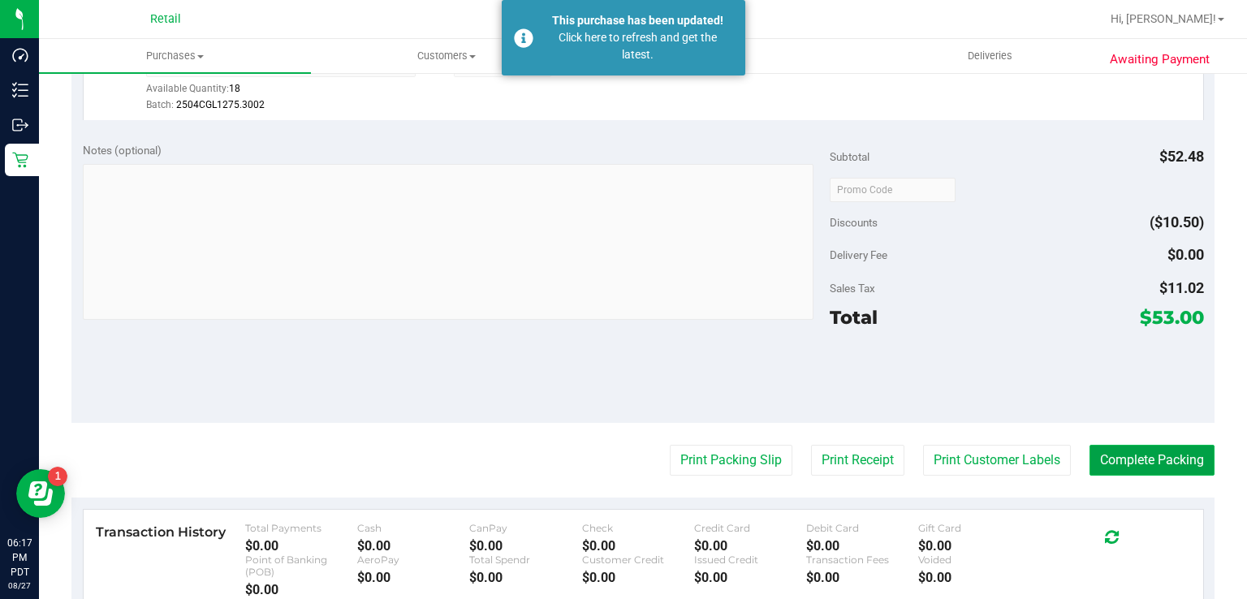
click at [1151, 457] on button "Complete Packing" at bounding box center [1152, 460] width 125 height 31
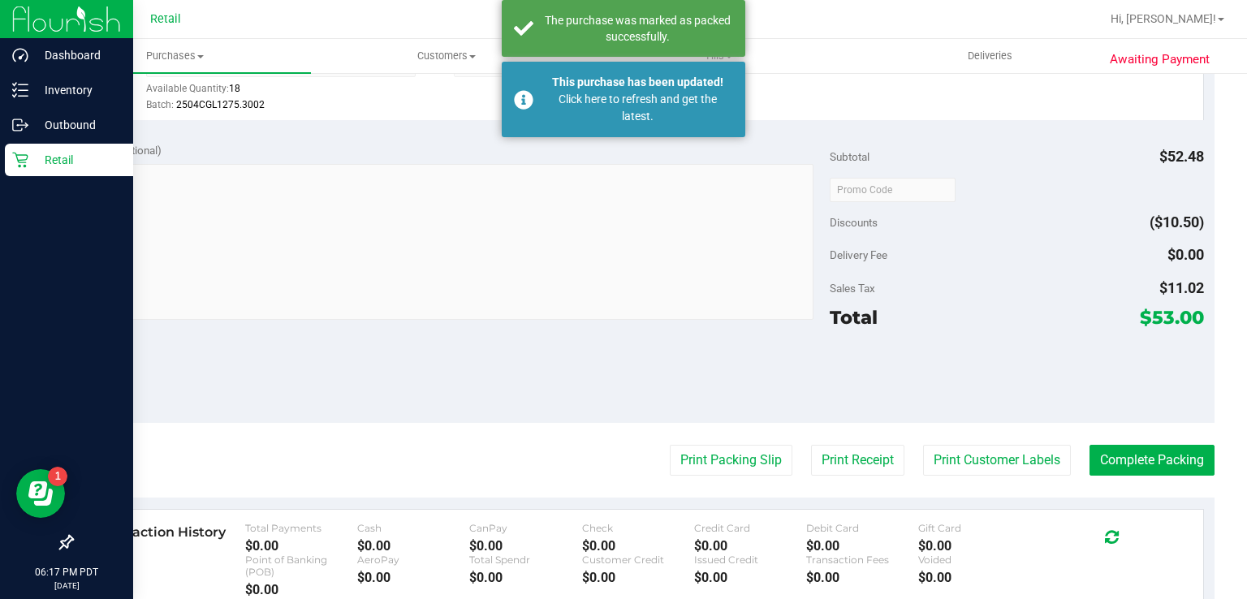
click at [23, 171] on div "Retail" at bounding box center [69, 160] width 128 height 32
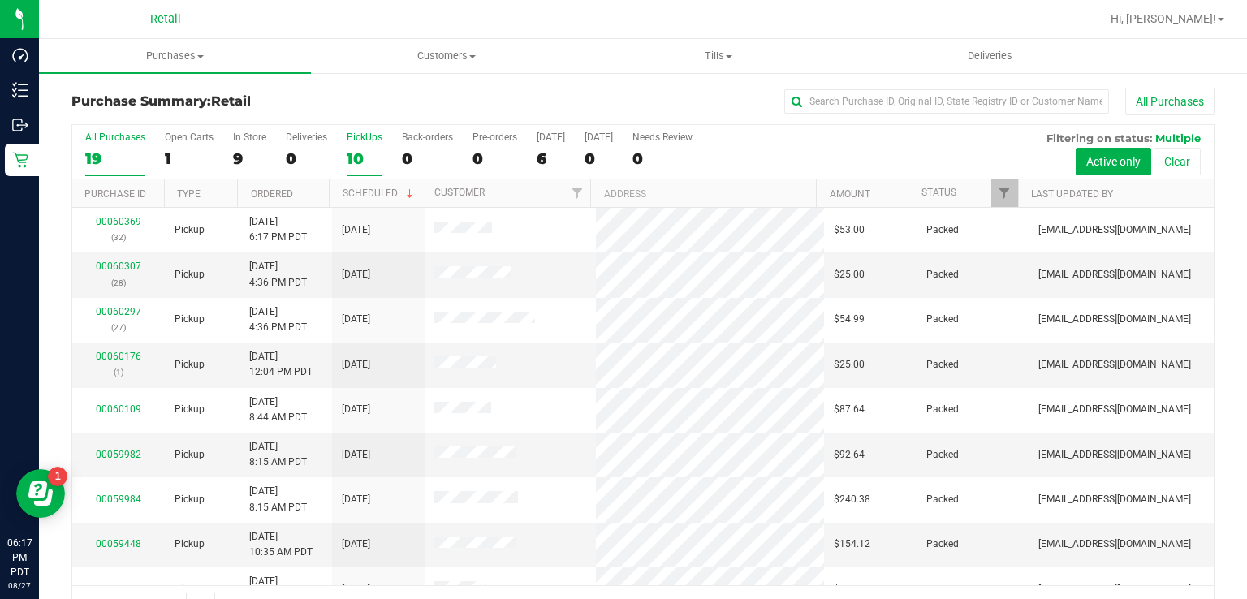
click at [364, 140] on div "PickUps" at bounding box center [365, 137] width 36 height 11
click at [0, 0] on input "PickUps 10" at bounding box center [0, 0] width 0 height 0
click at [370, 146] on label "PickUps 10" at bounding box center [365, 154] width 36 height 45
click at [0, 0] on input "PickUps 10" at bounding box center [0, 0] width 0 height 0
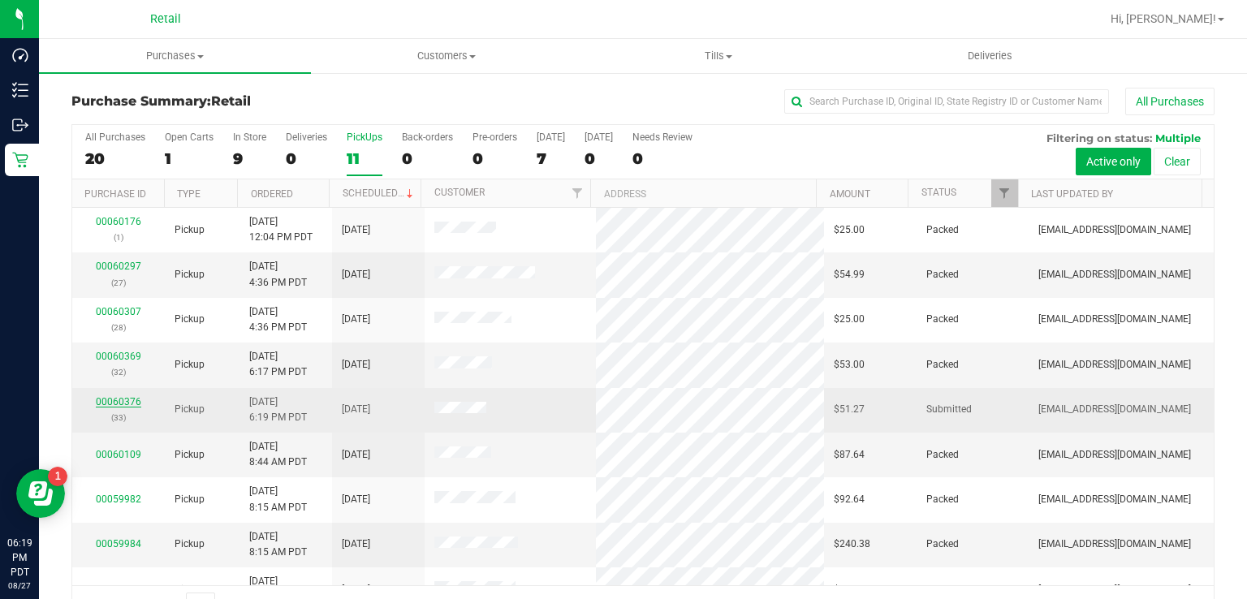
click at [118, 402] on link "00060376" at bounding box center [118, 401] width 45 height 11
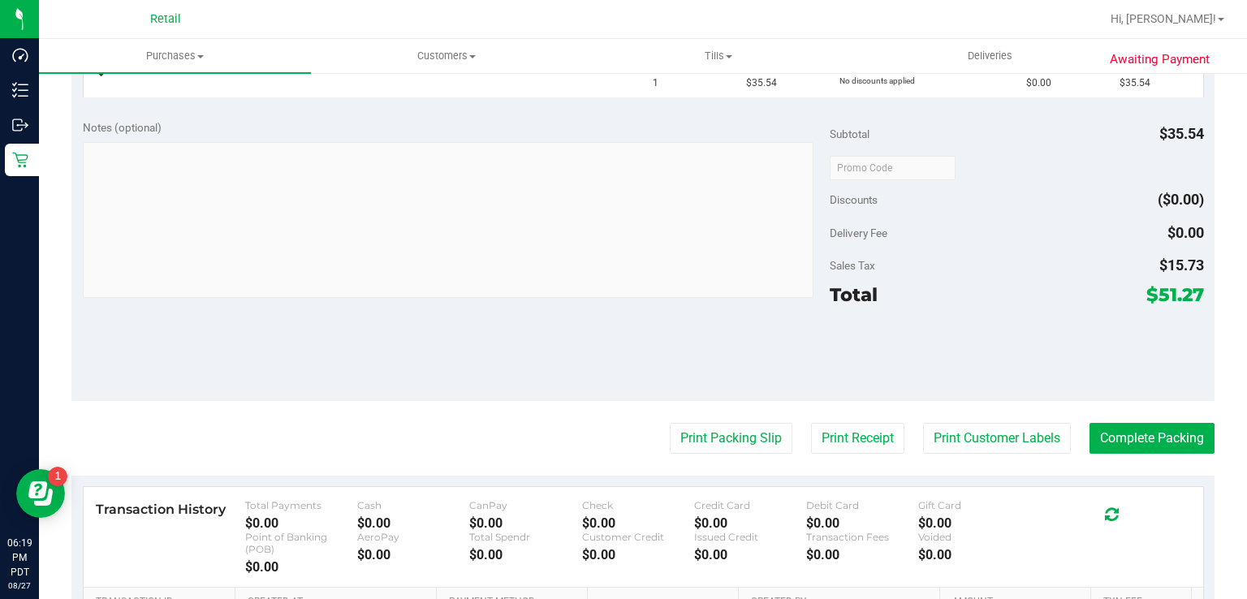
scroll to position [522, 0]
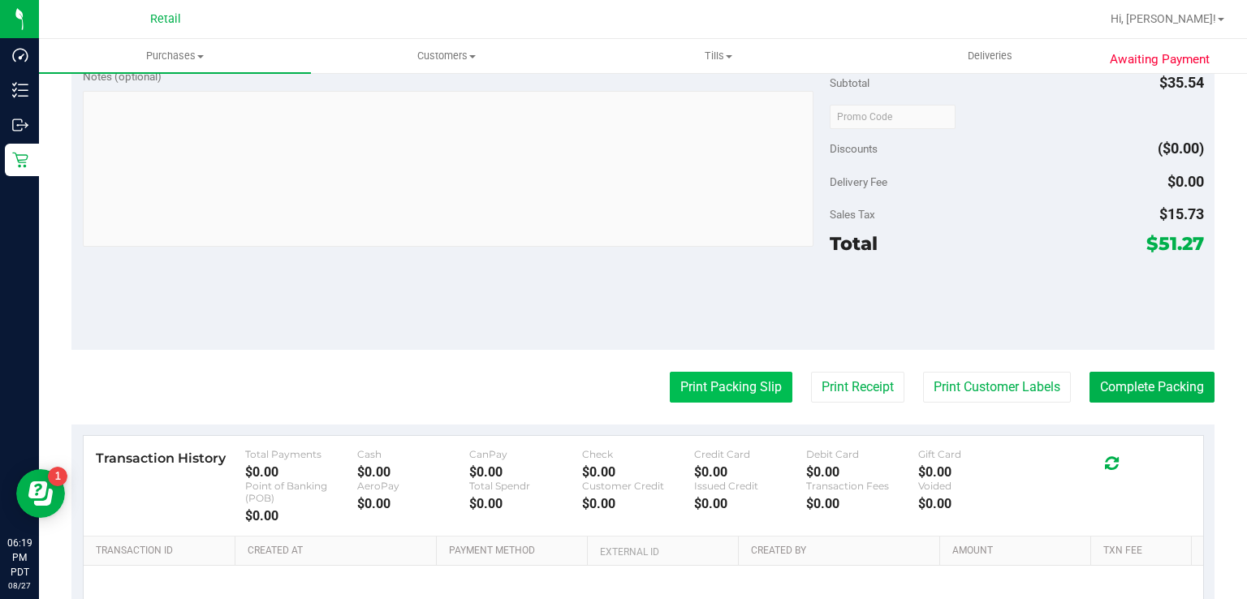
click at [710, 374] on button "Print Packing Slip" at bounding box center [731, 387] width 123 height 31
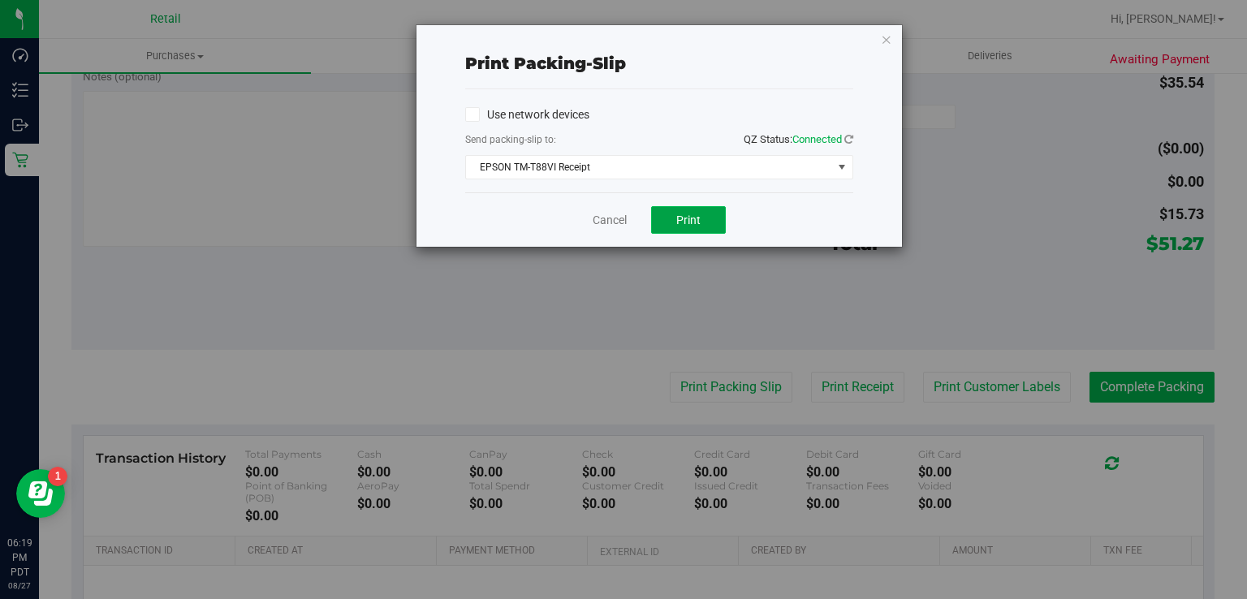
click at [684, 214] on span "Print" at bounding box center [688, 220] width 24 height 13
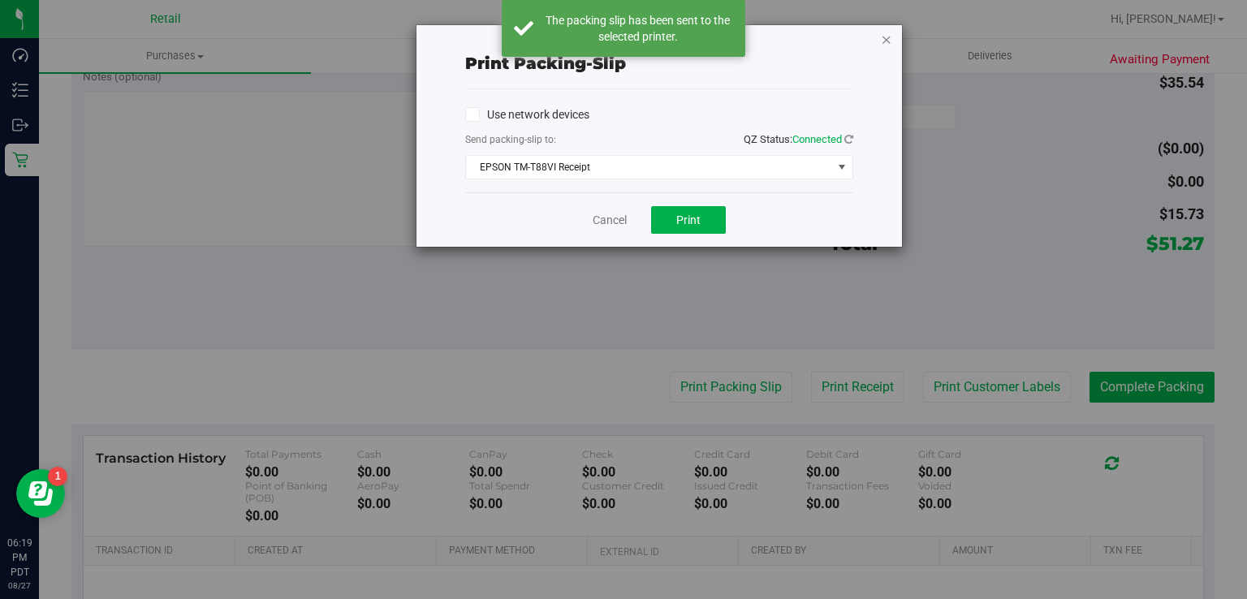
click at [888, 38] on icon "button" at bounding box center [886, 38] width 11 height 19
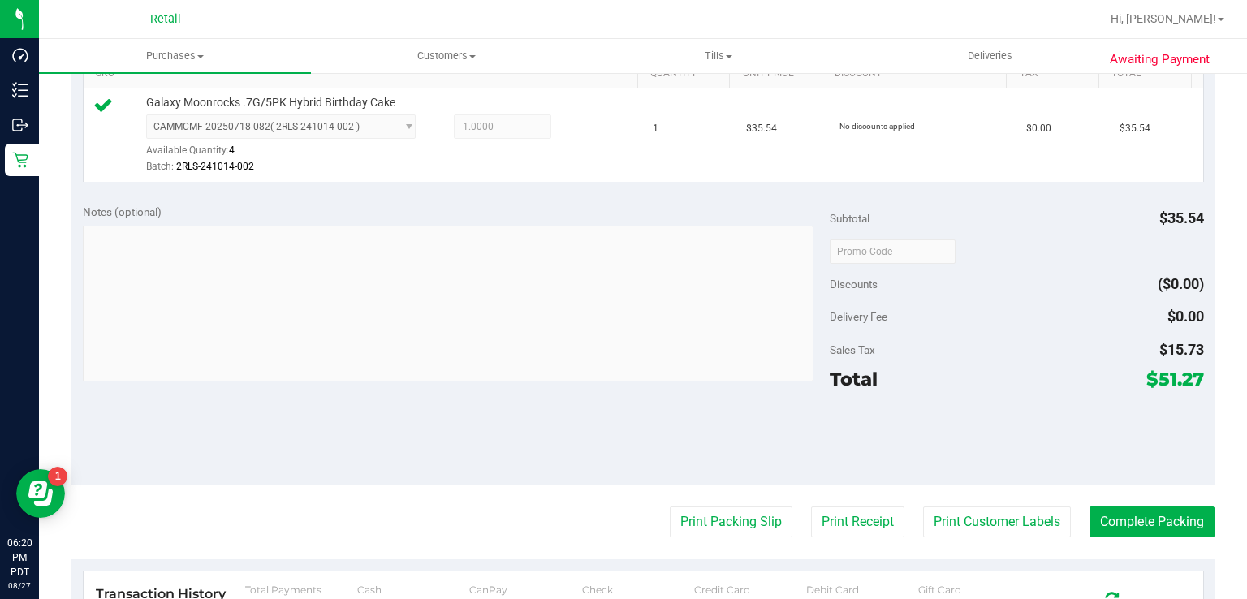
scroll to position [426, 0]
click at [1121, 526] on button "Complete Packing" at bounding box center [1152, 521] width 125 height 31
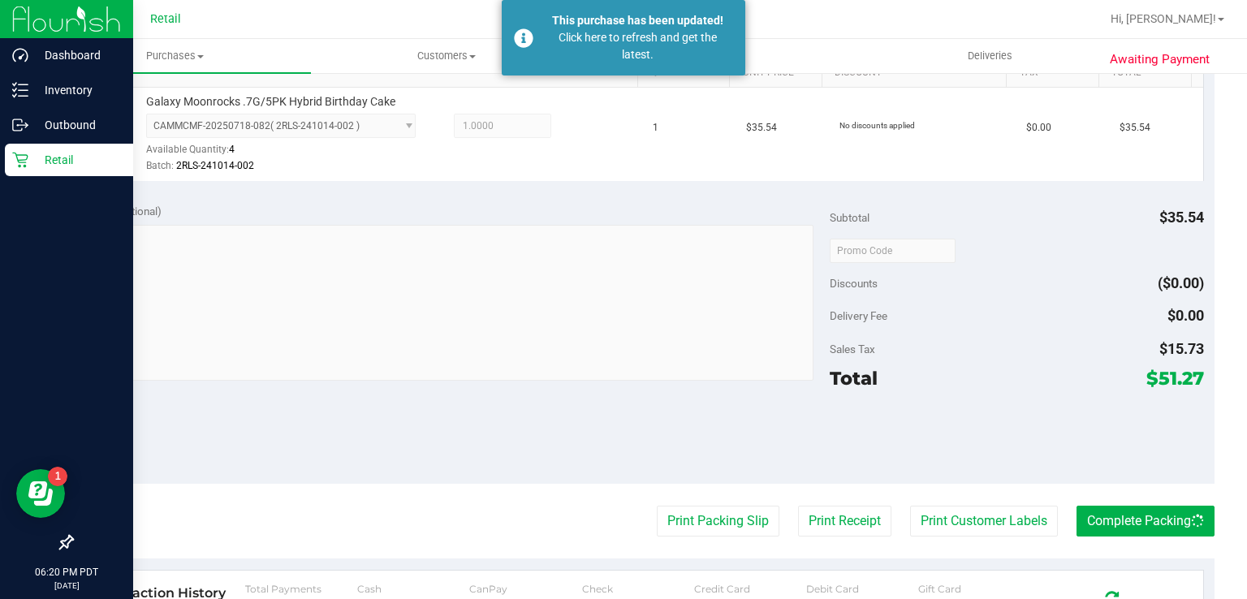
click at [24, 153] on icon at bounding box center [20, 160] width 16 height 16
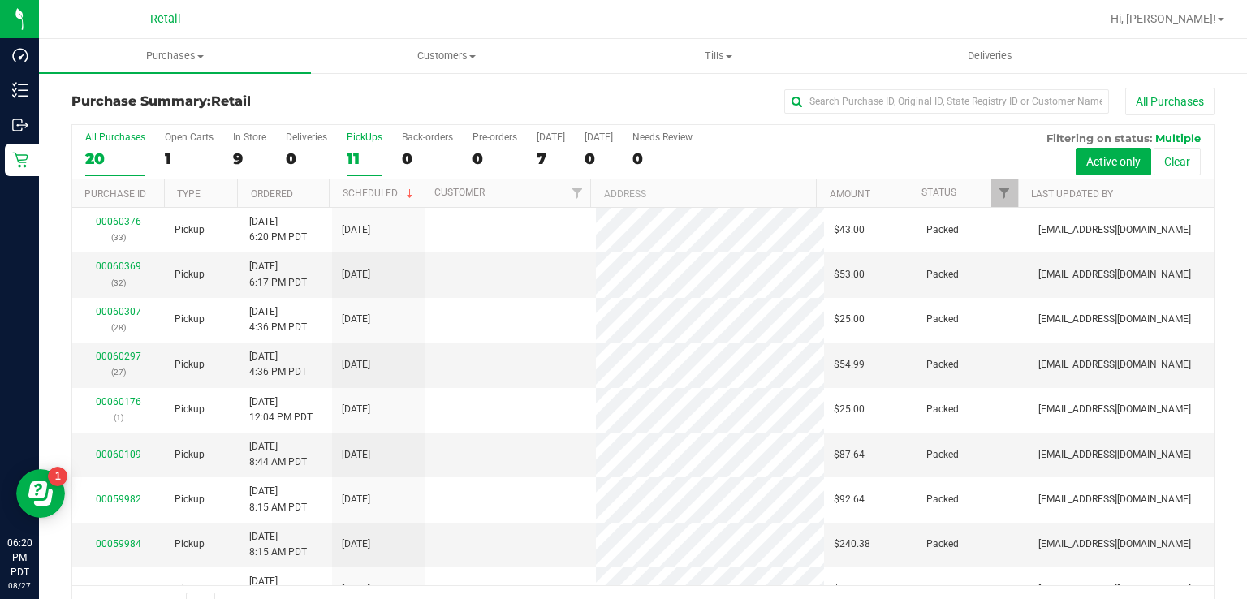
click at [376, 154] on div "11" at bounding box center [365, 158] width 36 height 19
click at [0, 0] on input "PickUps 11" at bounding box center [0, 0] width 0 height 0
click at [376, 149] on div "11" at bounding box center [365, 158] width 36 height 19
click at [0, 0] on input "PickUps 11" at bounding box center [0, 0] width 0 height 0
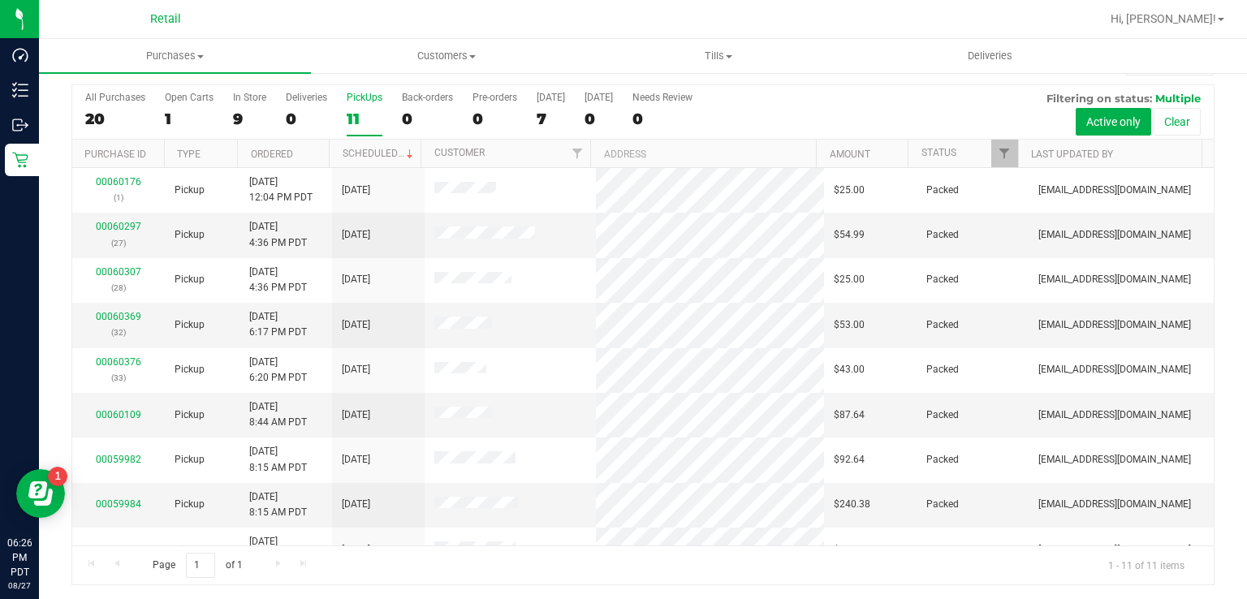
click at [352, 117] on div "11" at bounding box center [365, 119] width 36 height 19
click at [0, 0] on input "PickUps 11" at bounding box center [0, 0] width 0 height 0
click at [351, 118] on div "11" at bounding box center [365, 119] width 36 height 19
click at [0, 0] on input "PickUps 11" at bounding box center [0, 0] width 0 height 0
click at [352, 105] on label "PickUps 11" at bounding box center [365, 114] width 36 height 45
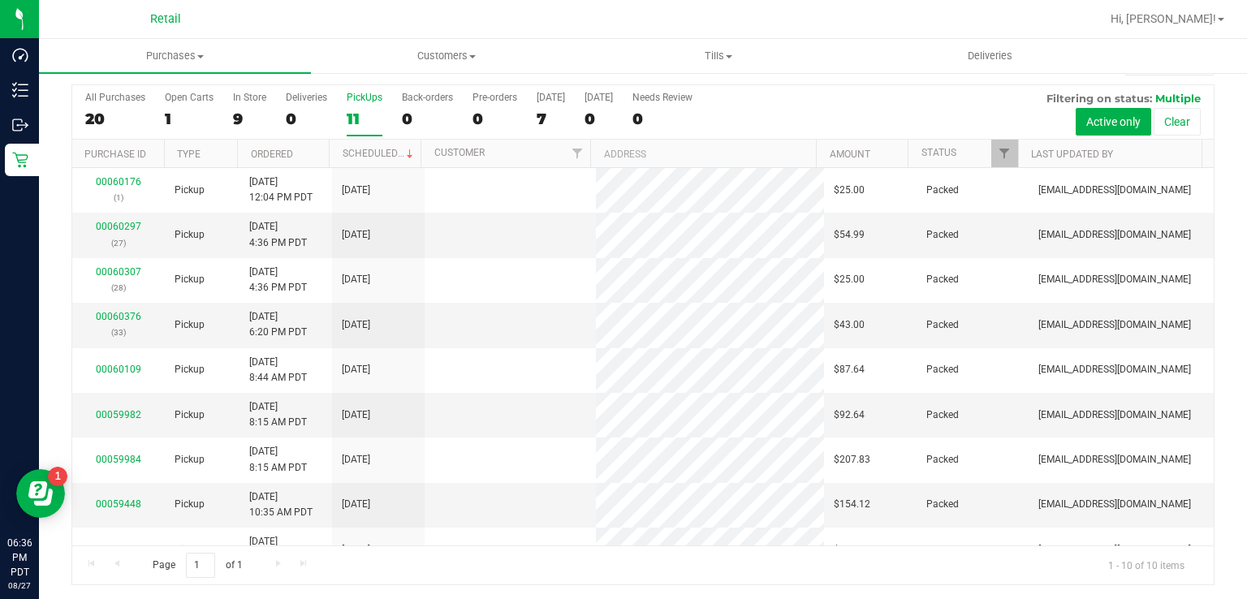
click at [0, 0] on input "PickUps 11" at bounding box center [0, 0] width 0 height 0
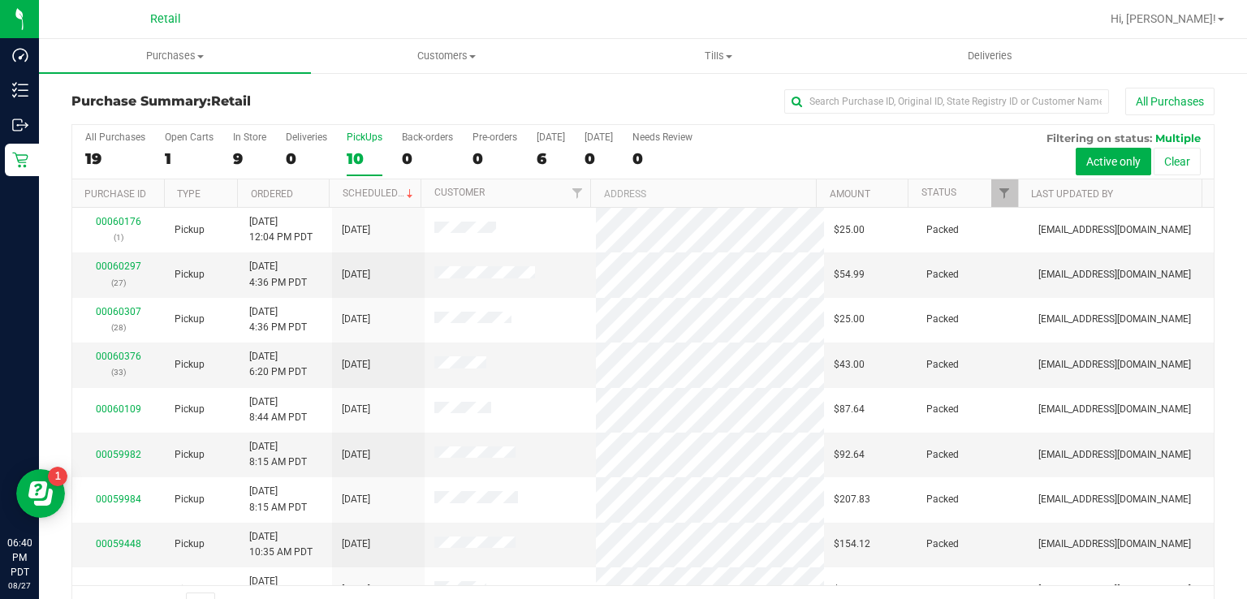
click at [368, 137] on div "PickUps" at bounding box center [365, 137] width 36 height 11
click at [0, 0] on input "PickUps 10" at bounding box center [0, 0] width 0 height 0
click at [365, 136] on div "PickUps" at bounding box center [365, 137] width 36 height 11
click at [0, 0] on input "PickUps 10" at bounding box center [0, 0] width 0 height 0
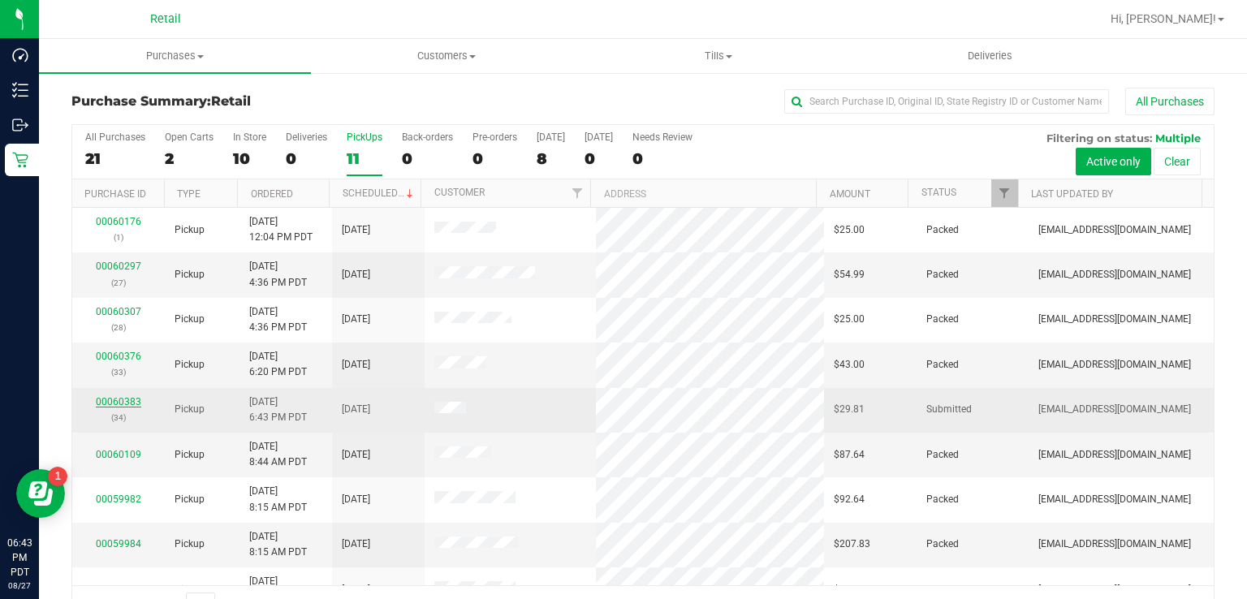
click at [107, 400] on link "00060383" at bounding box center [118, 401] width 45 height 11
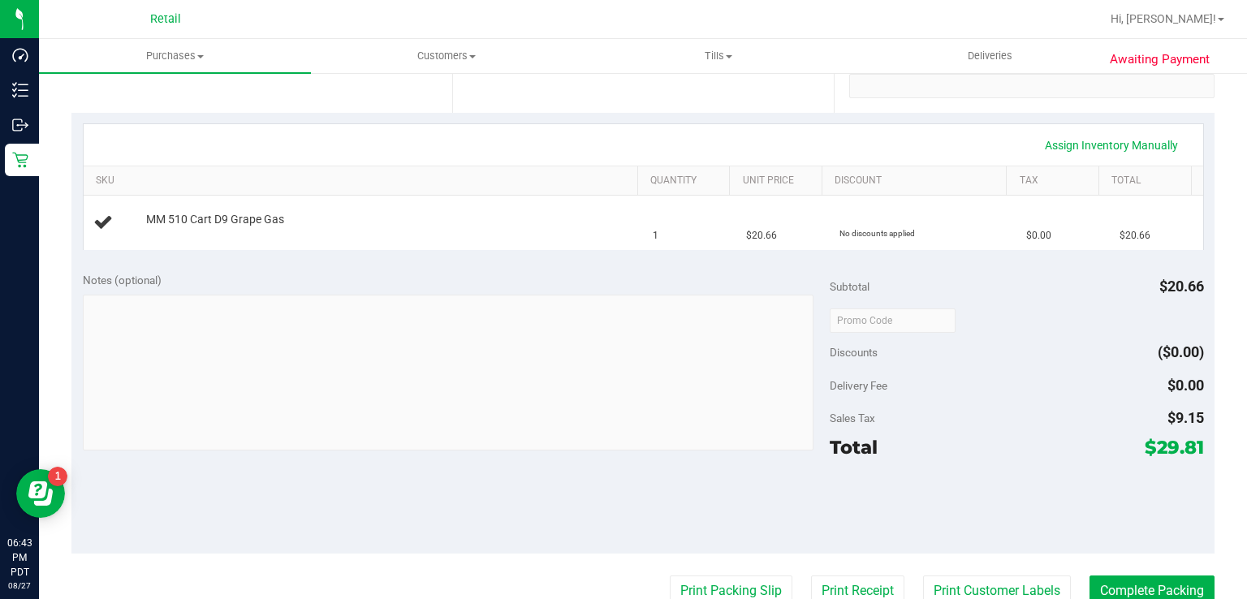
scroll to position [361, 0]
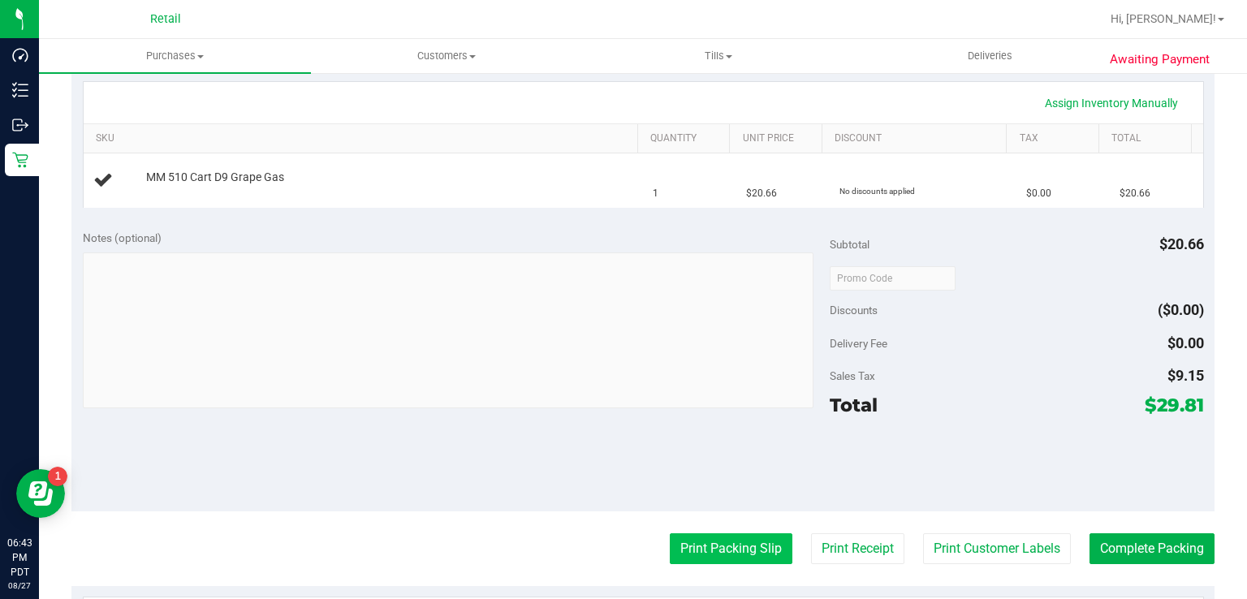
click at [718, 546] on button "Print Packing Slip" at bounding box center [731, 549] width 123 height 31
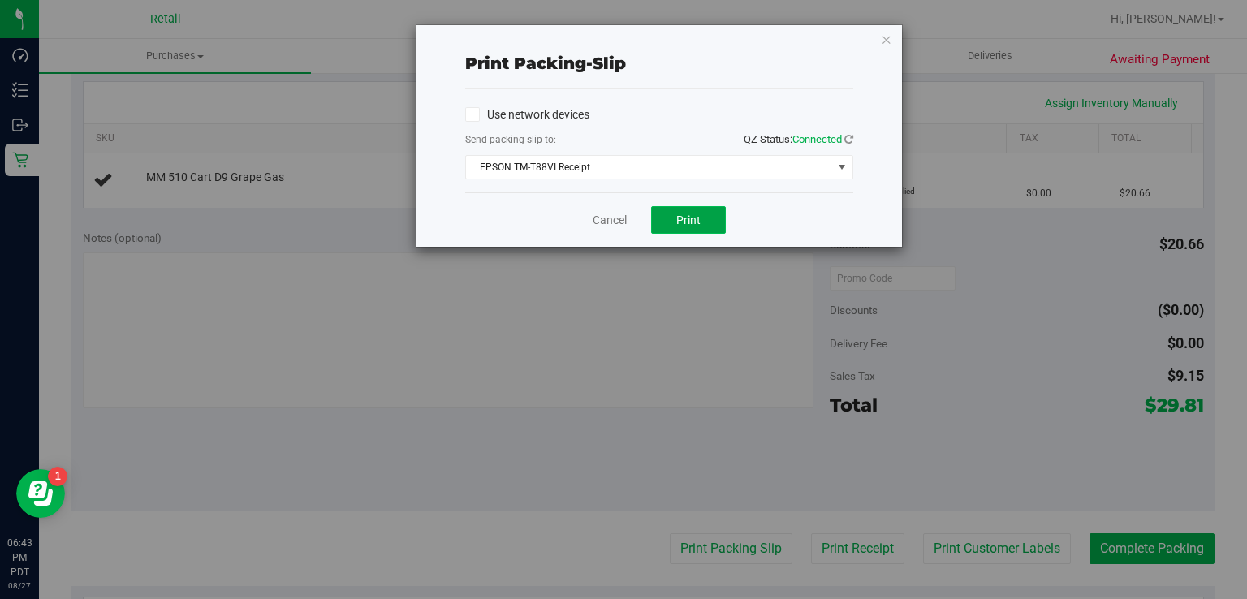
click at [672, 218] on button "Print" at bounding box center [688, 220] width 75 height 28
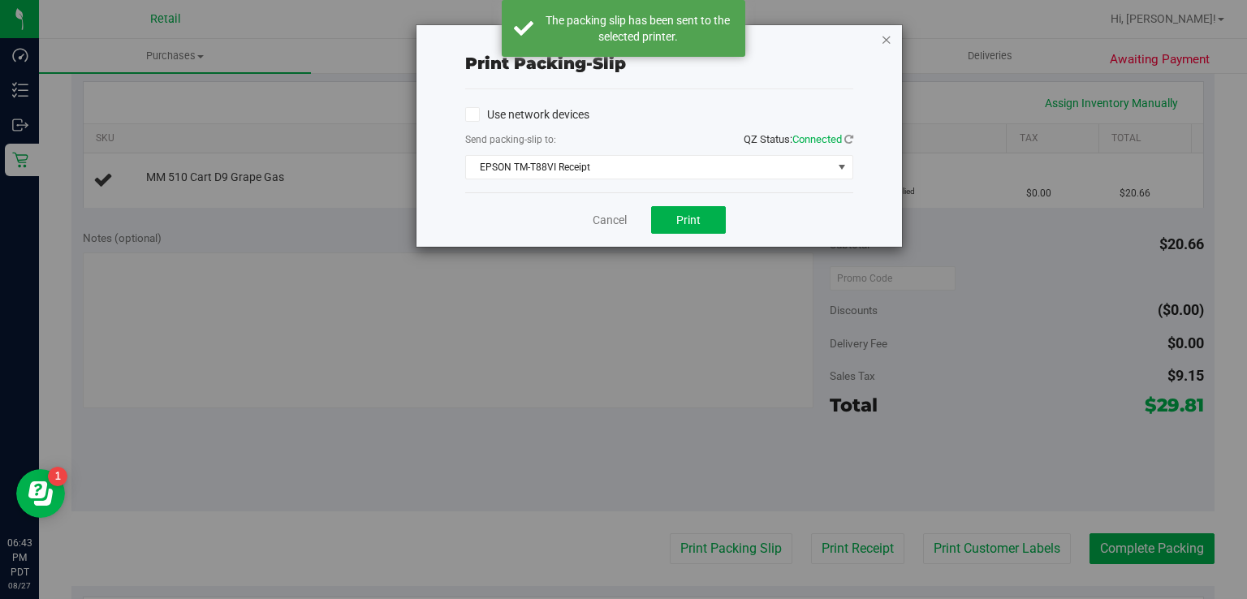
click at [887, 39] on icon "button" at bounding box center [886, 38] width 11 height 19
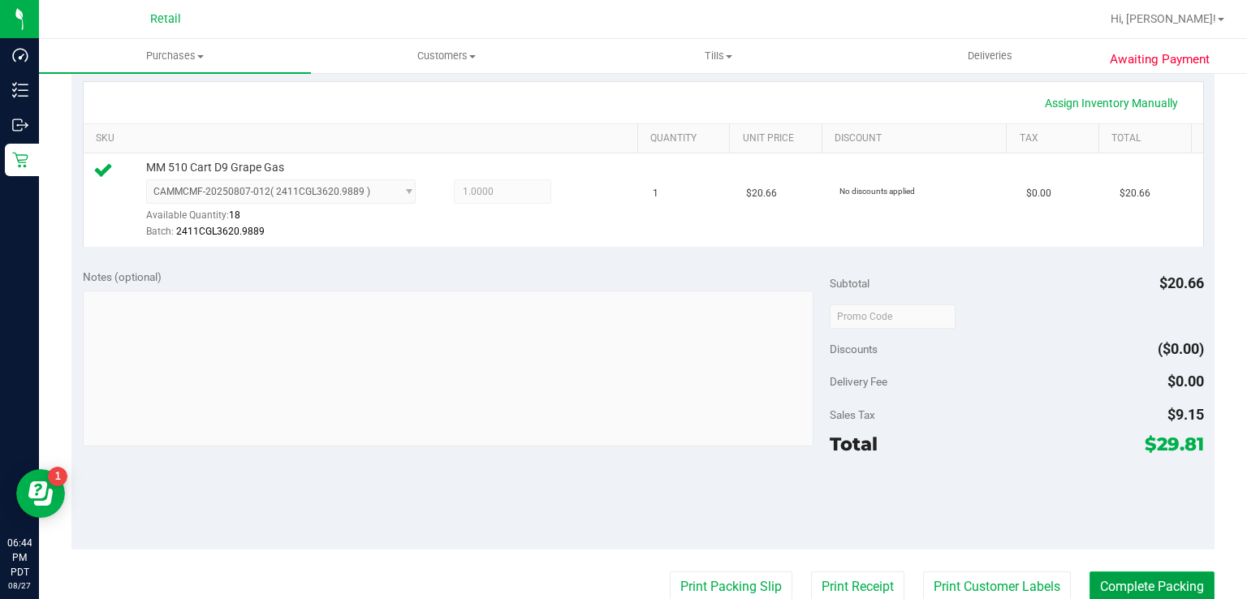
click at [1143, 582] on button "Complete Packing" at bounding box center [1152, 587] width 125 height 31
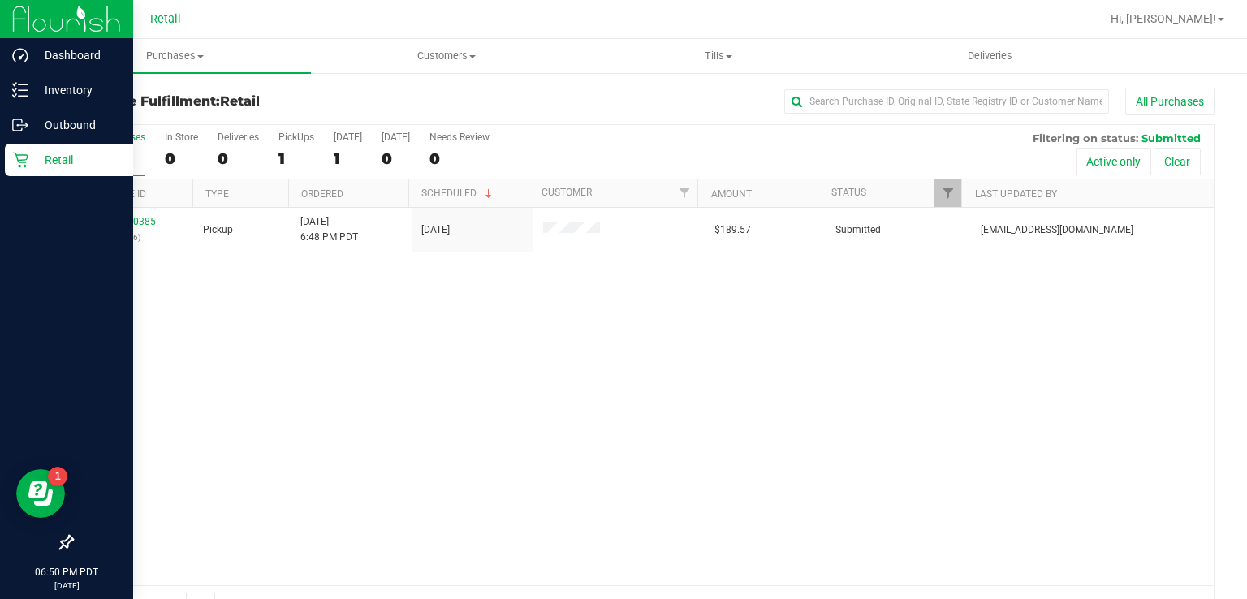
click at [0, 156] on link "Retail" at bounding box center [66, 161] width 133 height 35
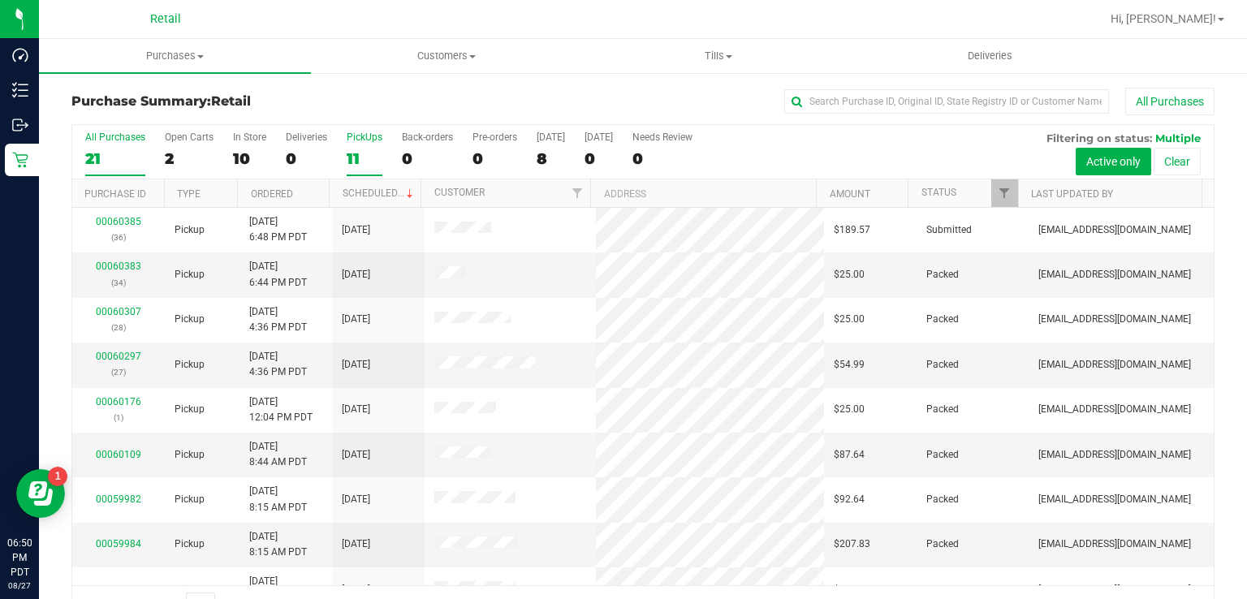
click at [363, 153] on div "11" at bounding box center [365, 158] width 36 height 19
click at [0, 0] on input "PickUps 11" at bounding box center [0, 0] width 0 height 0
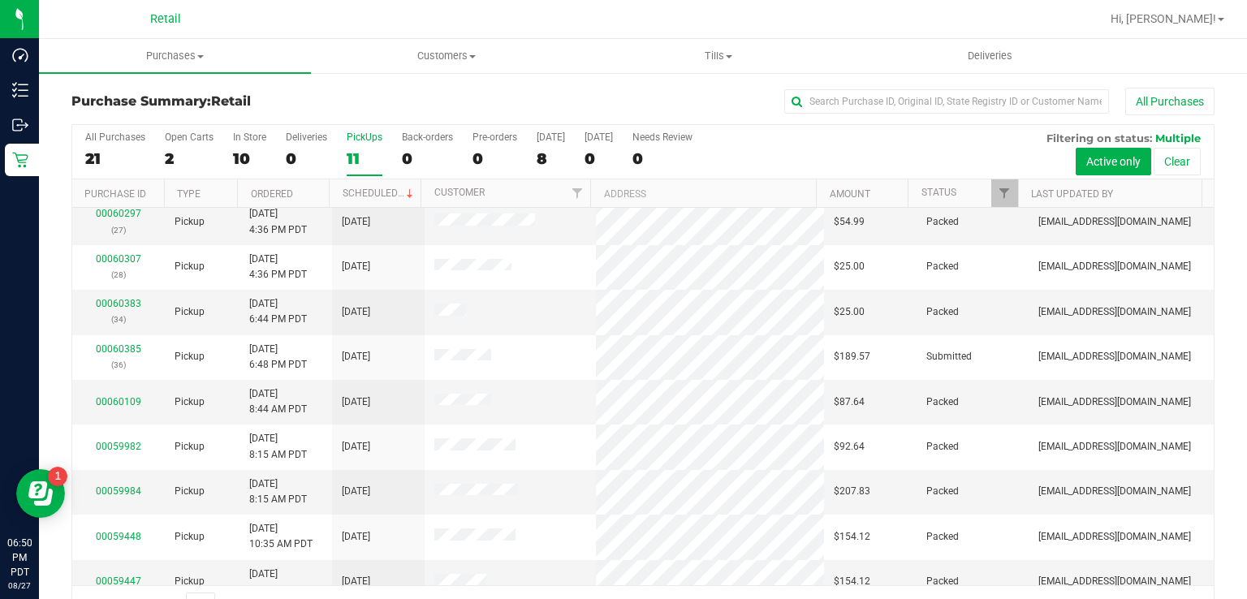
scroll to position [56, 0]
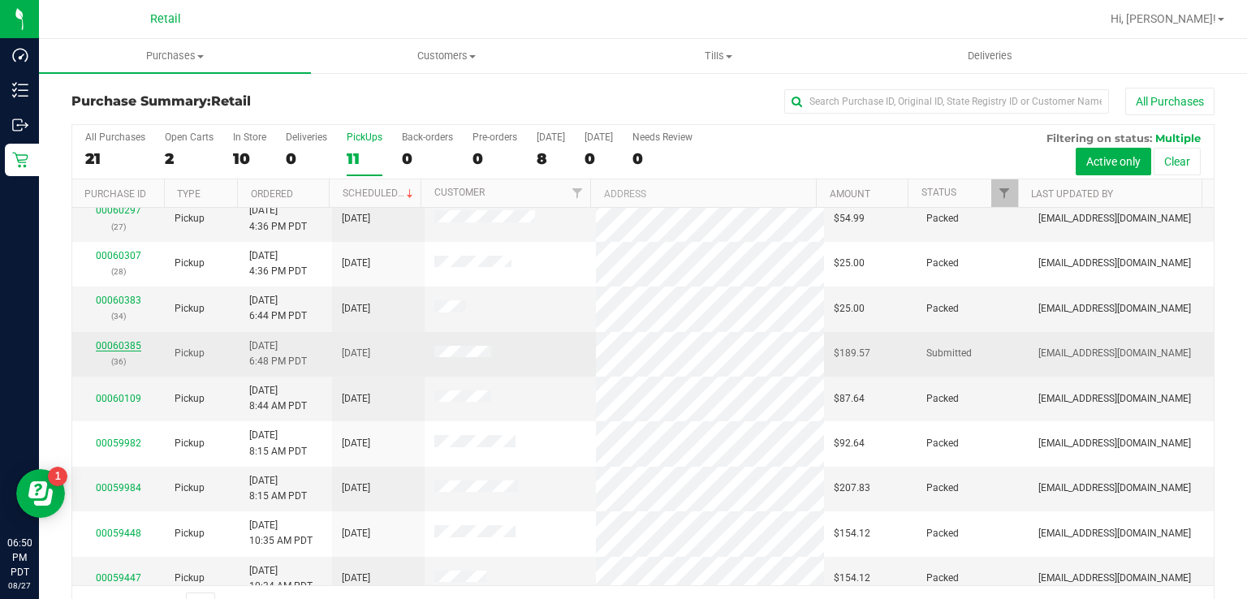
click at [122, 344] on link "00060385" at bounding box center [118, 345] width 45 height 11
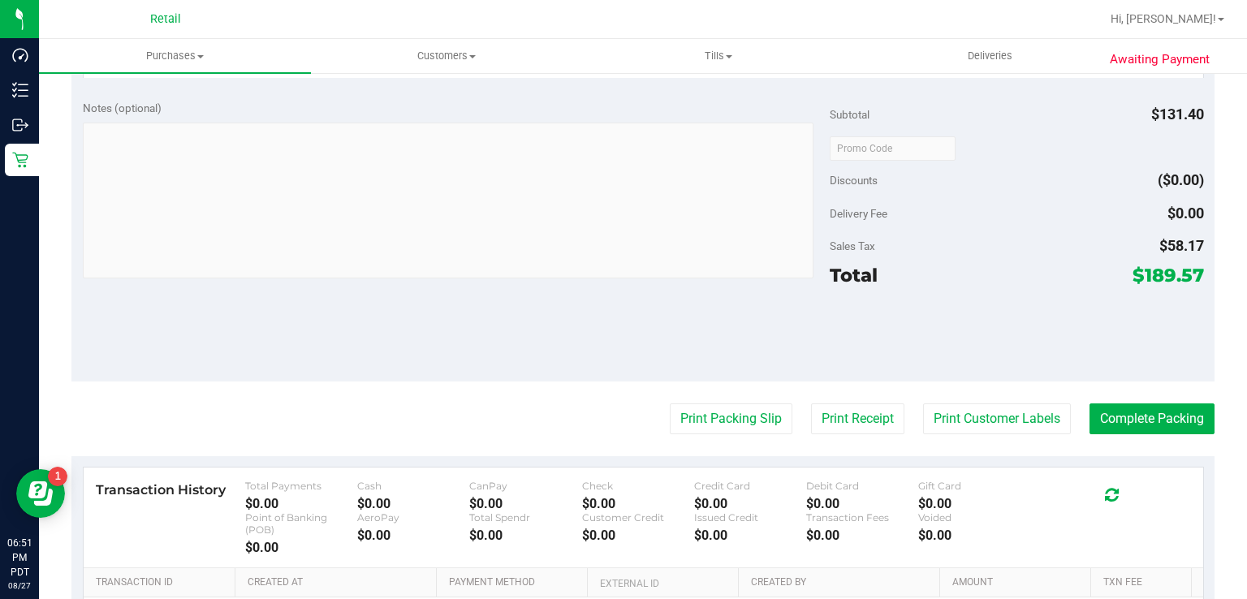
scroll to position [802, 0]
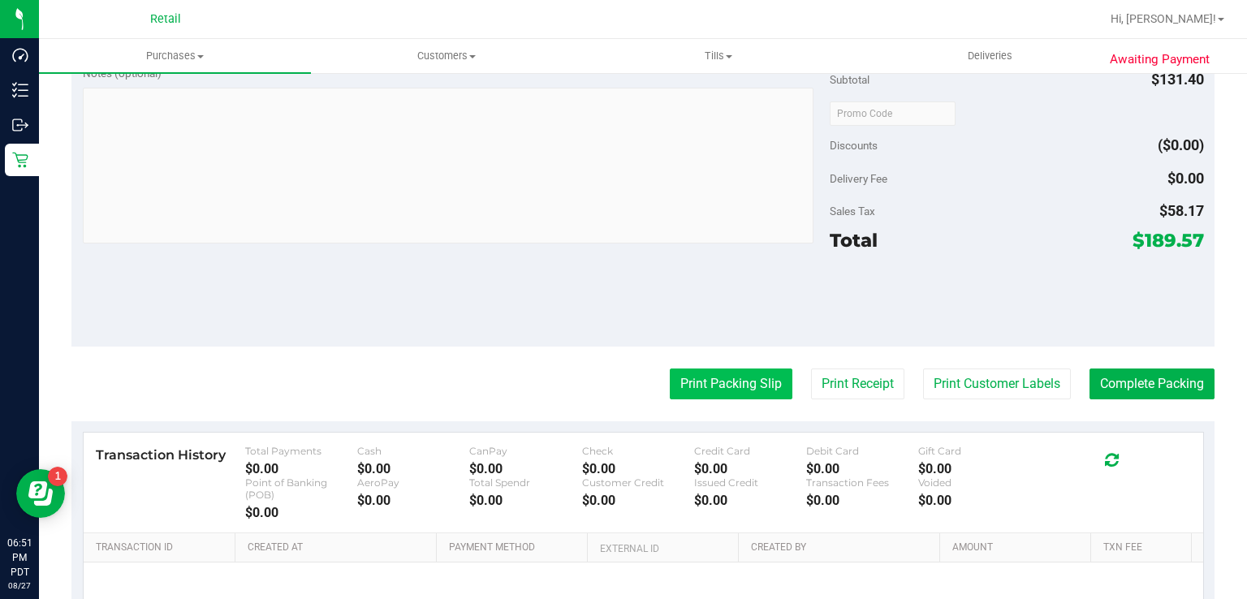
click at [711, 383] on button "Print Packing Slip" at bounding box center [731, 384] width 123 height 31
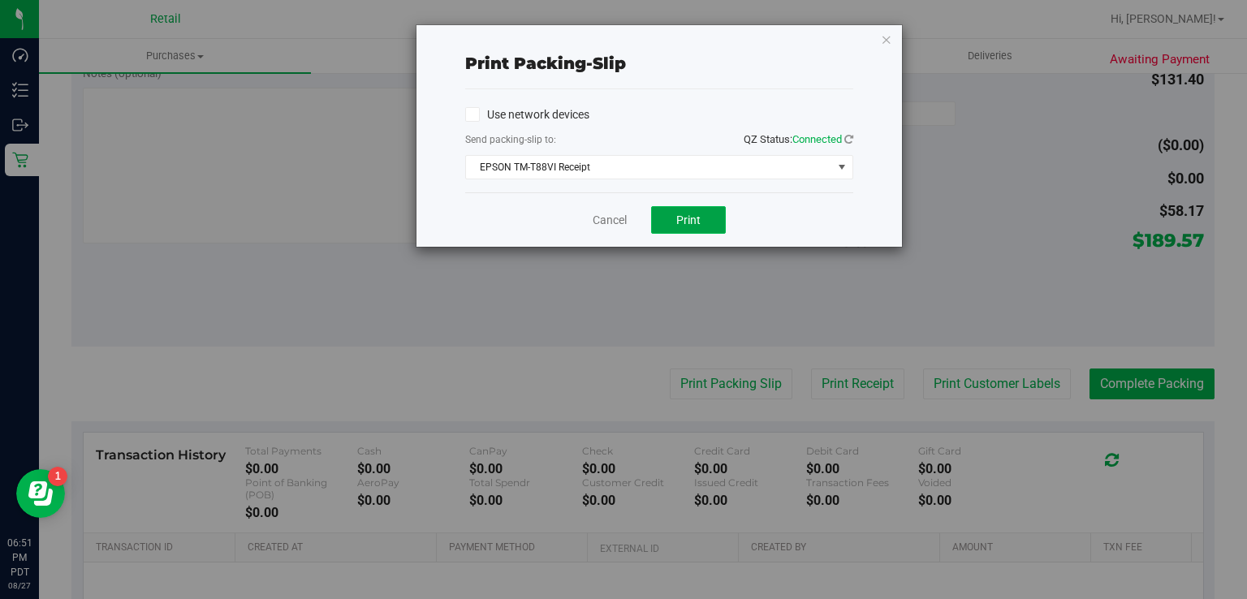
click at [689, 218] on span "Print" at bounding box center [688, 220] width 24 height 13
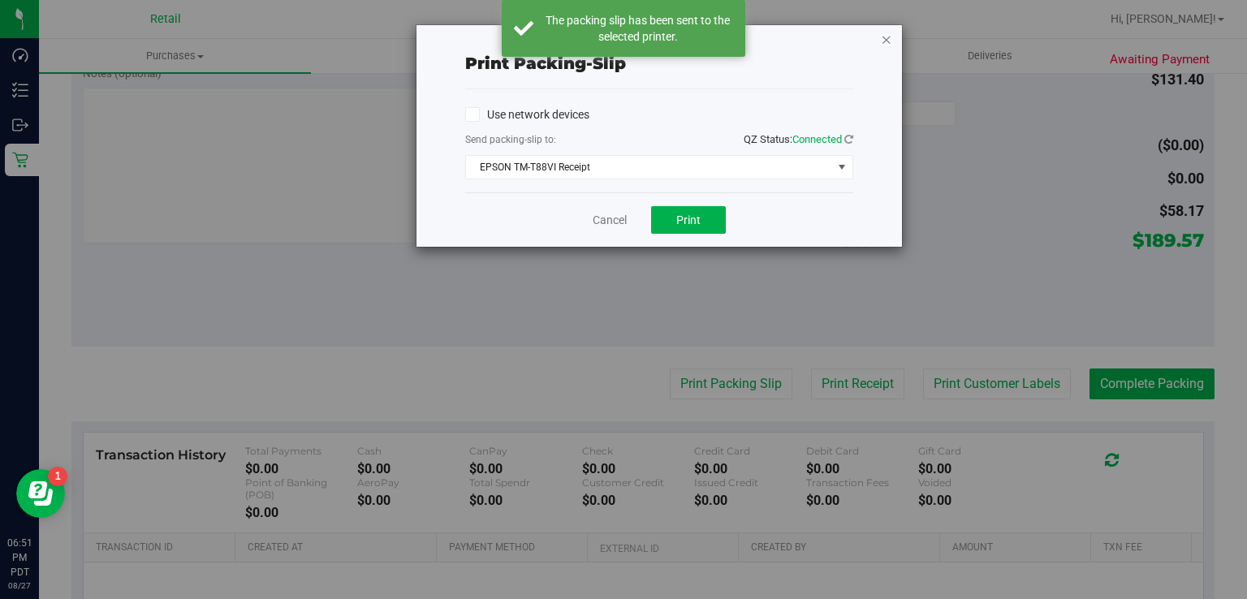
click at [887, 38] on icon "button" at bounding box center [886, 38] width 11 height 19
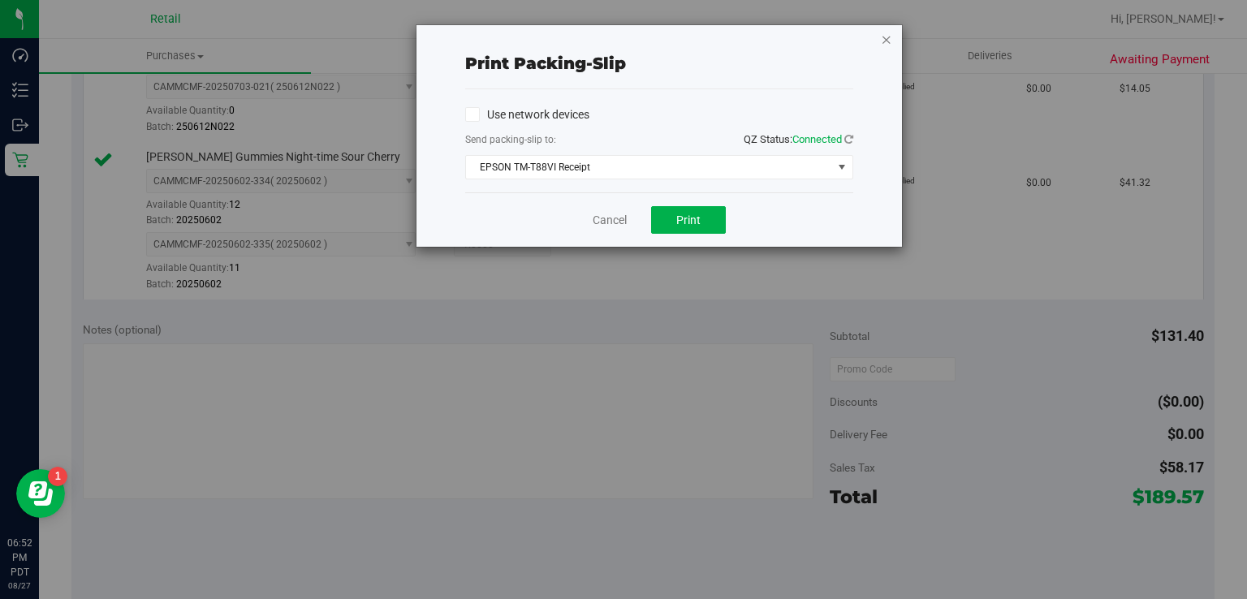
click at [881, 39] on icon "button" at bounding box center [886, 38] width 11 height 19
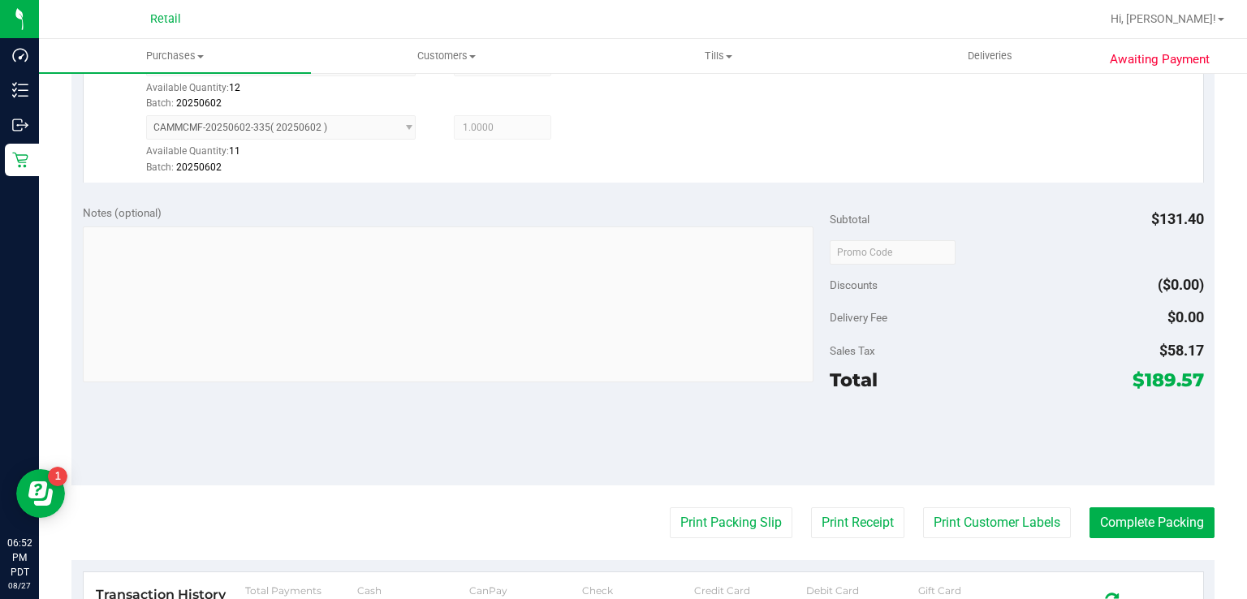
scroll to position [922, 0]
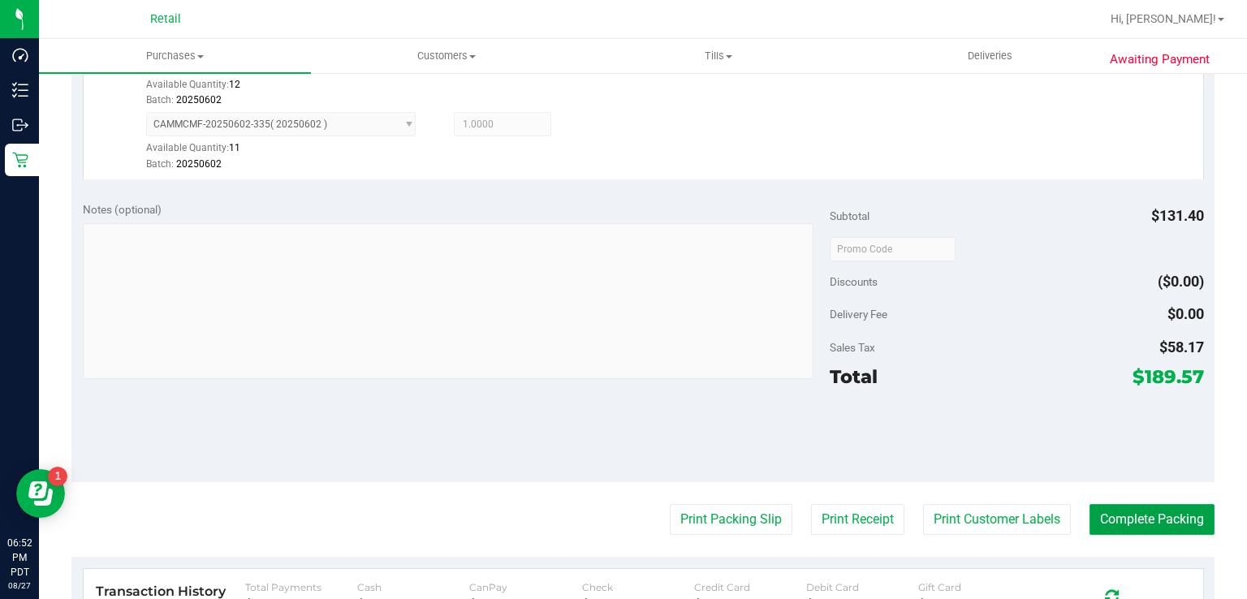
click at [1141, 528] on button "Complete Packing" at bounding box center [1152, 519] width 125 height 31
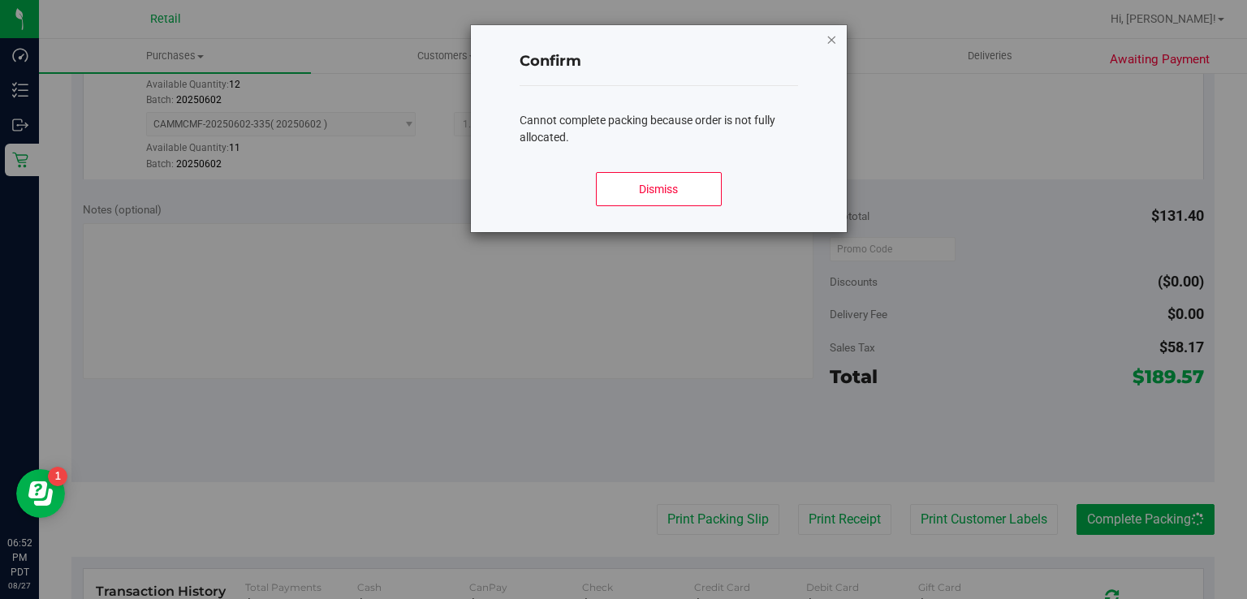
click at [834, 46] on icon "Close modal" at bounding box center [832, 38] width 11 height 19
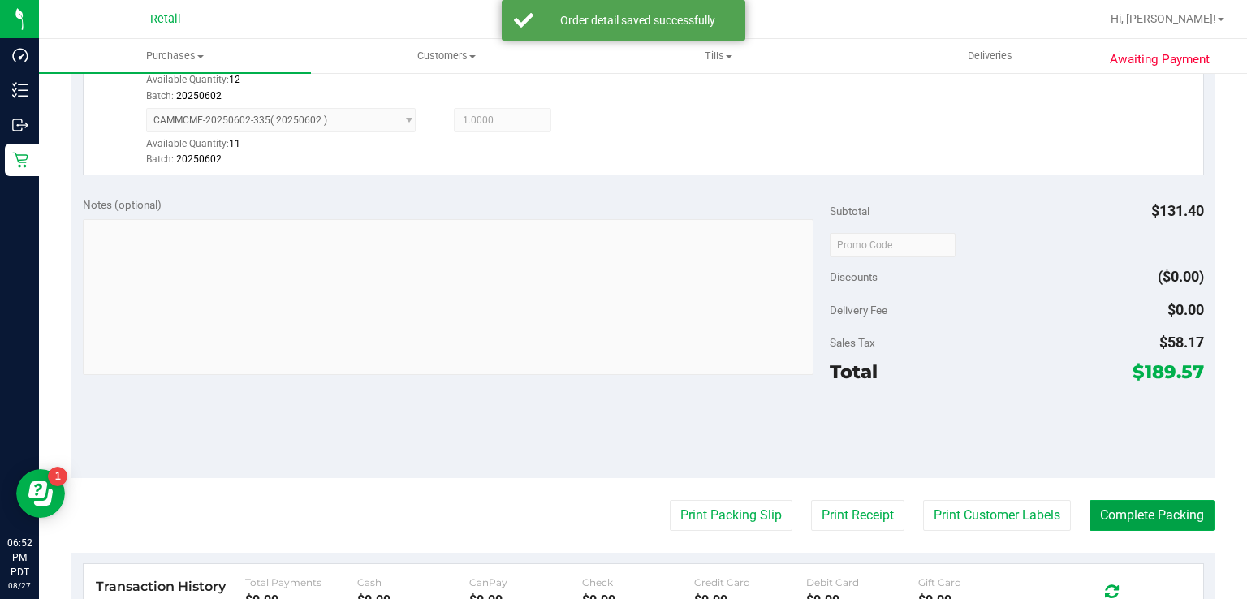
scroll to position [981, 0]
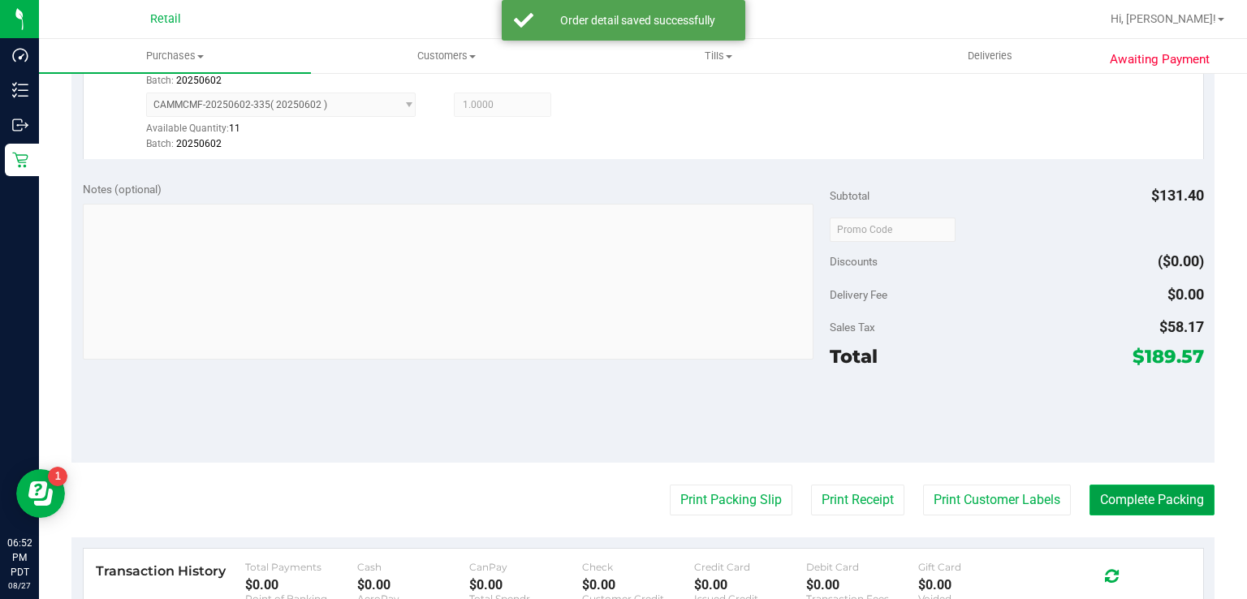
click at [1133, 500] on button "Complete Packing" at bounding box center [1152, 500] width 125 height 31
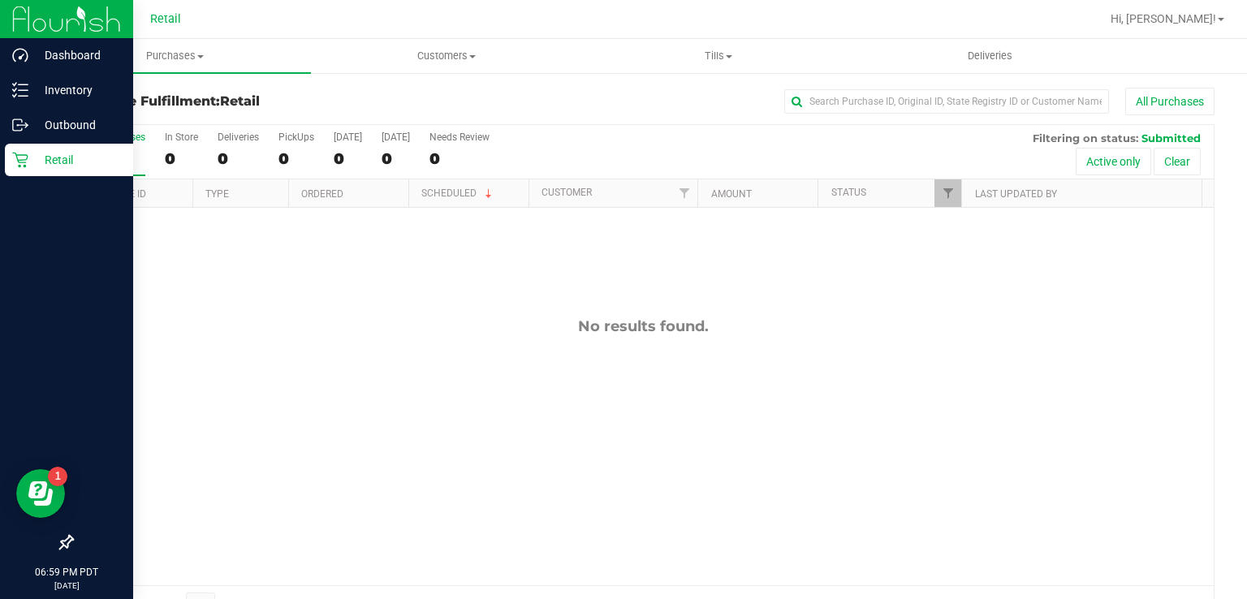
click at [1, 155] on link "Retail" at bounding box center [66, 161] width 133 height 35
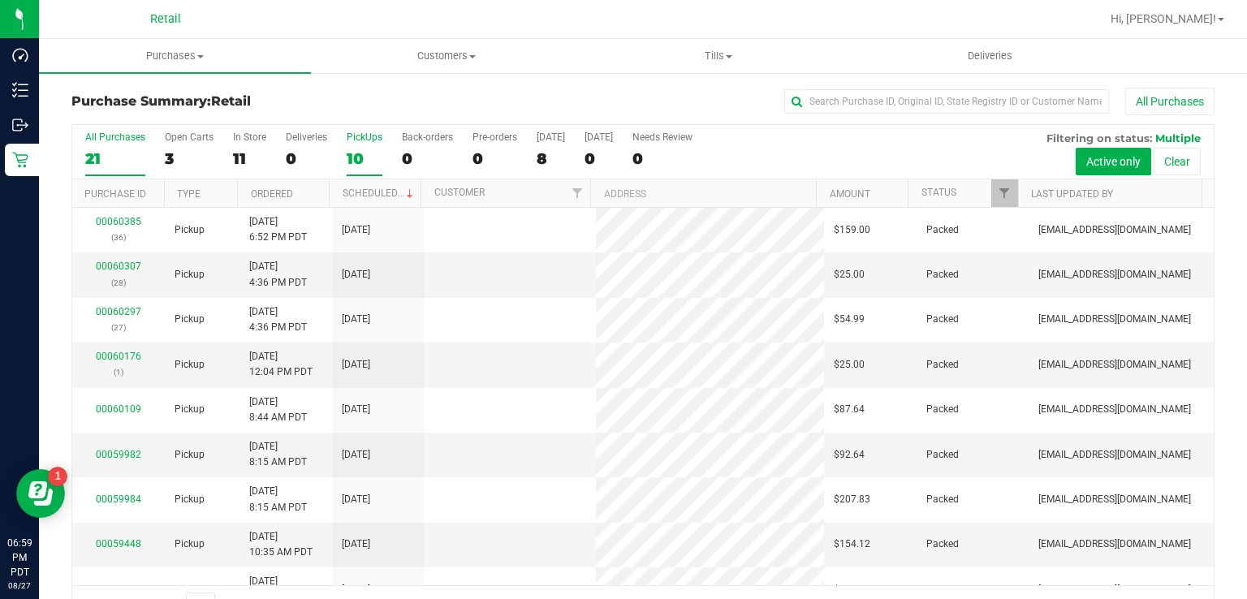
click at [353, 153] on div "10" at bounding box center [365, 158] width 36 height 19
click at [0, 0] on input "PickUps 10" at bounding box center [0, 0] width 0 height 0
click at [365, 162] on div "10" at bounding box center [365, 158] width 36 height 19
click at [0, 0] on input "PickUps 10" at bounding box center [0, 0] width 0 height 0
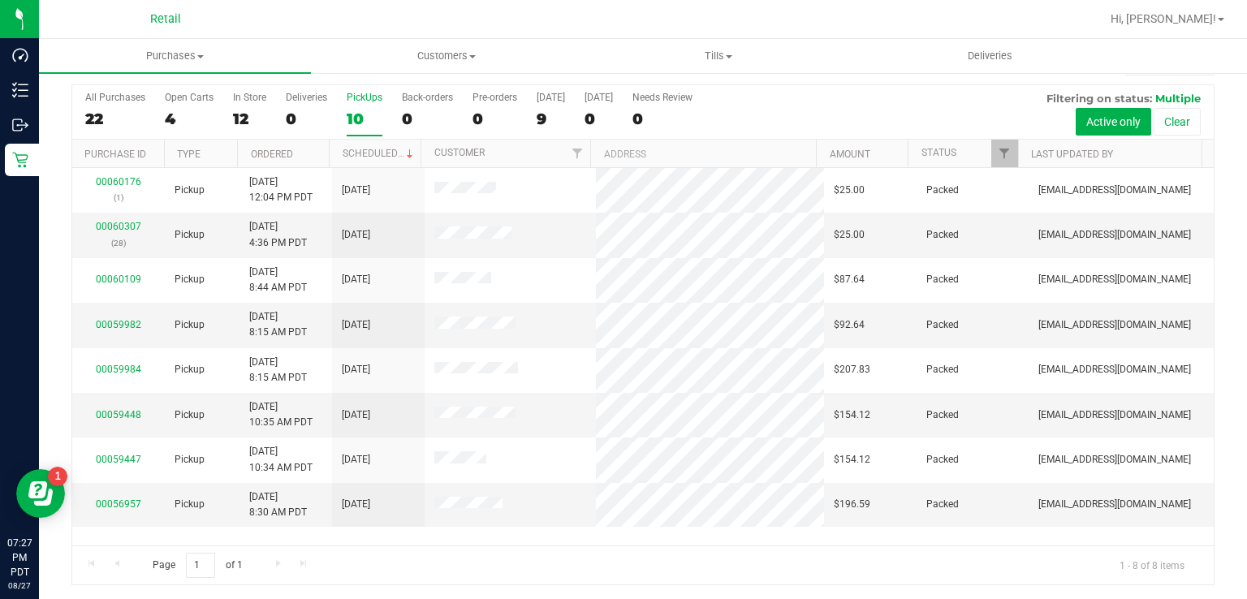
click at [348, 98] on div "PickUps" at bounding box center [365, 97] width 36 height 11
click at [0, 0] on input "PickUps 10" at bounding box center [0, 0] width 0 height 0
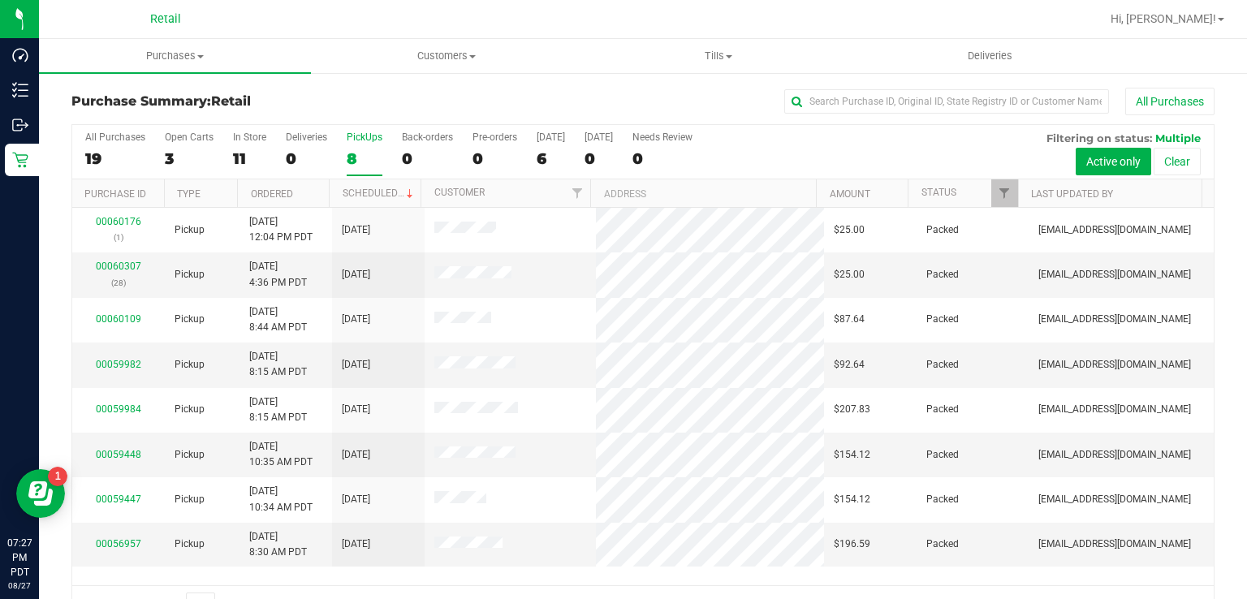
click at [359, 149] on div "8" at bounding box center [365, 158] width 36 height 19
click at [0, 0] on input "PickUps 8" at bounding box center [0, 0] width 0 height 0
